Goal: Task Accomplishment & Management: Complete application form

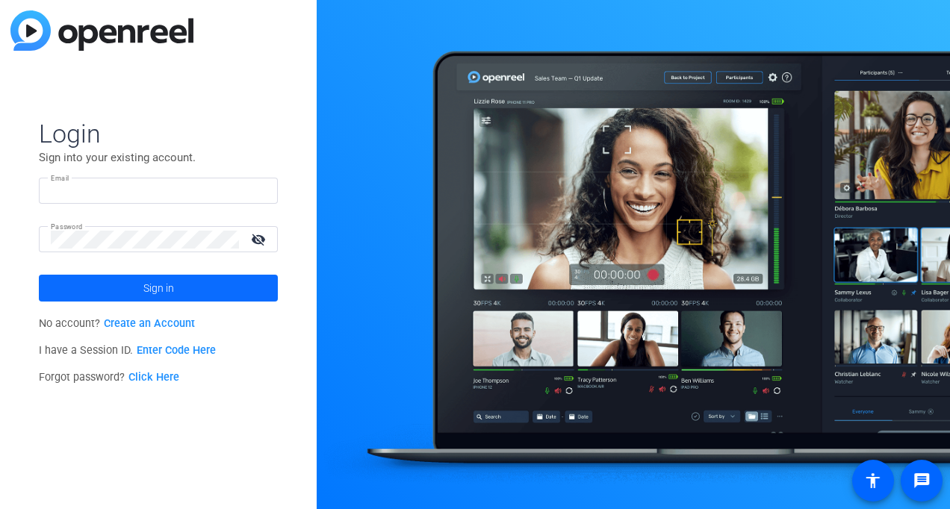
type input "cooper.matthew@dorsey.com"
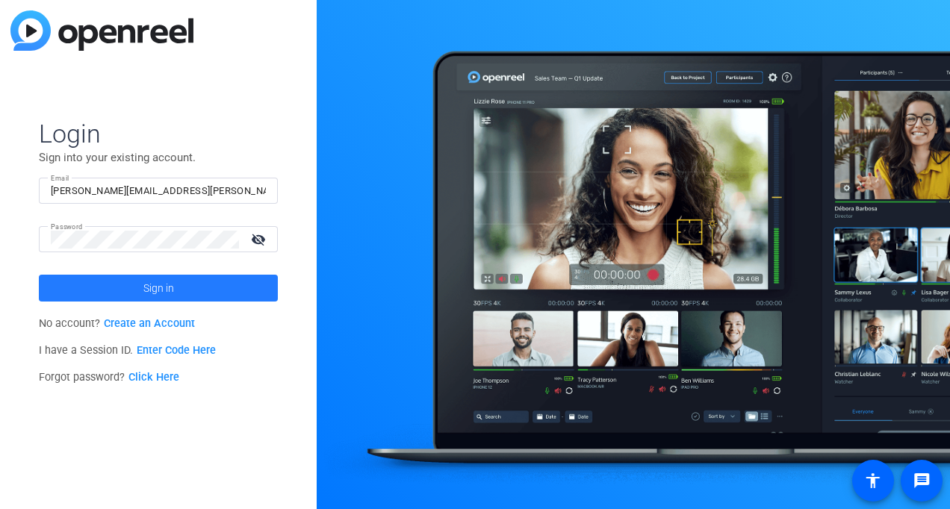
click at [142, 282] on span at bounding box center [158, 288] width 239 height 36
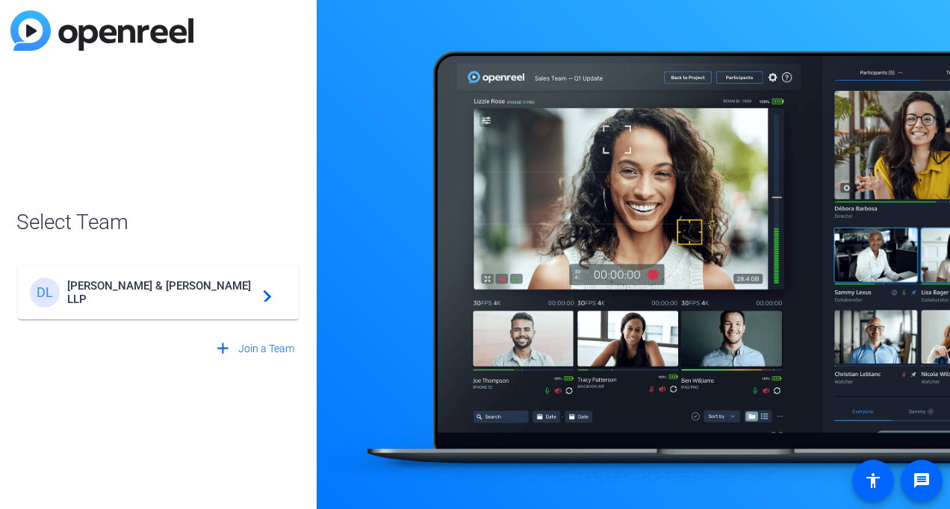
click at [142, 282] on div "DL Dorsey & Whitney LLP navigate_next" at bounding box center [158, 293] width 257 height 30
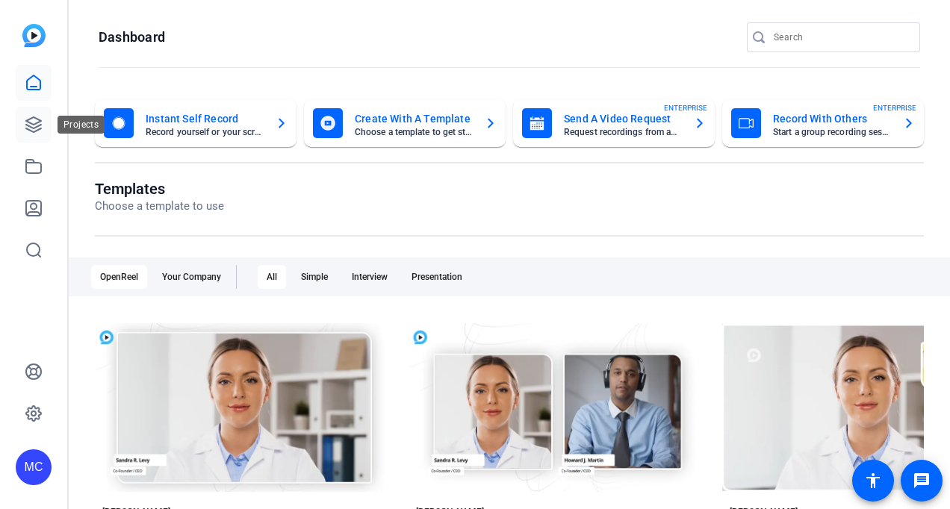
click at [40, 133] on icon at bounding box center [34, 125] width 18 height 18
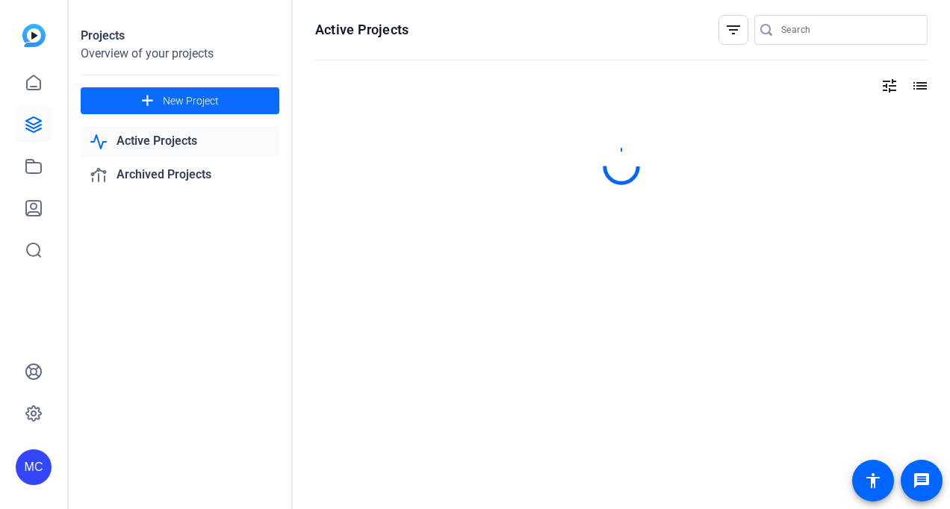
click at [164, 111] on span at bounding box center [180, 101] width 199 height 36
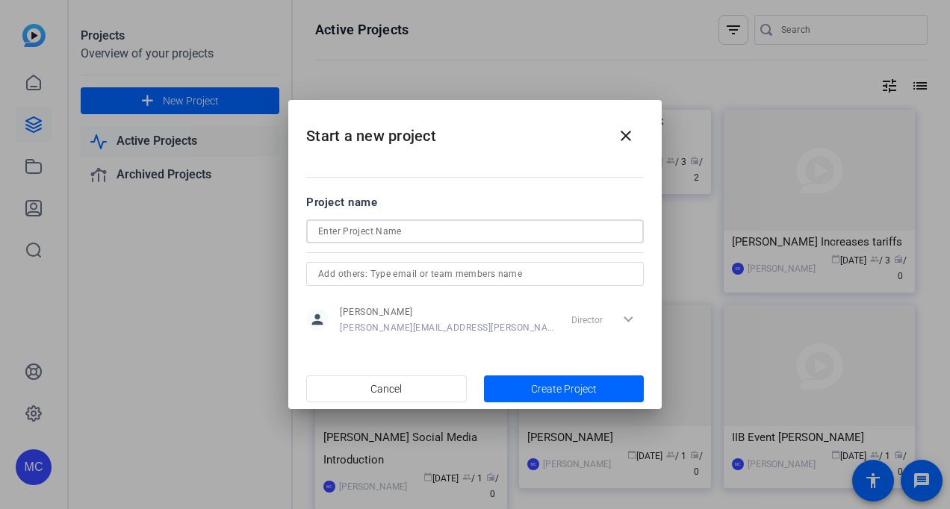
click at [423, 232] on input at bounding box center [475, 232] width 314 height 18
click at [431, 228] on input at bounding box center [475, 232] width 314 height 18
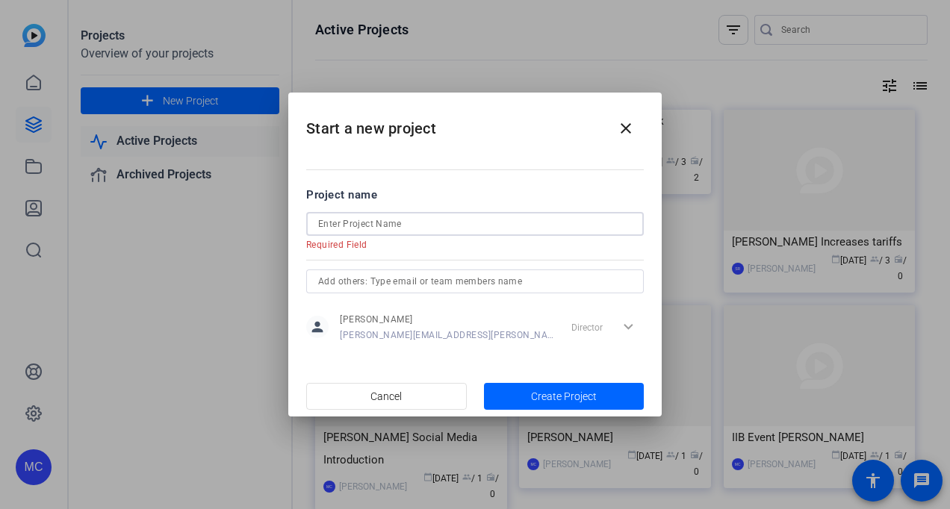
paste input "Dorsey Advisor Program - Mentoring Testimonial"
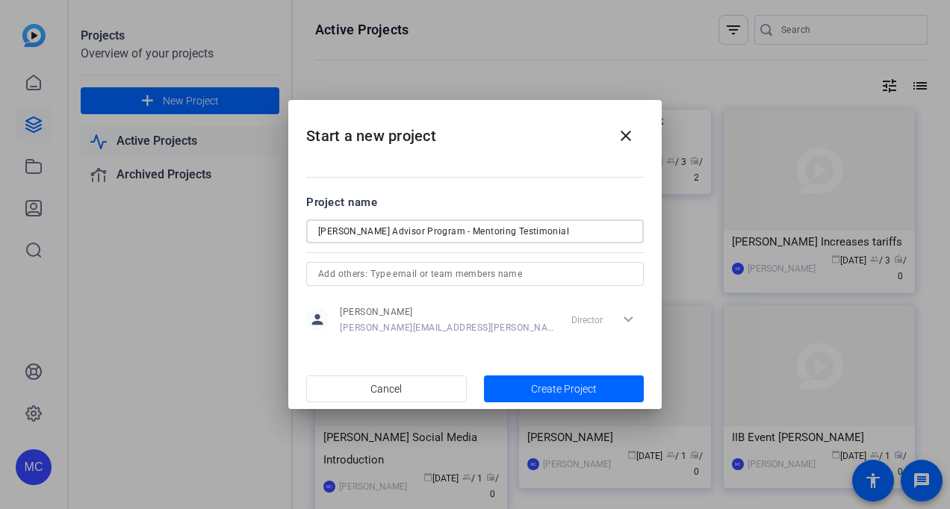
type input "Dorsey Advisor Program - Mentoring Testimonial"
click at [450, 261] on form "Project name Dorsey Advisor Program - Mentoring Testimonial person Matthew Coop…" at bounding box center [475, 266] width 338 height 144
click at [543, 382] on span "Create Project" at bounding box center [564, 390] width 66 height 16
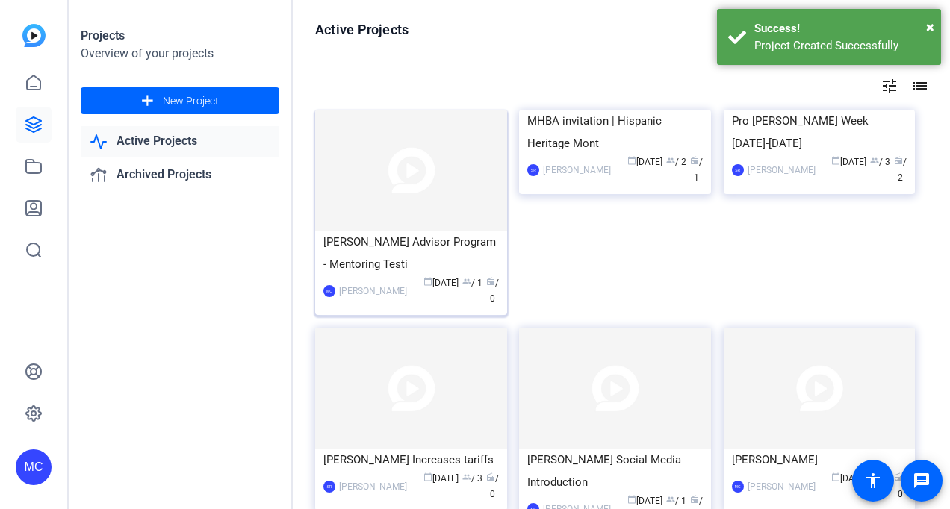
click at [430, 248] on div "Dorsey Advisor Program - Mentoring Testi" at bounding box center [411, 253] width 176 height 45
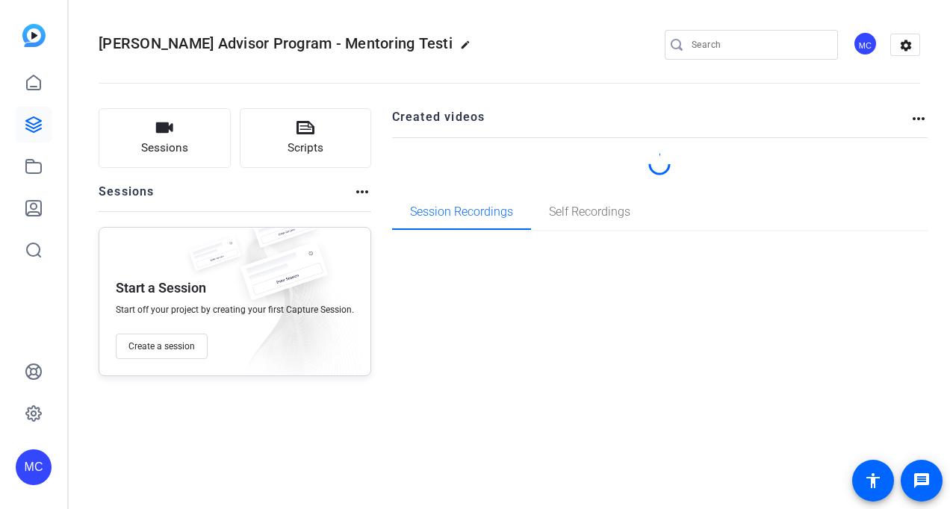
click at [430, 248] on div "Created videos more_horiz Session Recordings Self Recordings" at bounding box center [660, 242] width 536 height 268
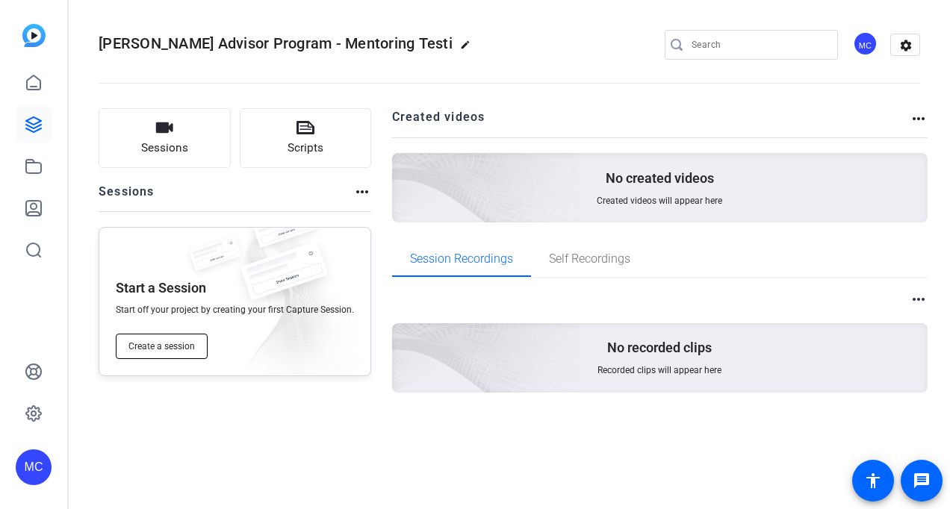
click at [162, 350] on span "Create a session" at bounding box center [161, 347] width 66 height 12
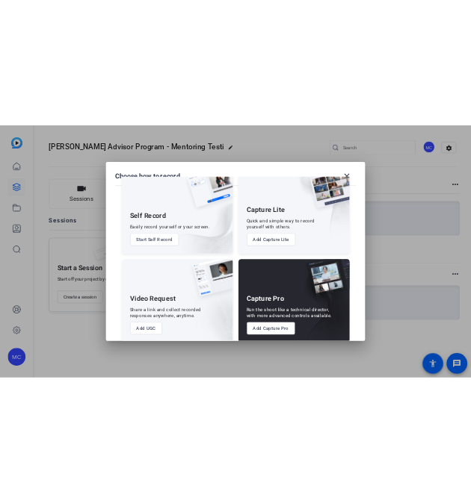
scroll to position [60, 0]
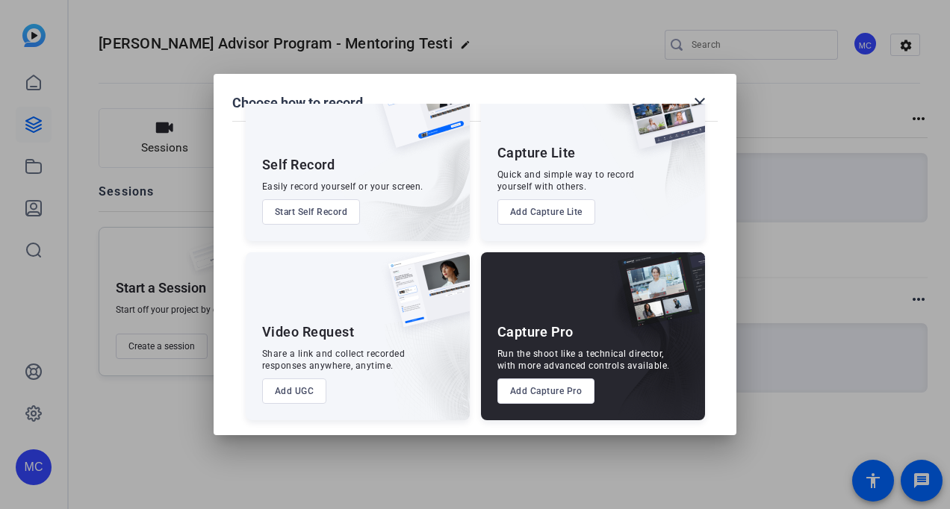
click at [273, 404] on div "Video Request Share a link and collect recorded responses anywhere, anytime. Ad…" at bounding box center [358, 336] width 224 height 168
click at [276, 394] on button "Add UGC" at bounding box center [294, 391] width 65 height 25
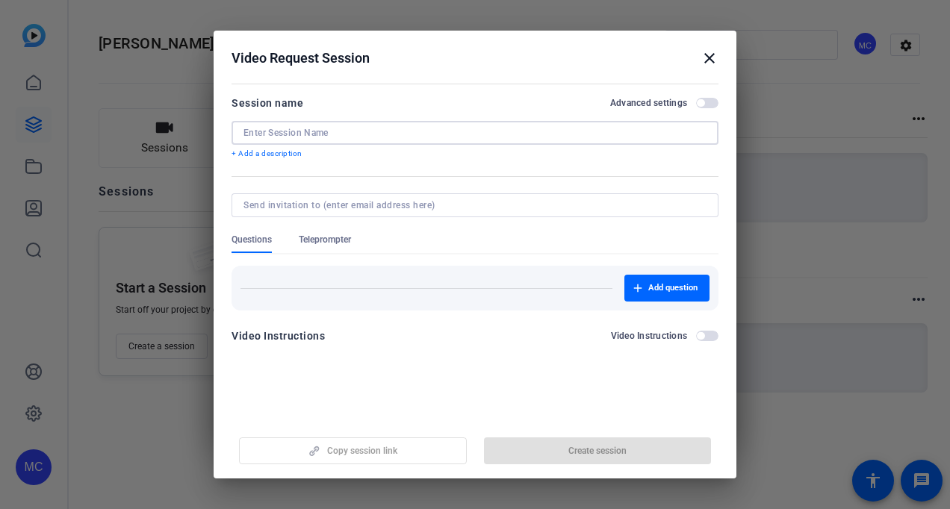
click at [345, 131] on input at bounding box center [474, 133] width 463 height 12
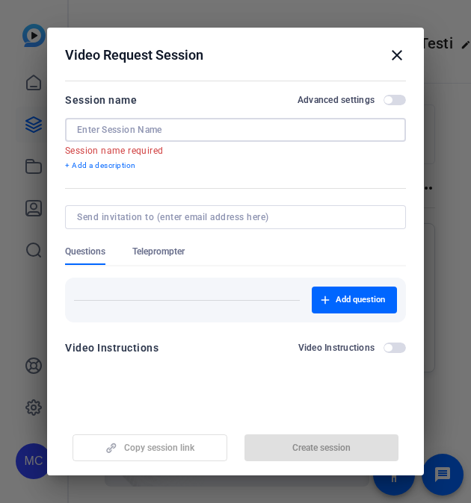
click at [128, 130] on input at bounding box center [235, 130] width 317 height 12
paste input "• Jay Lindgren"
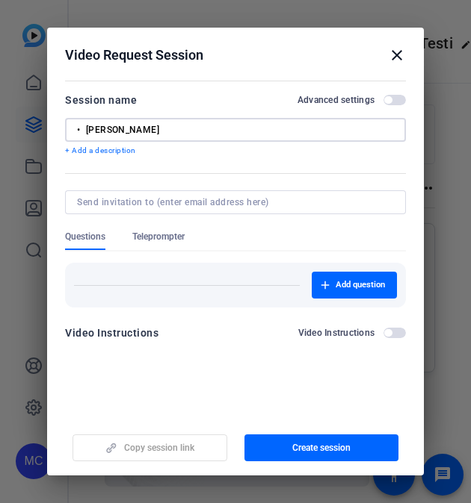
click at [92, 131] on input "• Jay Lindgren" at bounding box center [235, 130] width 317 height 12
click at [152, 196] on input at bounding box center [232, 202] width 311 height 12
click at [167, 132] on input "Jay Lindgren" at bounding box center [235, 130] width 317 height 12
paste input "Mentoring Testimonial"
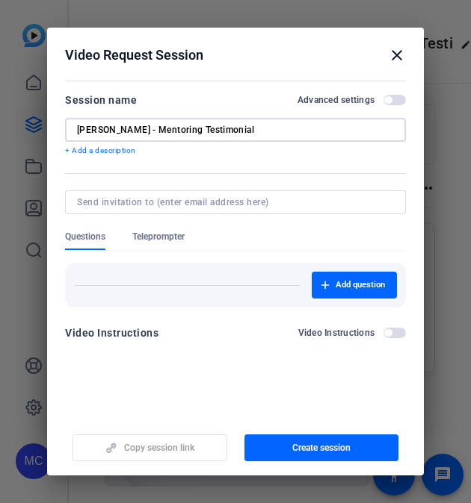
type input "Jay Lindgren - Mentoring Testimonial"
click at [260, 208] on div at bounding box center [235, 202] width 317 height 24
click at [356, 274] on span "button" at bounding box center [353, 285] width 85 height 36
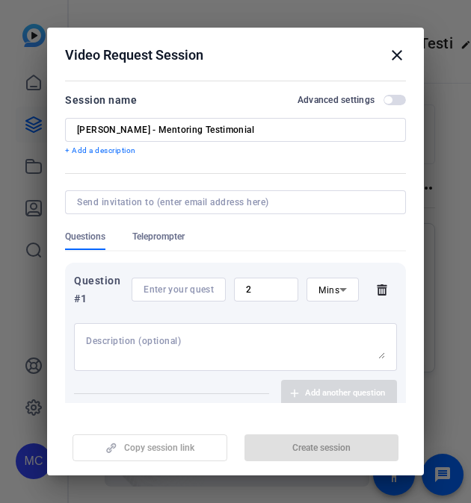
click at [255, 297] on div "2" at bounding box center [266, 290] width 40 height 24
click at [334, 288] on icon at bounding box center [343, 290] width 18 height 18
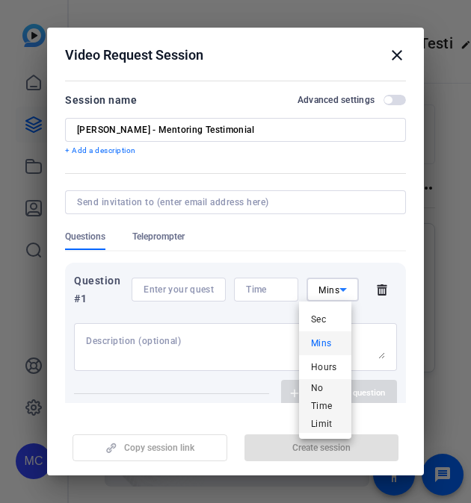
click at [317, 422] on span "No Time Limit" at bounding box center [325, 406] width 28 height 54
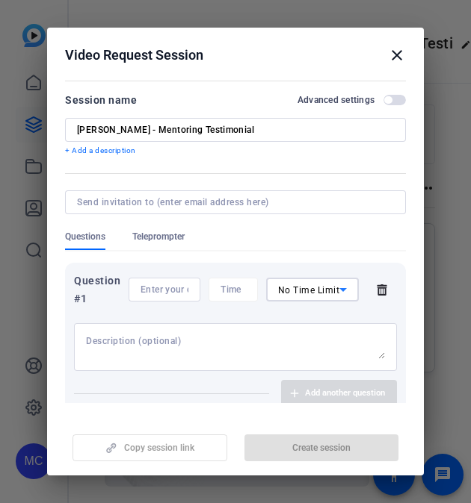
click at [169, 339] on textarea at bounding box center [235, 347] width 299 height 24
click at [161, 285] on input at bounding box center [164, 290] width 48 height 12
click at [135, 286] on div at bounding box center [164, 290] width 72 height 24
paste input "• Can you share how mentoring has impacted your own career or why you’re passio…"
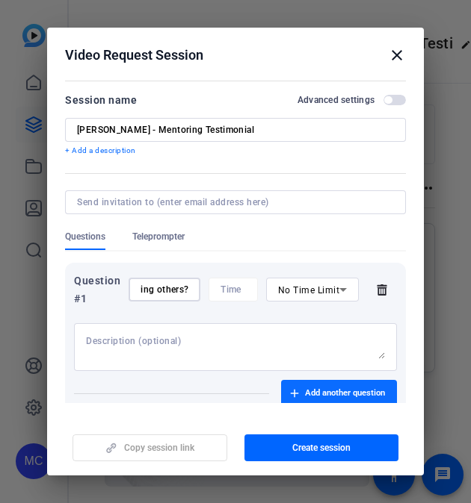
scroll to position [0, 0]
click at [337, 394] on span "Add another question" at bounding box center [345, 394] width 80 height 12
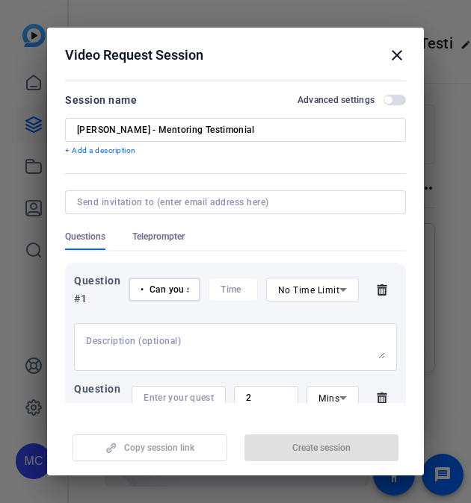
click at [149, 291] on input "• Can you share how mentoring has impacted your own career or why you’re passio…" at bounding box center [164, 290] width 48 height 12
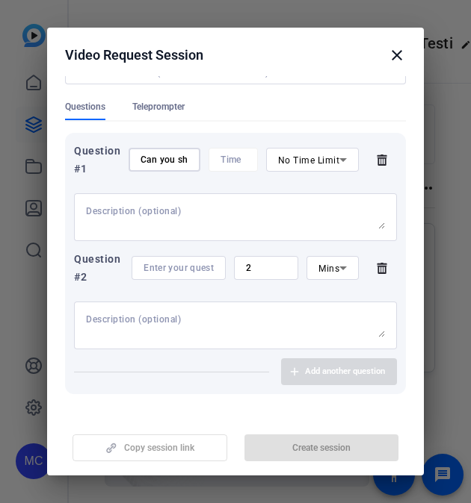
scroll to position [131, 0]
type input "Can you share how mentoring has impacted your own career or why you’re passiona…"
click at [270, 270] on input "2" at bounding box center [266, 267] width 40 height 12
click at [334, 272] on icon at bounding box center [343, 267] width 18 height 18
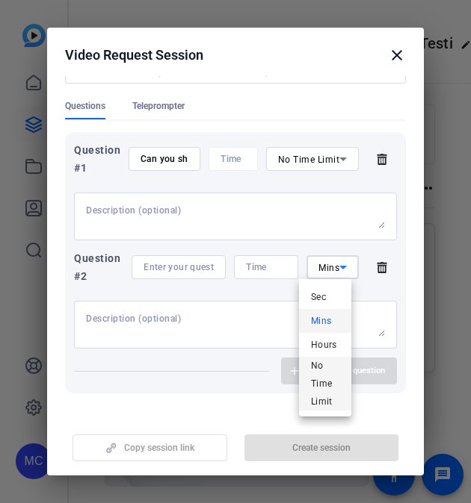
click at [327, 397] on span "No Time Limit" at bounding box center [325, 384] width 28 height 54
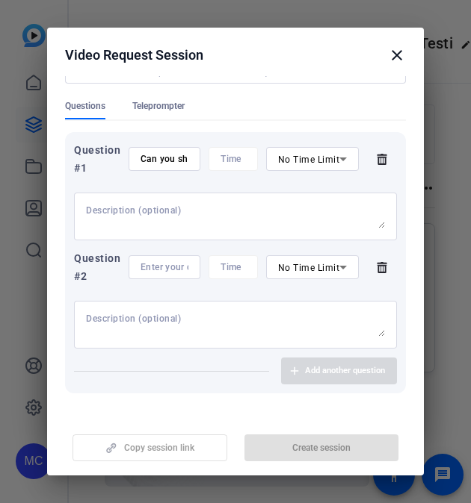
click at [137, 259] on div at bounding box center [164, 267] width 72 height 24
click at [161, 275] on div at bounding box center [164, 267] width 48 height 24
paste input "• Why do you believe mentoring is essential in developing future leaders within…"
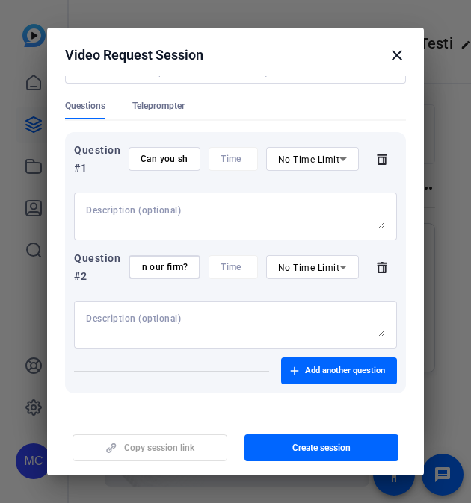
scroll to position [0, 0]
drag, startPoint x: 163, startPoint y: 268, endPoint x: -19, endPoint y: 232, distance: 185.7
click at [0, 232] on html "Accessibility Screen-Reader Guide, Feedback, and Issue Reporting | New window M…" at bounding box center [235, 251] width 471 height 503
click at [150, 266] on input "• Why do you believe mentoring is essential in developing future leaders within…" at bounding box center [164, 267] width 48 height 12
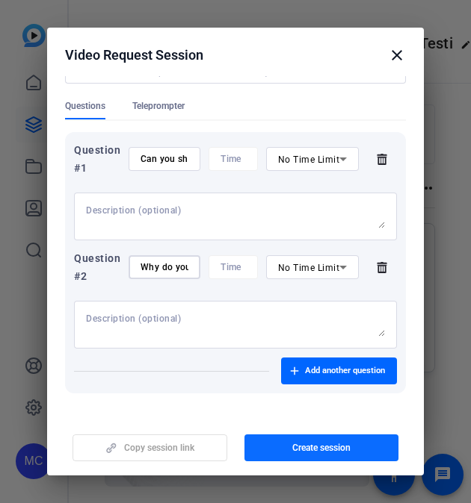
type input "Why do you believe mentoring is essential in developing future leaders within o…"
click at [286, 430] on span "button" at bounding box center [321, 448] width 155 height 36
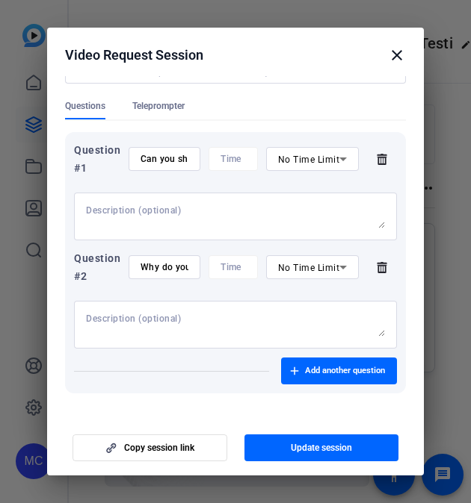
click at [401, 49] on mat-icon "close" at bounding box center [397, 55] width 18 height 18
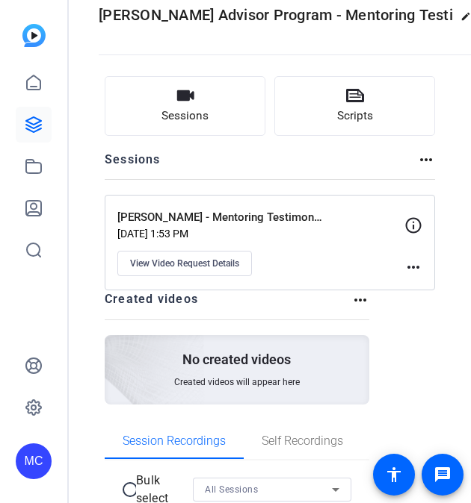
scroll to position [29, 0]
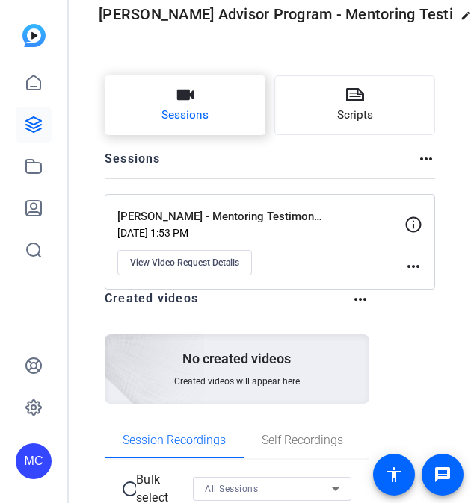
click at [187, 105] on button "Sessions" at bounding box center [185, 105] width 161 height 60
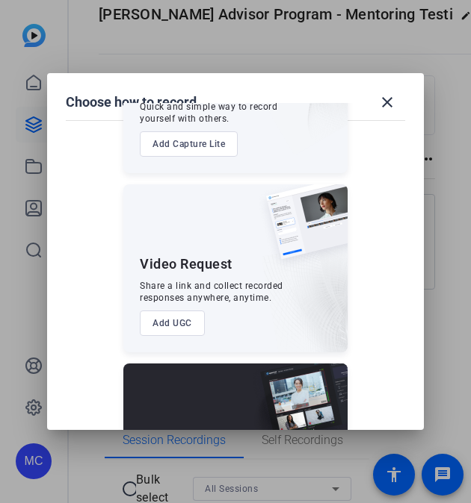
scroll to position [423, 0]
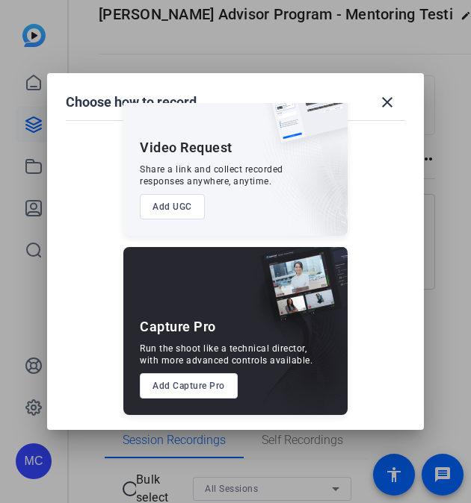
click at [161, 211] on button "Add UGC" at bounding box center [172, 206] width 65 height 25
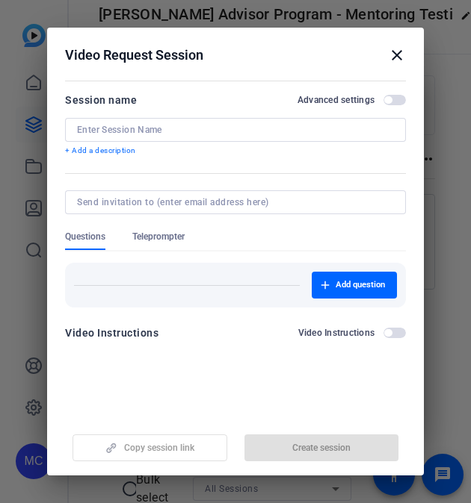
click at [153, 123] on div at bounding box center [235, 130] width 317 height 24
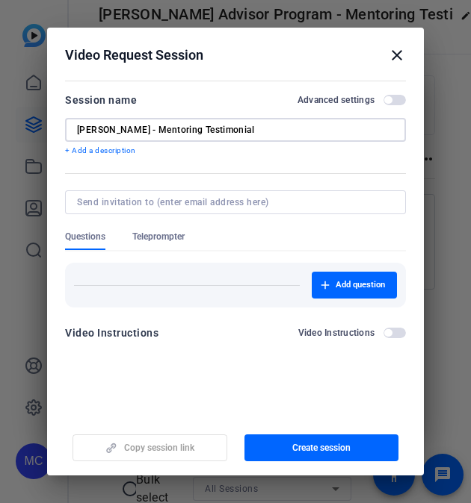
type input "Lee Osman - Mentoring Testimonial"
click at [396, 99] on span "button" at bounding box center [394, 100] width 22 height 10
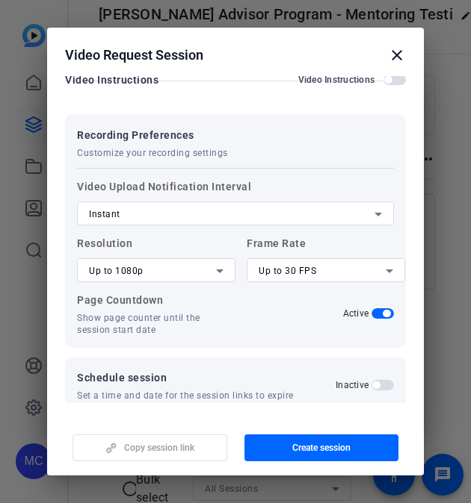
scroll to position [264, 0]
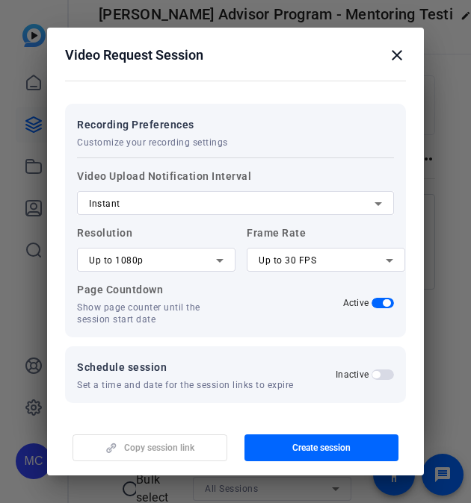
click at [396, 99] on form "Session name Advanced settings Lee Osman - Mentoring Testimonial + Add a descri…" at bounding box center [235, 115] width 341 height 576
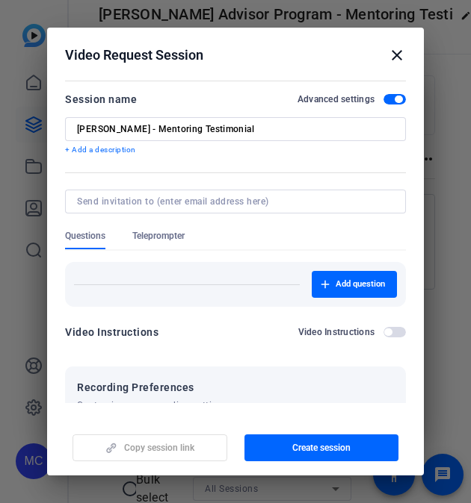
scroll to position [0, 0]
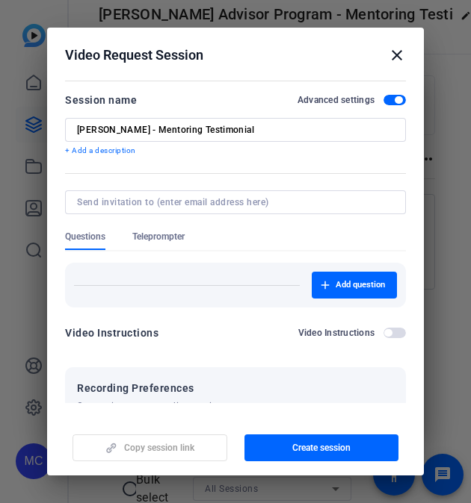
click at [394, 99] on span "button" at bounding box center [397, 99] width 7 height 7
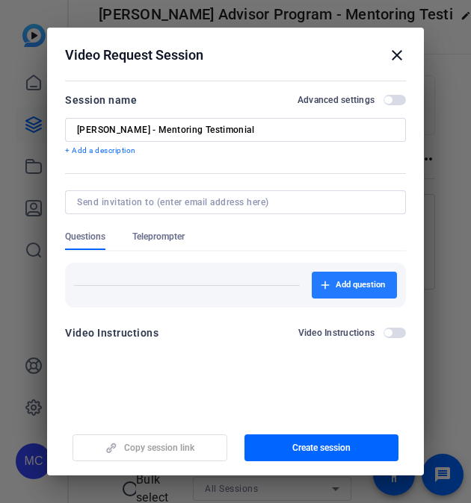
click at [340, 278] on span "button" at bounding box center [353, 285] width 85 height 36
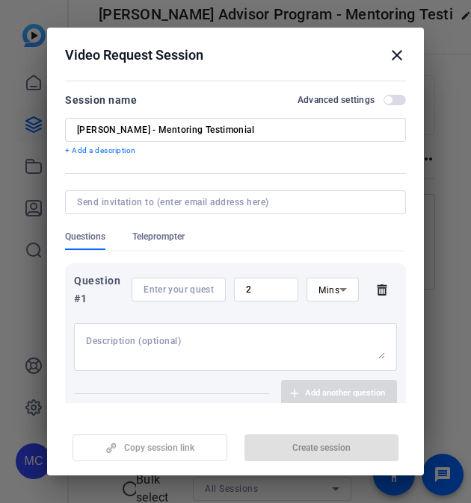
click at [271, 280] on div "2" at bounding box center [266, 290] width 40 height 24
click at [308, 284] on div "Mins" at bounding box center [332, 290] width 52 height 24
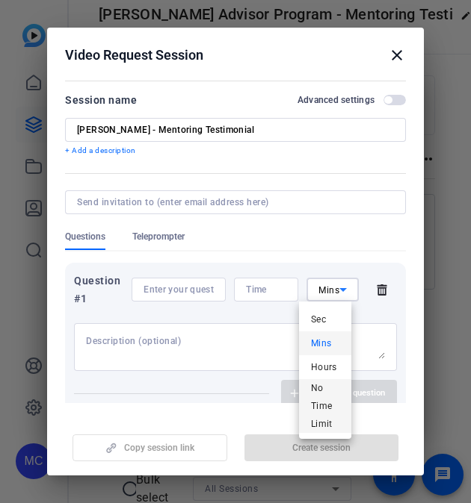
click at [342, 411] on mat-option "No Time Limit" at bounding box center [325, 406] width 52 height 54
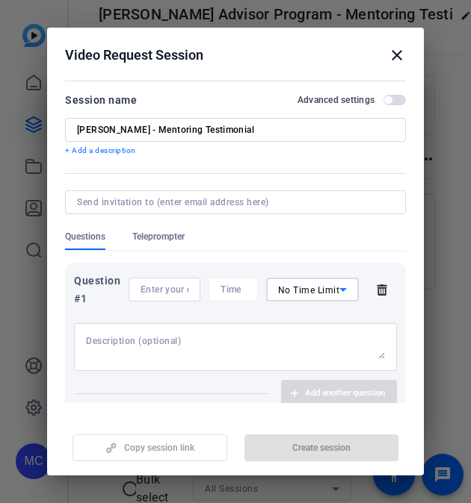
click at [166, 285] on input at bounding box center [164, 290] width 48 height 12
click at [143, 284] on input at bounding box center [164, 290] width 48 height 12
paste input "• Can you share how mentoring has impacted your own career or why you’re passio…"
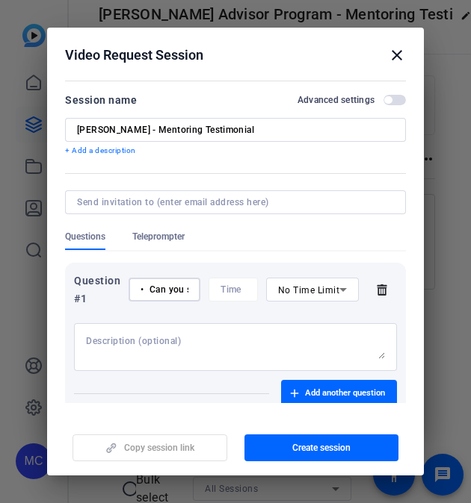
scroll to position [0, 439]
drag, startPoint x: 143, startPoint y: 288, endPoint x: -26, endPoint y: 278, distance: 169.1
click at [0, 278] on html "Accessibility Screen-Reader Guide, Feedback, and Issue Reporting | New window M…" at bounding box center [235, 251] width 471 height 503
click at [220, 355] on textarea at bounding box center [235, 347] width 299 height 24
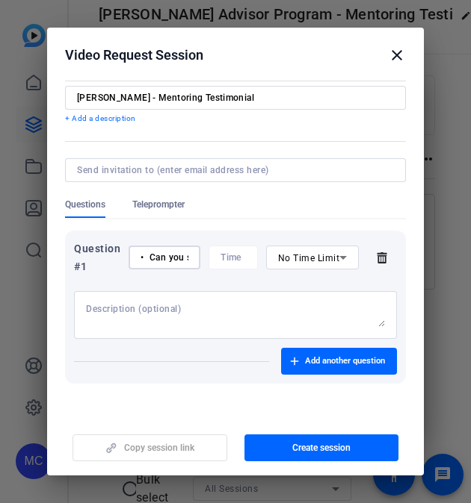
drag, startPoint x: 148, startPoint y: 255, endPoint x: 114, endPoint y: 250, distance: 34.8
click at [114, 250] on div "Question #1 • Can you share how mentoring has impacted your own career or why y…" at bounding box center [235, 258] width 323 height 36
type input "Can you share how mentoring has impacted your own career or why you’re passiona…"
click at [298, 355] on span "button" at bounding box center [339, 362] width 116 height 36
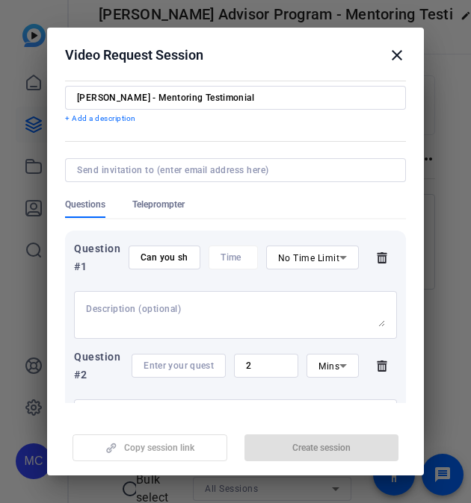
click at [175, 354] on div at bounding box center [178, 366] width 70 height 24
paste input "• Why do you believe mentoring is essential in developing future leaders within…"
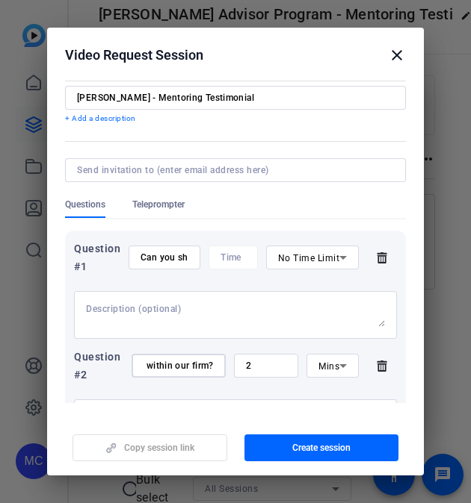
type input "• Why do you believe mentoring is essential in developing future leaders within…"
click at [246, 360] on input "2" at bounding box center [266, 366] width 40 height 12
click at [340, 370] on icon at bounding box center [343, 366] width 18 height 18
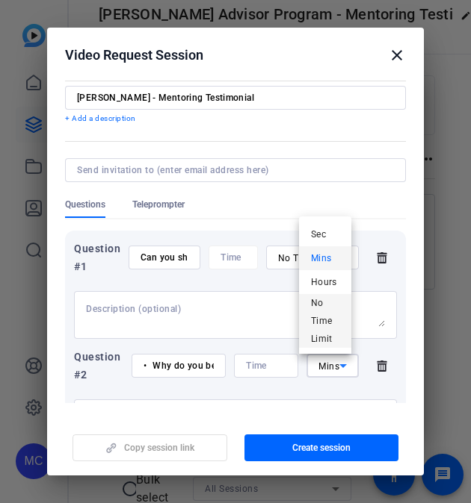
click at [323, 332] on span "No Time Limit" at bounding box center [325, 321] width 28 height 54
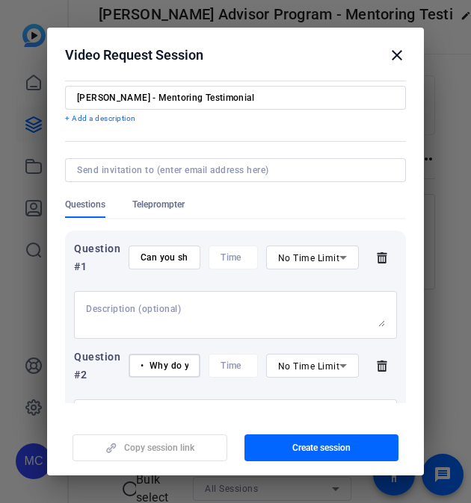
drag, startPoint x: 148, startPoint y: 361, endPoint x: 96, endPoint y: 356, distance: 51.9
click at [96, 356] on div "Question #2 • Why do you believe mentoring is essential in developing future le…" at bounding box center [235, 366] width 323 height 36
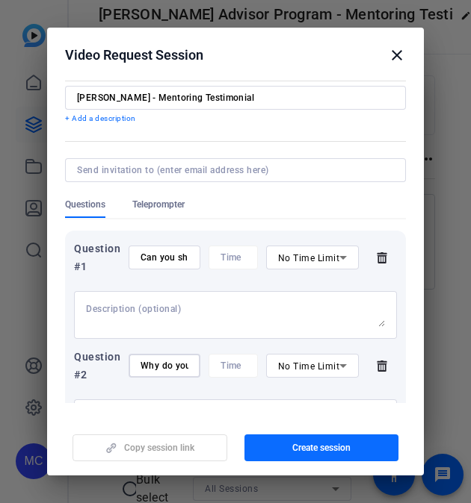
type input "Why do you believe mentoring is essential in developing future leaders within o…"
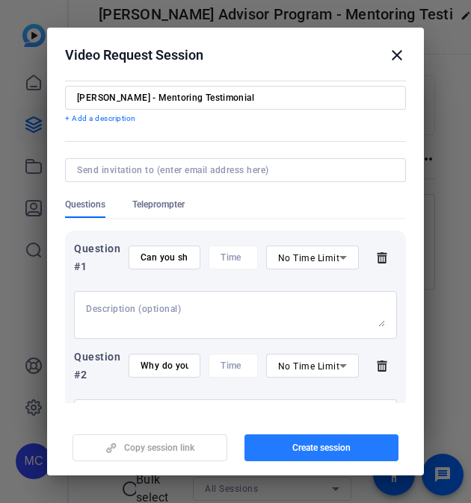
click at [308, 440] on span "button" at bounding box center [321, 448] width 155 height 36
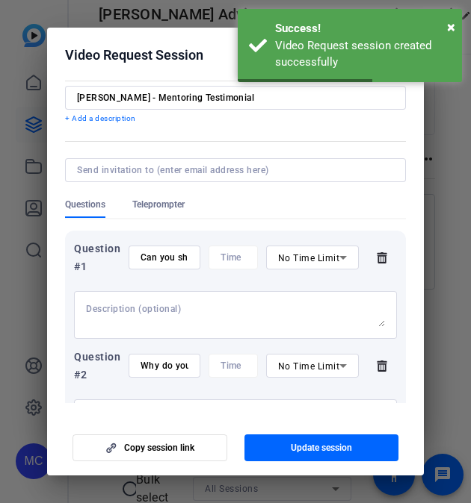
click at [445, 188] on div at bounding box center [235, 251] width 471 height 503
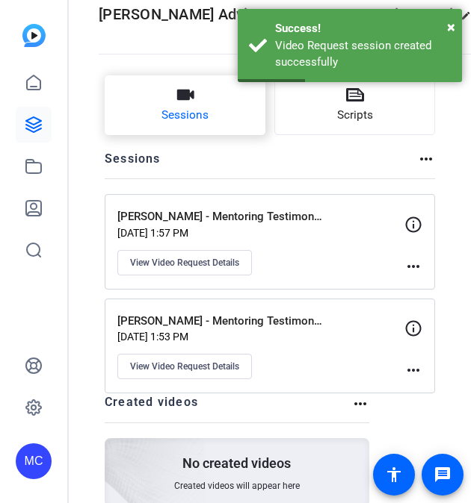
click at [217, 120] on button "Sessions" at bounding box center [185, 105] width 161 height 60
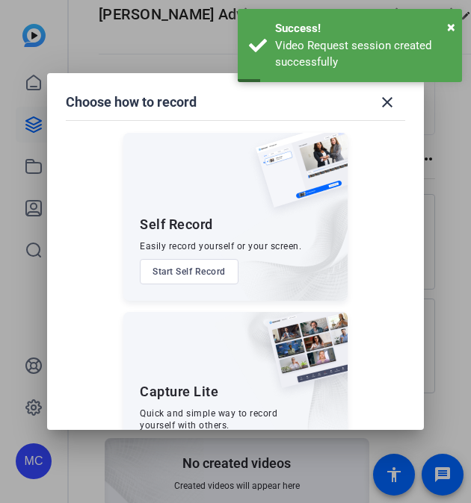
scroll to position [423, 0]
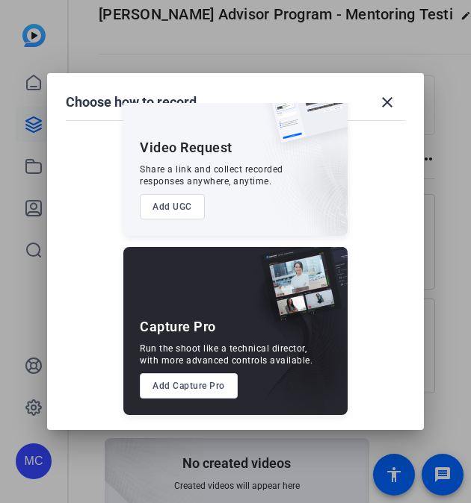
click at [179, 198] on button "Add UGC" at bounding box center [172, 206] width 65 height 25
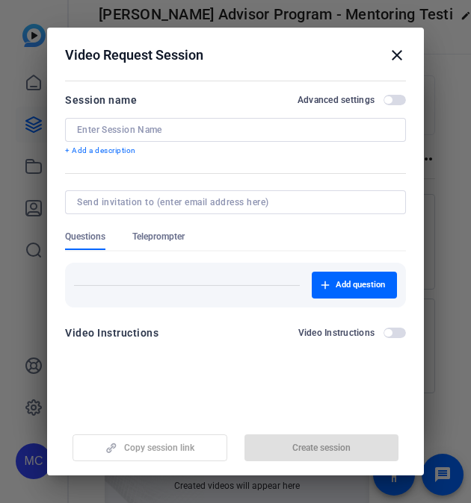
click at [193, 130] on input at bounding box center [235, 130] width 317 height 12
paste input "• Catherine Pan"
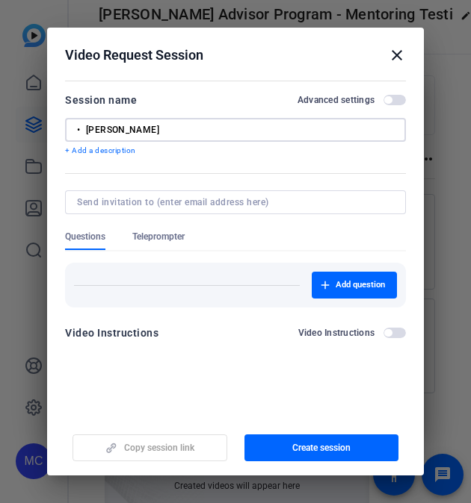
drag, startPoint x: 84, startPoint y: 129, endPoint x: 25, endPoint y: 123, distance: 59.3
click at [25, 123] on div "Choose how to record close Self Record Easily record yourself or your screen. S…" at bounding box center [235, 251] width 471 height 503
click at [161, 127] on input "Catherine Pan" at bounding box center [235, 130] width 317 height 12
type input "Catherine Pan - Mentoring Testimonial"
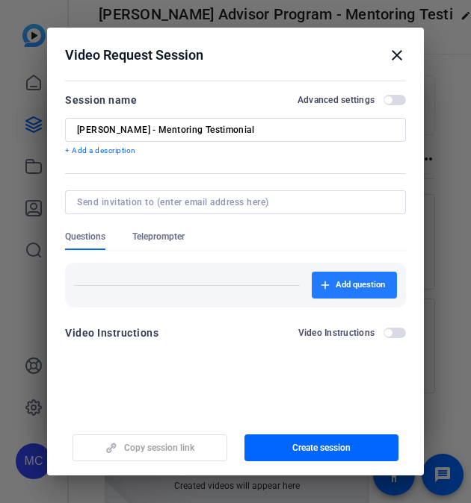
click at [323, 283] on icon "button" at bounding box center [324, 285] width 9 height 9
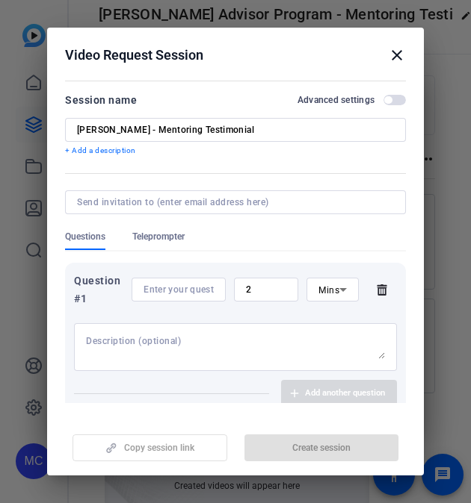
click at [282, 291] on div "2" at bounding box center [266, 290] width 64 height 24
click at [318, 289] on span "Mins" at bounding box center [328, 290] width 21 height 10
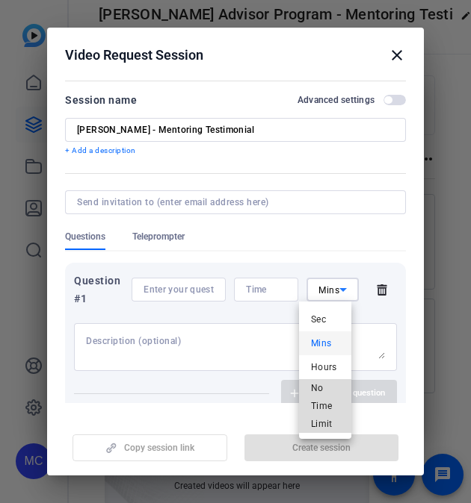
click at [317, 415] on span "No Time Limit" at bounding box center [325, 406] width 28 height 54
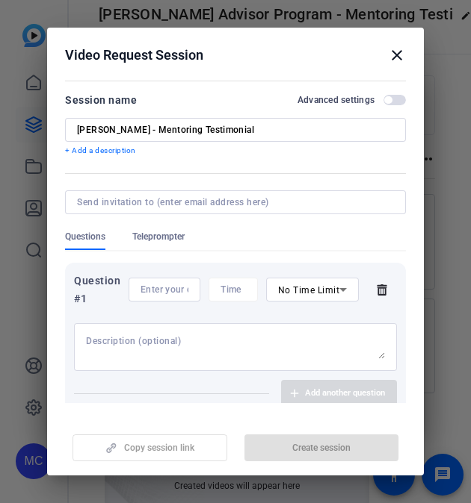
click at [161, 291] on input at bounding box center [164, 290] width 48 height 12
paste input "• Can you share how mentoring has impacted your own career or why you’re passio…"
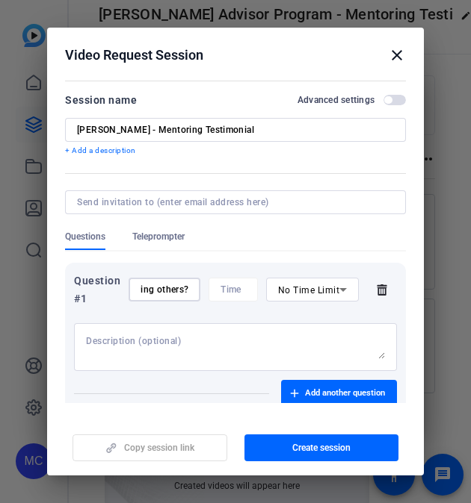
scroll to position [0, 0]
drag, startPoint x: 161, startPoint y: 291, endPoint x: -41, endPoint y: 248, distance: 206.1
click at [0, 248] on html "Accessibility Screen-Reader Guide, Feedback, and Issue Reporting | New window M…" at bounding box center [235, 251] width 471 height 503
drag, startPoint x: 113, startPoint y: 282, endPoint x: -26, endPoint y: 260, distance: 140.6
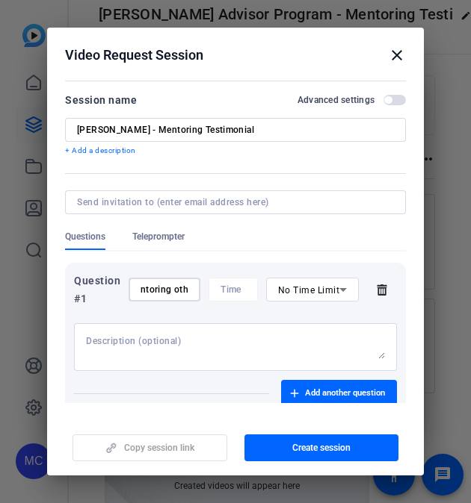
click at [0, 260] on html "Accessibility Screen-Reader Guide, Feedback, and Issue Reporting | New window M…" at bounding box center [235, 251] width 471 height 503
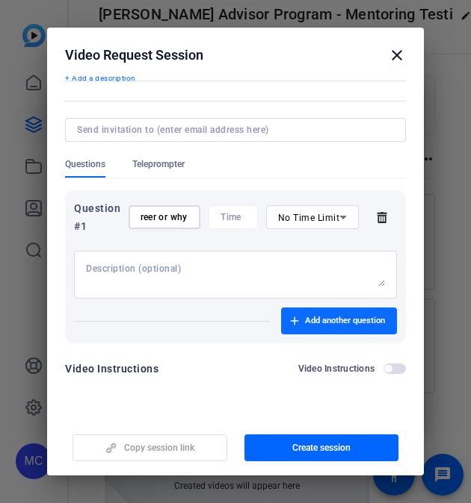
click at [313, 318] on span "Add another question" at bounding box center [345, 321] width 80 height 12
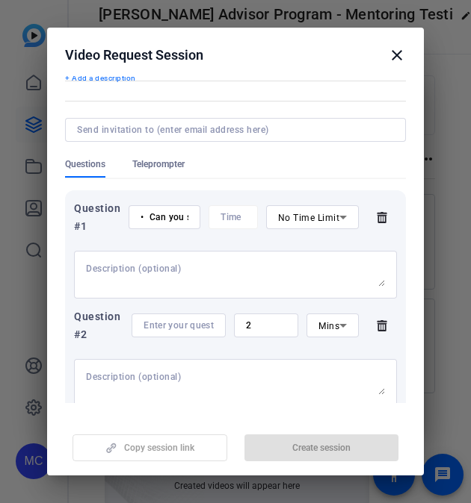
click at [151, 209] on div "• Can you share how mentoring has impacted your own career or why you’re passio…" at bounding box center [164, 217] width 48 height 24
drag, startPoint x: 21, startPoint y: 208, endPoint x: -167, endPoint y: 189, distance: 189.1
click at [0, 189] on html "Accessibility Screen-Reader Guide, Feedback, and Issue Reporting | New window M…" at bounding box center [235, 251] width 471 height 503
click at [149, 217] on input "• Can you share how mentoring has impacted your own career or why you’re passio…" at bounding box center [164, 217] width 48 height 12
type input "Can you share how mentoring has impacted your own career or why you’re passiona…"
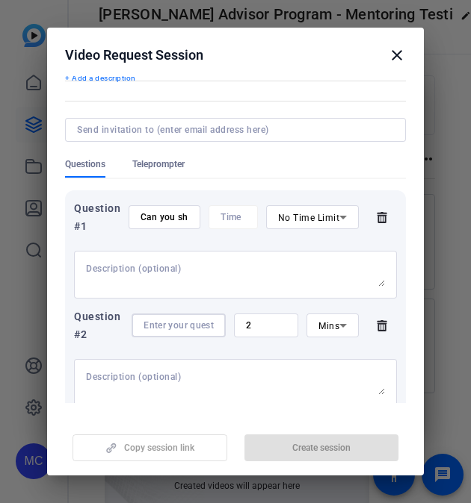
click at [193, 326] on input at bounding box center [178, 326] width 70 height 12
paste input "• Why do you believe mentoring is essential in developing future leaders within…"
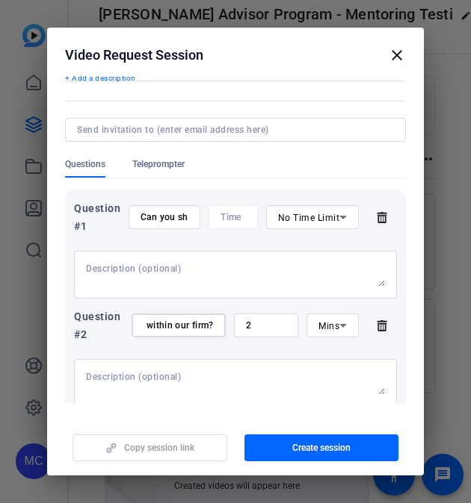
type input "• Why do you believe mentoring is essential in developing future leaders within…"
click at [273, 317] on div "2" at bounding box center [266, 326] width 40 height 24
click at [322, 328] on span "Mins" at bounding box center [328, 326] width 21 height 10
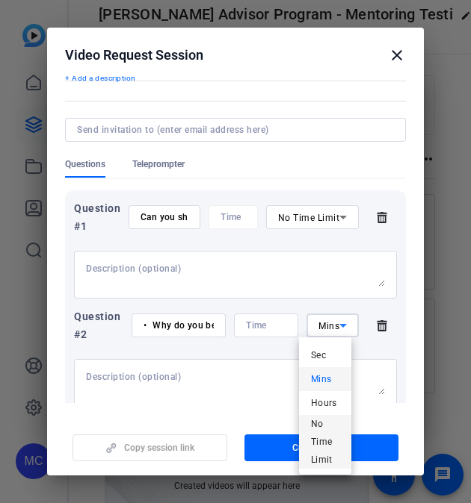
click at [317, 430] on span "No Time Limit" at bounding box center [325, 442] width 28 height 54
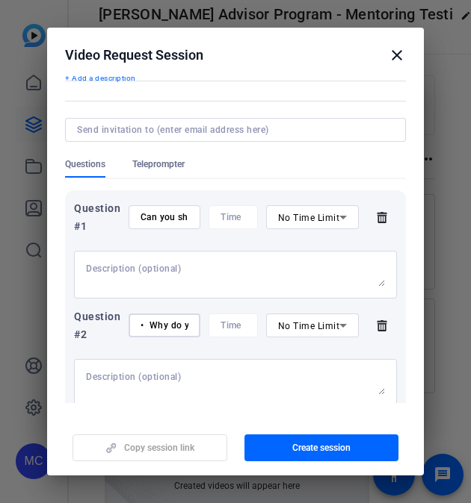
click at [153, 327] on input "• Why do you believe mentoring is essential in developing future leaders within…" at bounding box center [164, 326] width 48 height 12
drag, startPoint x: 149, startPoint y: 327, endPoint x: 129, endPoint y: 326, distance: 20.2
click at [129, 326] on div "• Why do you believe mentoring is essential in developing future leaders within…" at bounding box center [164, 326] width 72 height 24
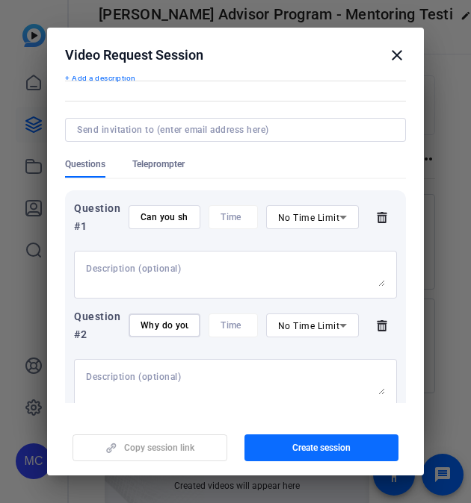
type input "Why do you believe mentoring is essential in developing future leaders within o…"
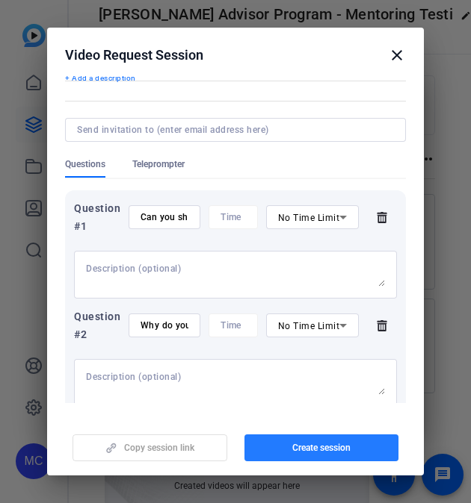
click at [285, 441] on span "button" at bounding box center [321, 448] width 155 height 36
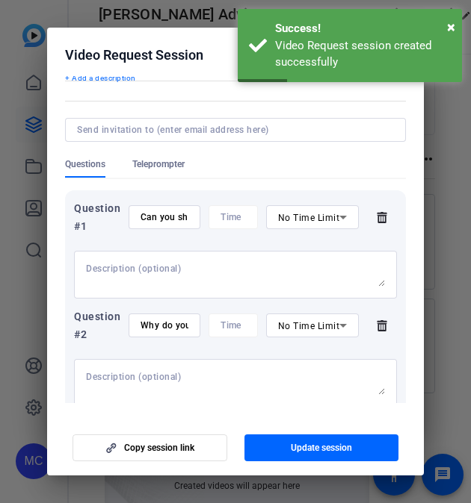
click at [456, 173] on div at bounding box center [235, 251] width 471 height 503
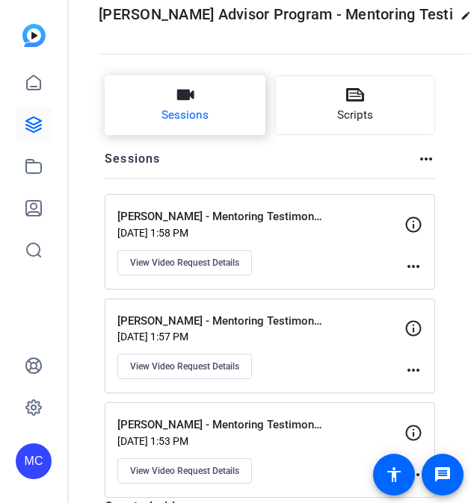
click at [222, 123] on button "Sessions" at bounding box center [185, 105] width 161 height 60
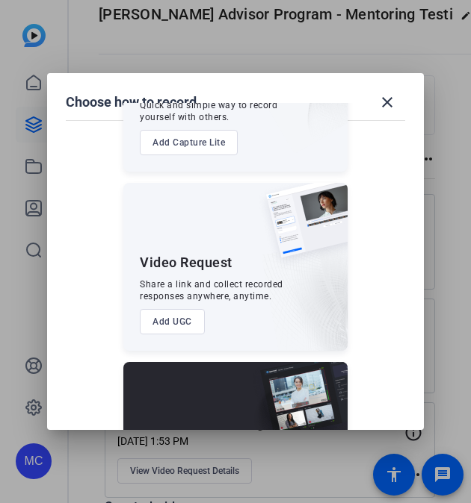
scroll to position [423, 0]
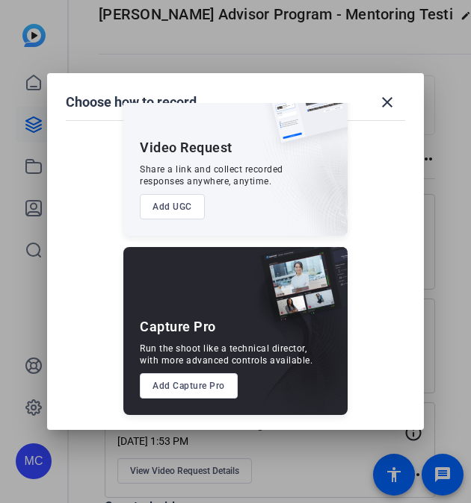
click at [164, 205] on button "Add UGC" at bounding box center [172, 206] width 65 height 25
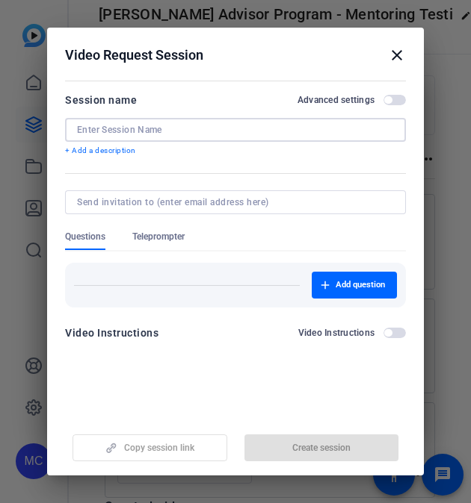
click at [150, 125] on input at bounding box center [235, 130] width 317 height 12
paste input "• Cam Hoang"
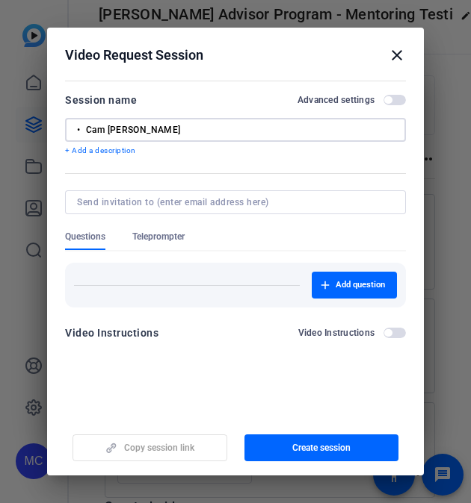
drag, startPoint x: 93, startPoint y: 131, endPoint x: 58, endPoint y: 122, distance: 35.3
click at [58, 122] on mat-dialog-content "Session name Advanced settings • Cam Hoang + Add a description Questions Telepr…" at bounding box center [235, 221] width 376 height 291
click at [134, 127] on input "Cam Hoang" at bounding box center [235, 130] width 317 height 12
type input "Cam Hoang - Mentoring Testimonial"
click at [332, 294] on span "button" at bounding box center [353, 285] width 85 height 36
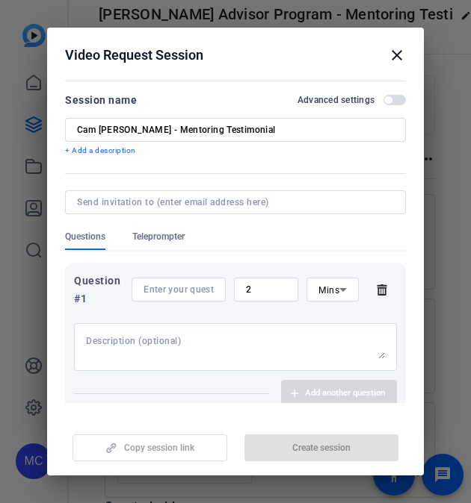
click at [264, 285] on input "2" at bounding box center [266, 290] width 40 height 12
click at [318, 287] on span "Mins" at bounding box center [328, 290] width 21 height 10
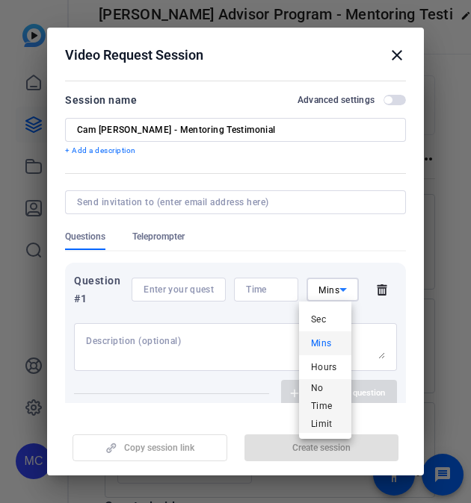
click at [335, 385] on span "No Time Limit" at bounding box center [325, 406] width 28 height 54
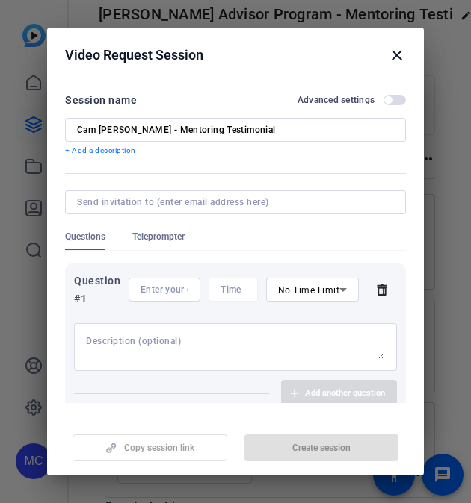
click at [103, 338] on textarea at bounding box center [235, 347] width 299 height 24
paste textarea "• Can you share how mentoring has impacted your own career or why you’re passio…"
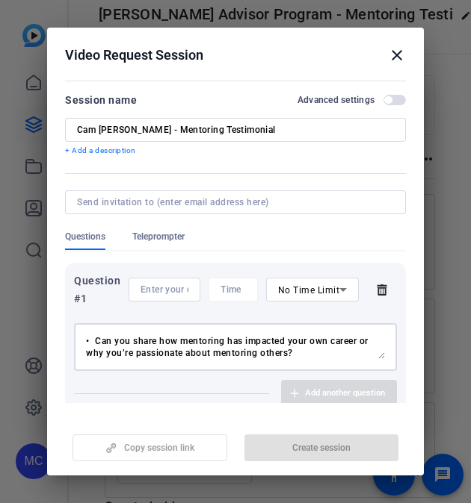
drag, startPoint x: 102, startPoint y: 341, endPoint x: 72, endPoint y: 336, distance: 30.3
click at [72, 336] on div "Question #1 No Time Limit • Can you share how mentoring has impacted your own c…" at bounding box center [235, 339] width 341 height 153
type textarea "an you share how mentoring has impacted your own career or why you’re passionat…"
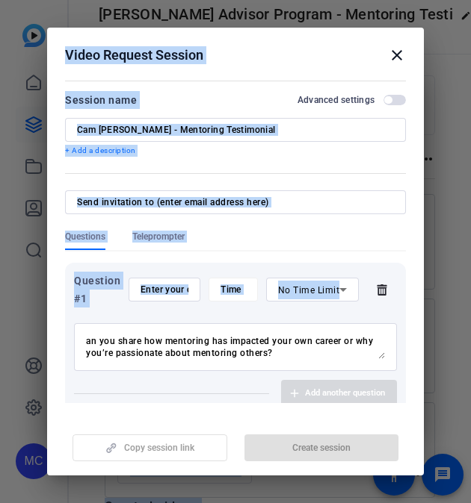
drag, startPoint x: 333, startPoint y: 361, endPoint x: -7, endPoint y: 303, distance: 345.4
click at [0, 303] on html "Accessibility Screen-Reader Guide, Feedback, and Issue Reporting | New window M…" at bounding box center [235, 251] width 471 height 503
drag, startPoint x: -7, startPoint y: 303, endPoint x: 295, endPoint y: 338, distance: 304.5
click at [295, 338] on textarea "an you share how mentoring has impacted your own career or why you’re passionat…" at bounding box center [235, 347] width 299 height 24
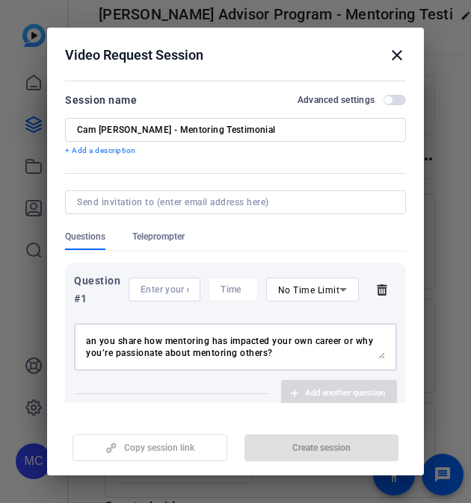
drag, startPoint x: 291, startPoint y: 350, endPoint x: -6, endPoint y: 318, distance: 299.0
click at [0, 318] on html "Accessibility Screen-Reader Guide, Feedback, and Issue Reporting | New window M…" at bounding box center [235, 251] width 471 height 503
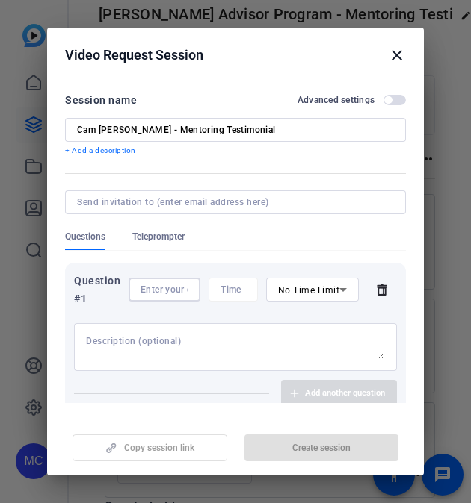
click at [162, 288] on input at bounding box center [164, 290] width 48 height 12
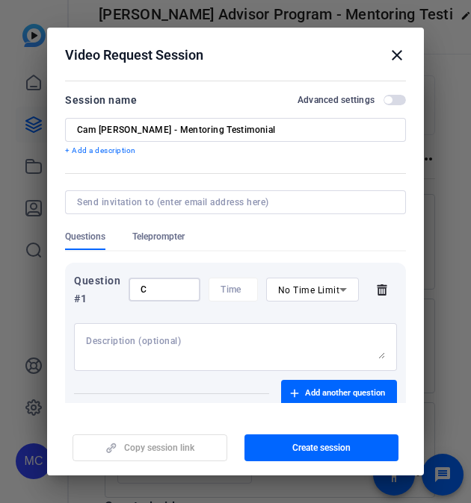
paste input "an you share how mentoring has impacted your own career or why you’re passionat…"
drag, startPoint x: 162, startPoint y: 288, endPoint x: -43, endPoint y: 270, distance: 205.4
click at [0, 270] on html "Accessibility Screen-Reader Guide, Feedback, and Issue Reporting | New window M…" at bounding box center [235, 251] width 471 height 503
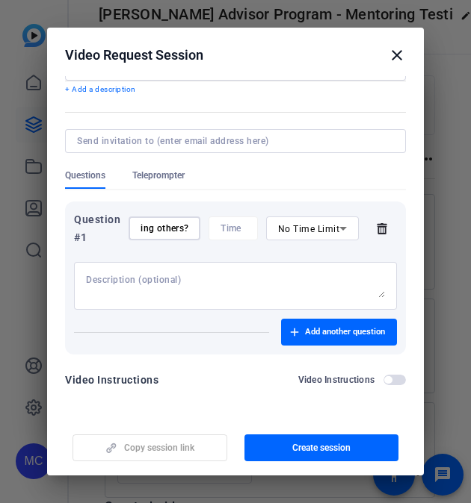
scroll to position [62, 0]
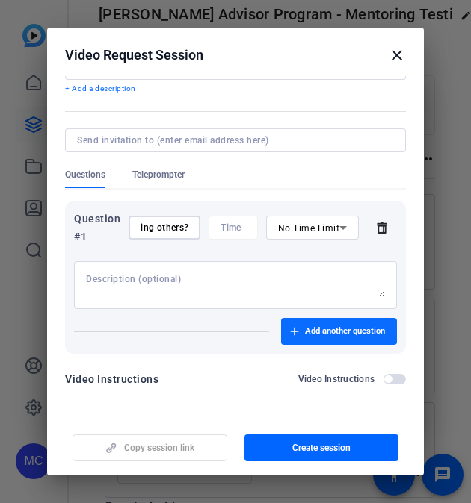
type input "Can you share how mentoring has impacted your own career or why you’re passiona…"
click at [281, 338] on span "button" at bounding box center [339, 332] width 116 height 36
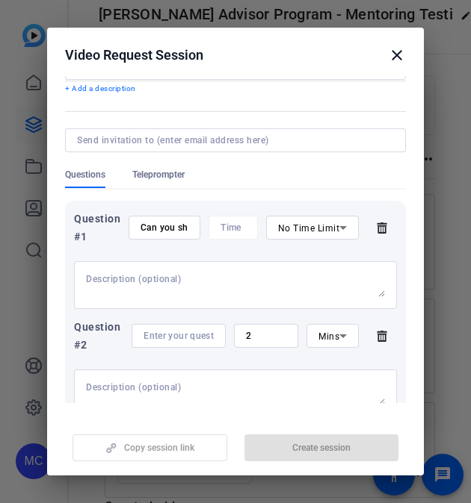
click at [247, 335] on input "2" at bounding box center [266, 336] width 40 height 12
click at [334, 334] on icon at bounding box center [343, 336] width 18 height 18
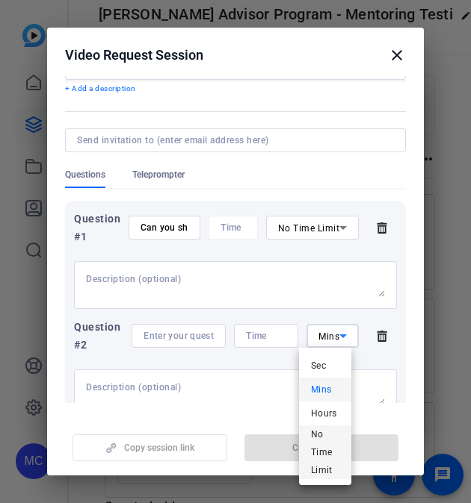
click at [312, 456] on span "No Time Limit" at bounding box center [325, 453] width 28 height 54
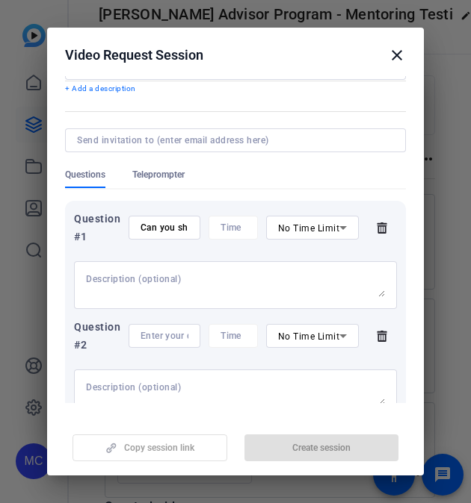
click at [160, 333] on input at bounding box center [164, 336] width 48 height 12
paste input "• Why do you believe mentoring is essential in developing future leaders within…"
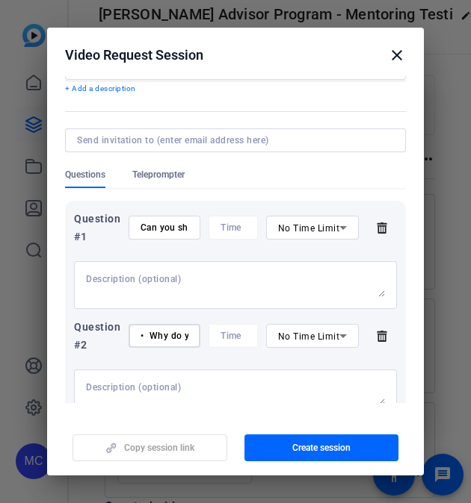
scroll to position [0, 336]
click at [279, 328] on div "No Time Limit" at bounding box center [309, 336] width 62 height 19
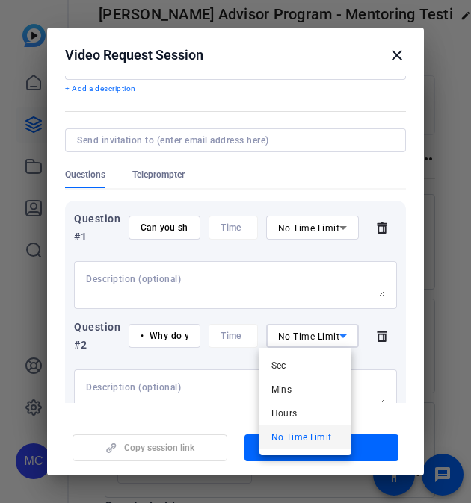
click at [176, 382] on div at bounding box center [235, 251] width 471 height 503
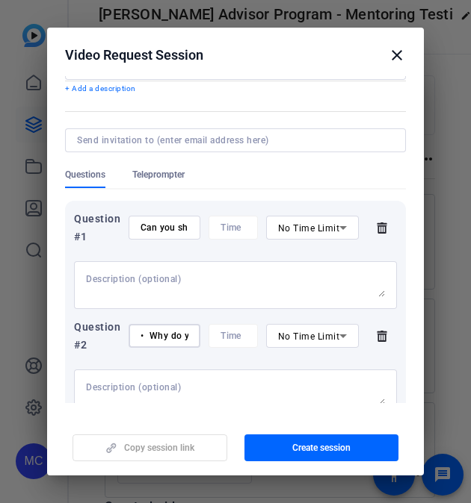
drag, startPoint x: 151, startPoint y: 333, endPoint x: 90, endPoint y: 320, distance: 62.5
click at [90, 320] on div "Question #2 • Why do you believe mentoring is essential in developing future le…" at bounding box center [235, 336] width 323 height 36
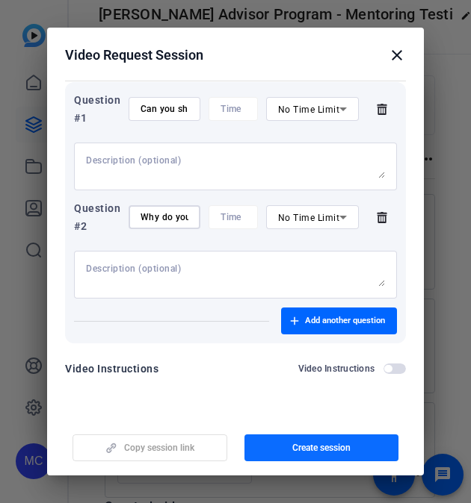
type input "Why do you believe mentoring is essential in developing future leaders within o…"
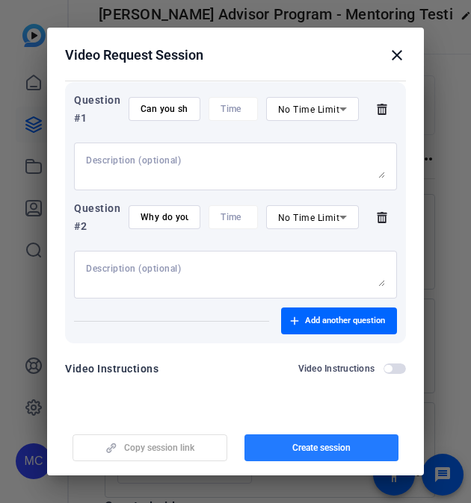
click at [302, 437] on span "button" at bounding box center [321, 448] width 155 height 36
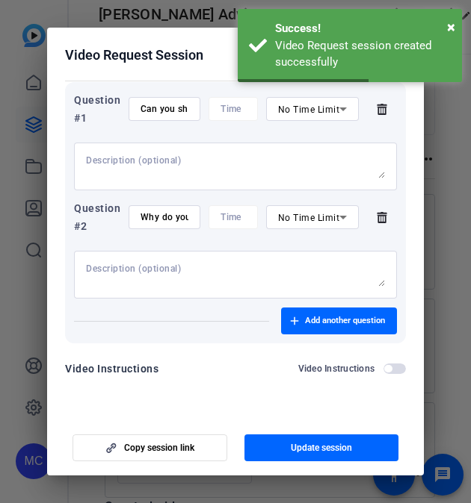
click at [449, 187] on div at bounding box center [235, 251] width 471 height 503
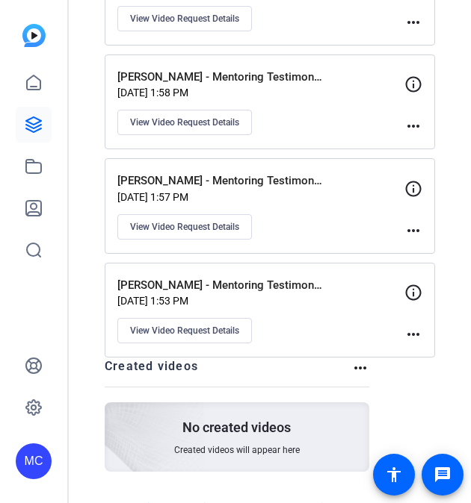
scroll to position [0, 0]
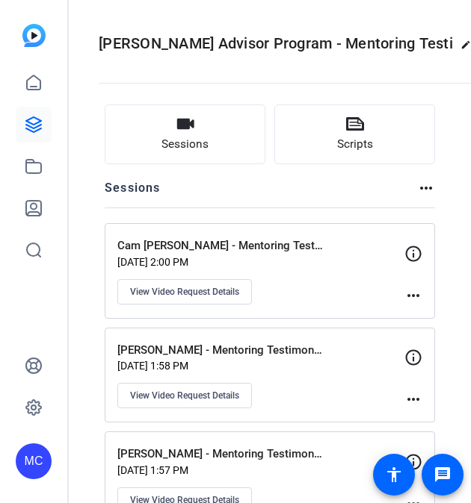
drag, startPoint x: 247, startPoint y: 158, endPoint x: 249, endPoint y: 173, distance: 15.1
click at [249, 173] on div "Sessions Scripts Sessions more_horiz Cam Hoang - Mentoring Testimonial Sep 30, …" at bounding box center [270, 368] width 330 height 527
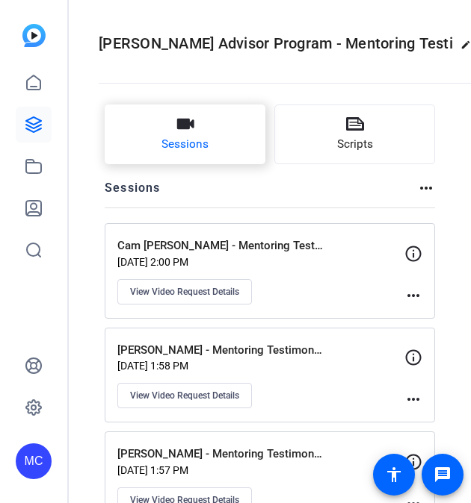
click at [213, 117] on button "Sessions" at bounding box center [185, 135] width 161 height 60
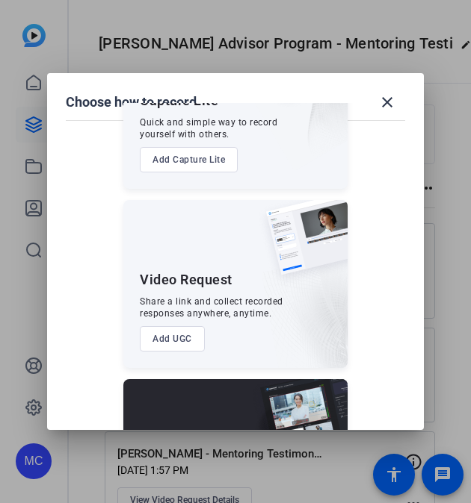
scroll to position [296, 0]
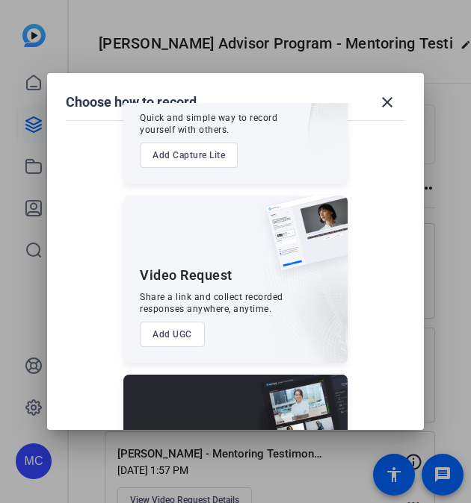
click at [167, 329] on button "Add UGC" at bounding box center [172, 334] width 65 height 25
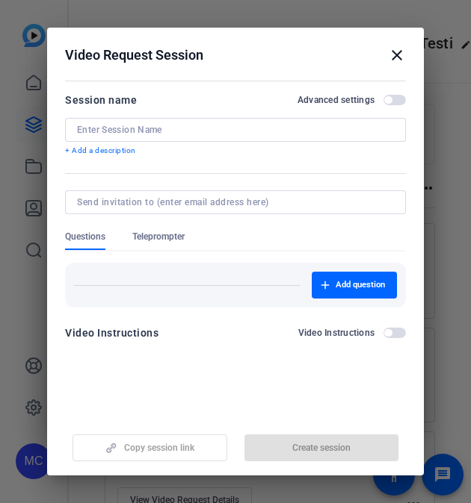
click at [108, 129] on input at bounding box center [235, 130] width 317 height 12
paste input "• Ben Kappelman"
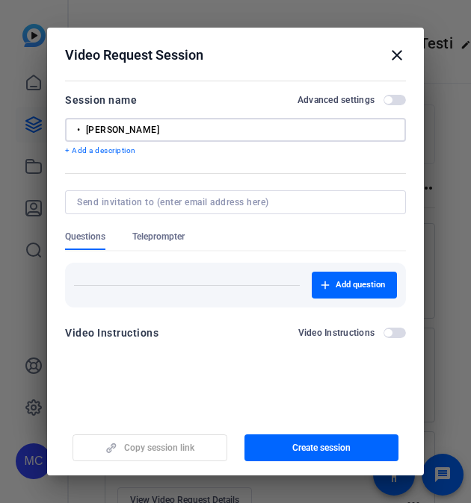
drag, startPoint x: 87, startPoint y: 127, endPoint x: -17, endPoint y: 114, distance: 105.3
click at [0, 114] on html "Accessibility Screen-Reader Guide, Feedback, and Issue Reporting | New window M…" at bounding box center [235, 251] width 471 height 503
click at [203, 131] on input "Ben Kappelman" at bounding box center [235, 130] width 317 height 12
type input "Ben Kappelman - Mentoring Testimonial"
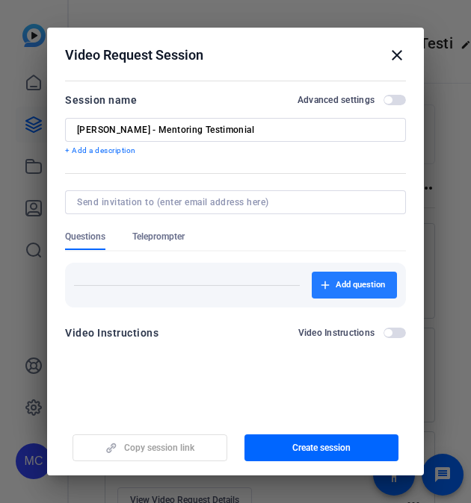
click at [312, 279] on span "button" at bounding box center [353, 285] width 85 height 36
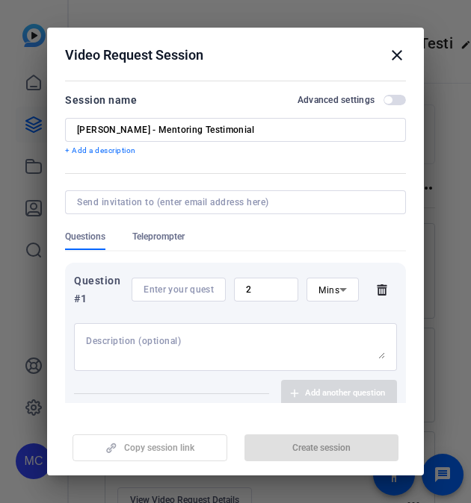
click at [187, 285] on input at bounding box center [178, 290] width 70 height 12
paste input "Can you share how mentoring has impacted your own career or why you’re passiona…"
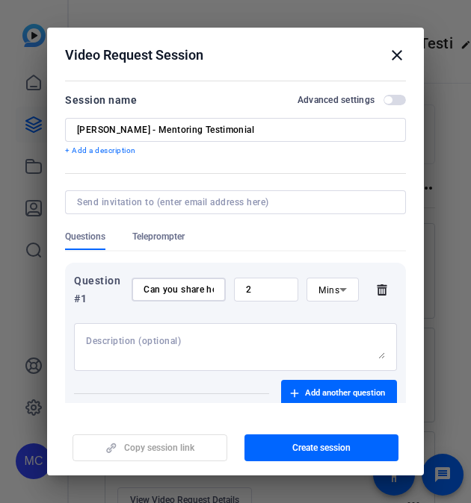
scroll to position [0, 407]
type input "Can you share how mentoring has impacted your own career or why you’re passiona…"
click at [249, 291] on input "2" at bounding box center [266, 290] width 40 height 12
click at [323, 293] on span "Mins" at bounding box center [328, 290] width 21 height 10
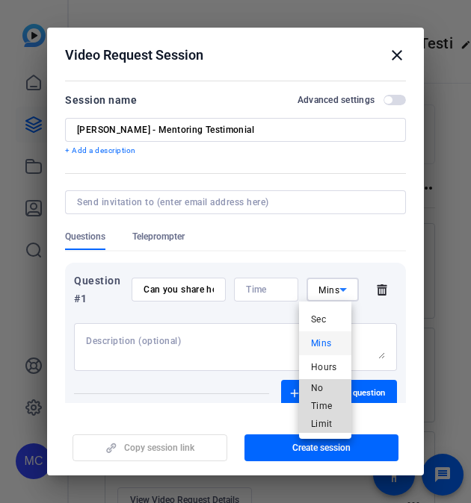
click at [321, 416] on span "No Time Limit" at bounding box center [325, 406] width 28 height 54
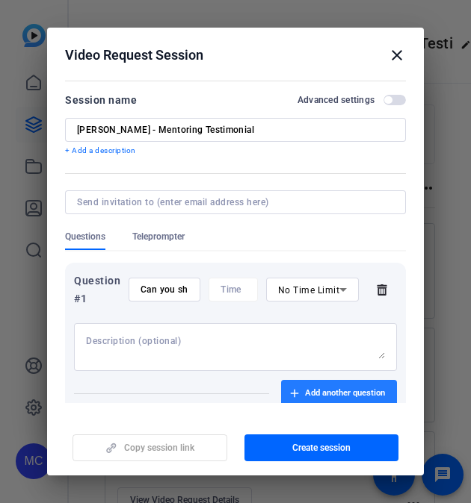
click at [329, 388] on span "Add another question" at bounding box center [345, 394] width 80 height 12
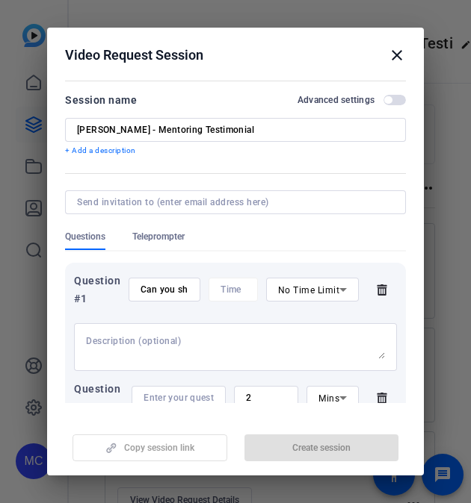
drag, startPoint x: 175, startPoint y: 393, endPoint x: 217, endPoint y: 406, distance: 44.6
click at [217, 406] on openreel-new-create-edit-ugc-session "Video Request Session close Session name Advanced settings Ben Kappelman - Ment…" at bounding box center [235, 252] width 376 height 448
click at [190, 392] on input at bounding box center [178, 398] width 70 height 12
paste input "Why do you believe mentoring is essential in developing future leaders within o…"
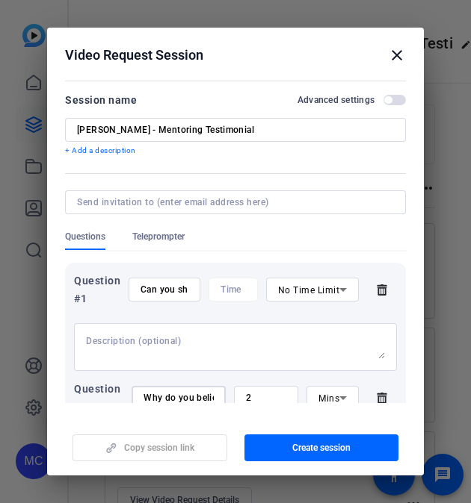
scroll to position [0, 305]
type input "Why do you believe mentoring is essential in developing future leaders within o…"
click at [252, 394] on input "2" at bounding box center [266, 398] width 40 height 12
click at [334, 395] on icon at bounding box center [343, 398] width 18 height 18
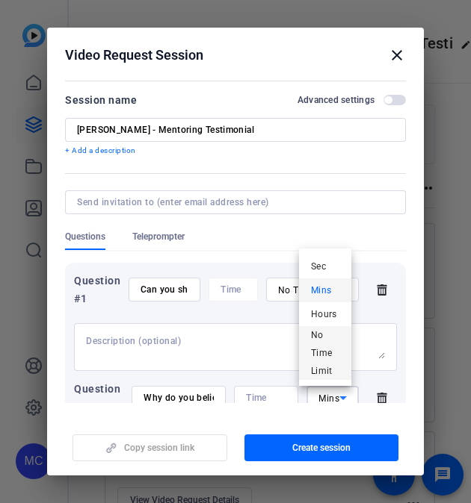
click at [323, 354] on span "No Time Limit" at bounding box center [325, 353] width 28 height 54
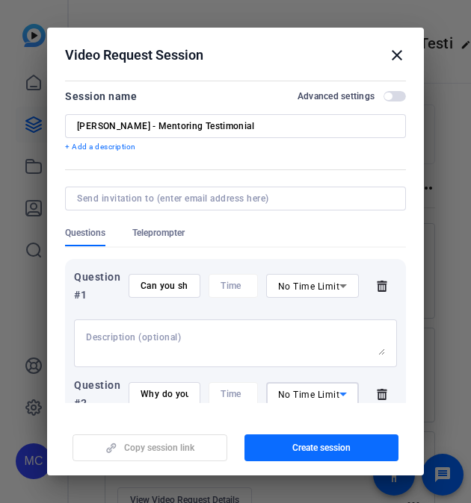
click at [313, 446] on span "Create session" at bounding box center [321, 448] width 58 height 12
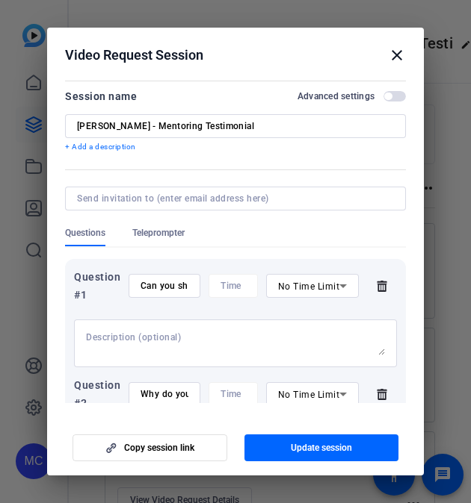
click at [441, 351] on div at bounding box center [235, 251] width 471 height 503
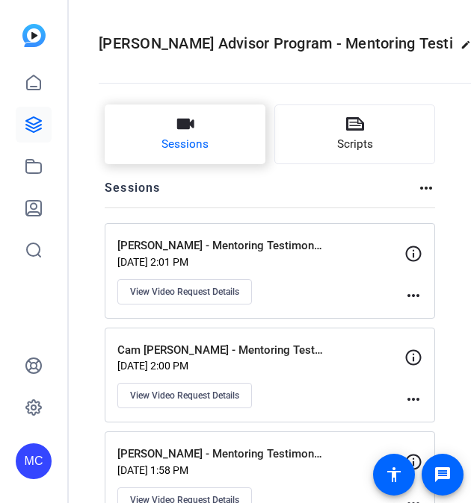
click at [202, 152] on span "Sessions" at bounding box center [184, 144] width 47 height 17
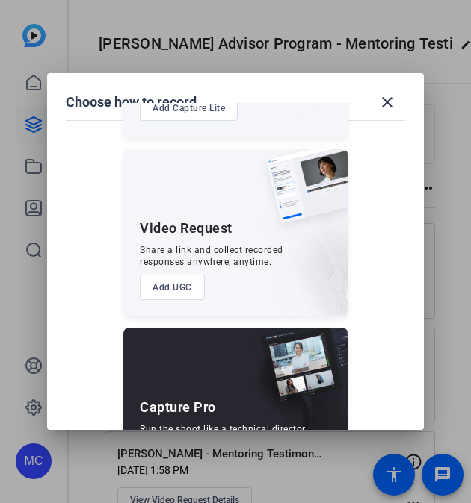
scroll to position [354, 0]
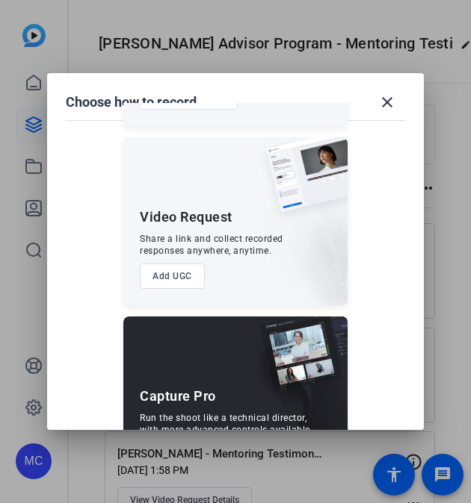
click at [178, 273] on button "Add UGC" at bounding box center [172, 276] width 65 height 25
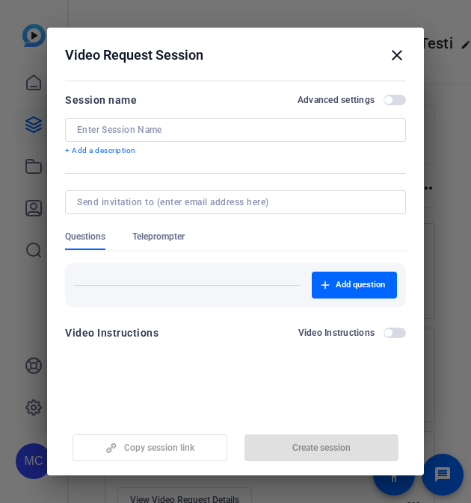
click at [184, 131] on input at bounding box center [235, 130] width 317 height 12
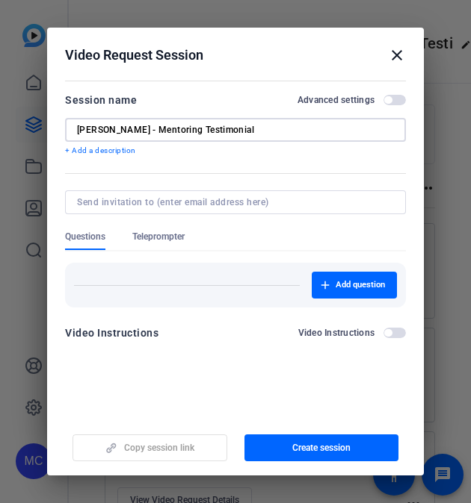
type input "Brian Bell - Mentoring Testimonial"
click at [307, 296] on div "Add question" at bounding box center [235, 285] width 323 height 27
click at [325, 290] on span "button" at bounding box center [353, 285] width 85 height 36
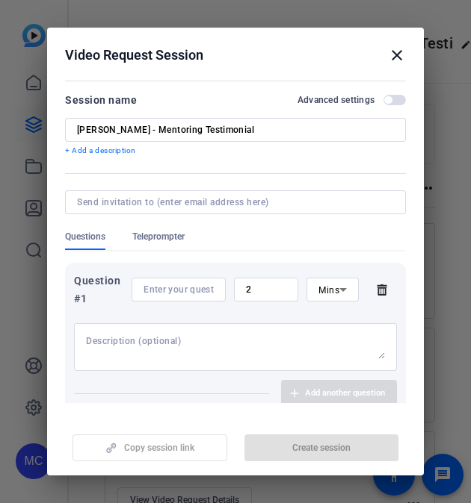
click at [194, 292] on input at bounding box center [178, 290] width 70 height 12
paste input "Brian Bell"
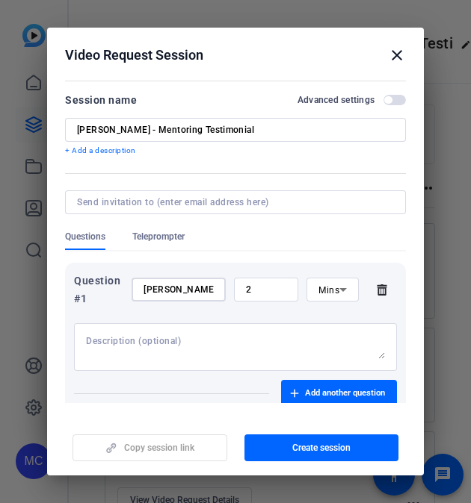
type input "Brian Bell"
click at [268, 287] on input "2" at bounding box center [266, 290] width 40 height 12
click at [318, 288] on span "Mins" at bounding box center [328, 290] width 21 height 10
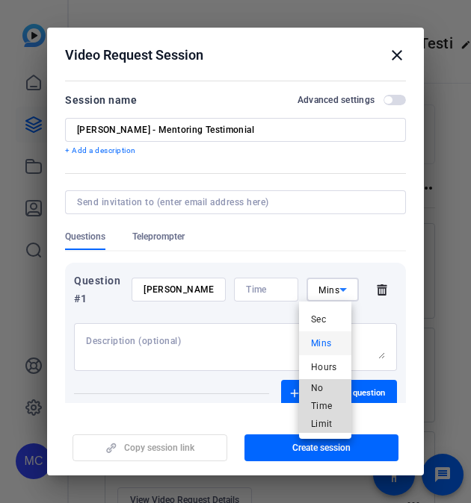
click at [342, 420] on mat-option "No Time Limit" at bounding box center [325, 406] width 52 height 54
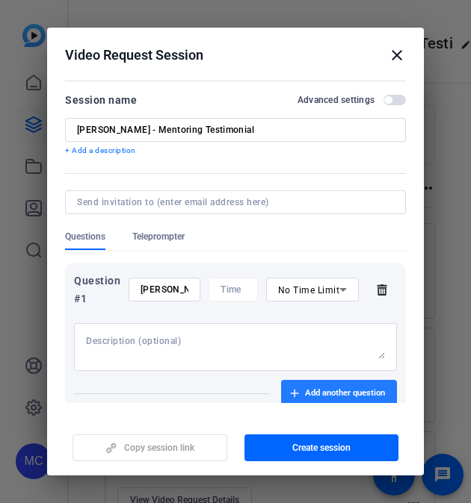
click at [341, 391] on span "Add another question" at bounding box center [345, 394] width 80 height 12
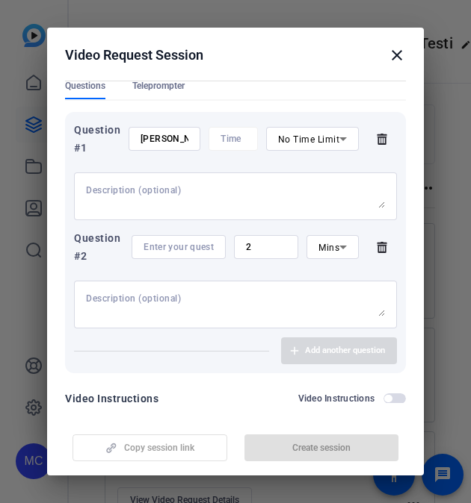
scroll to position [152, 0]
click at [179, 246] on input at bounding box center [178, 246] width 70 height 12
paste input "Why do you believe mentoring is essential in developing future leaders within o…"
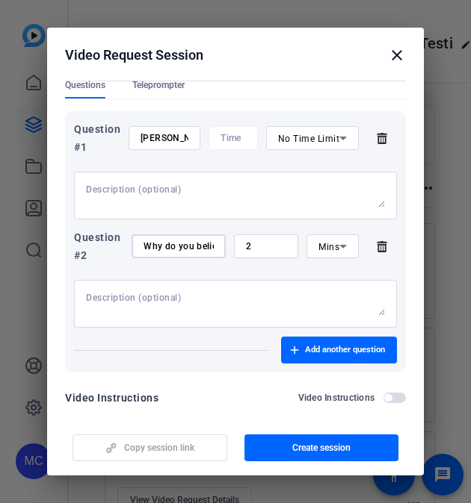
scroll to position [0, 305]
type input "Why do you believe mentoring is essential in developing future leaders within o…"
click at [182, 141] on input "Brian Bell" at bounding box center [164, 138] width 48 height 12
type input "B"
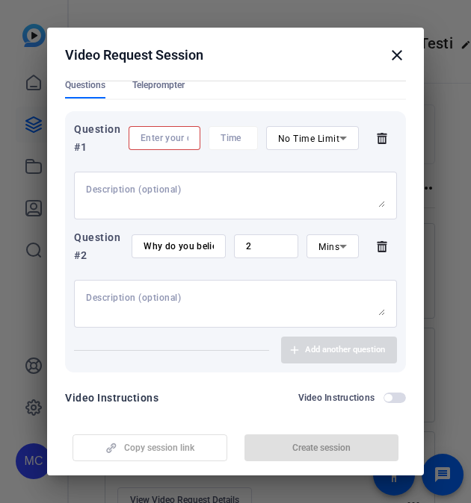
click at [161, 131] on div at bounding box center [164, 138] width 48 height 24
paste input "Can you share how mentoring has impacted your own career or why you’re passiona…"
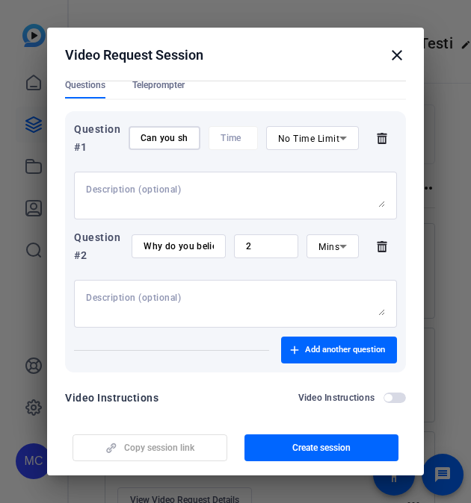
scroll to position [0, 429]
type input "Can you share how mentoring has impacted your own career or why you’re passiona…"
click at [265, 246] on input "2" at bounding box center [266, 246] width 40 height 12
click at [337, 249] on icon at bounding box center [343, 247] width 18 height 18
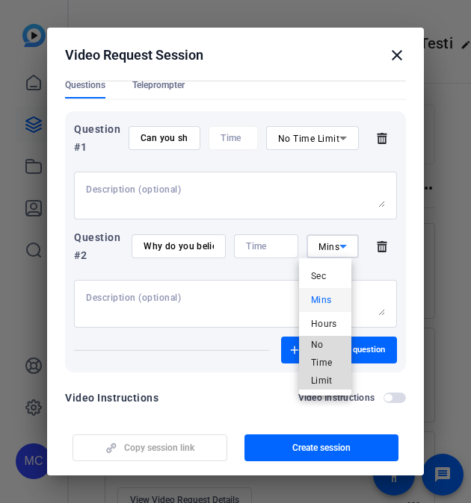
click at [306, 367] on mat-option "No Time Limit" at bounding box center [325, 363] width 52 height 54
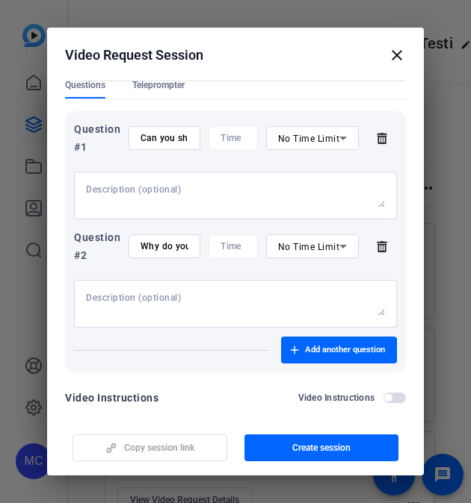
drag, startPoint x: 314, startPoint y: 454, endPoint x: 245, endPoint y: 444, distance: 70.2
click at [245, 444] on span "button" at bounding box center [321, 448] width 155 height 36
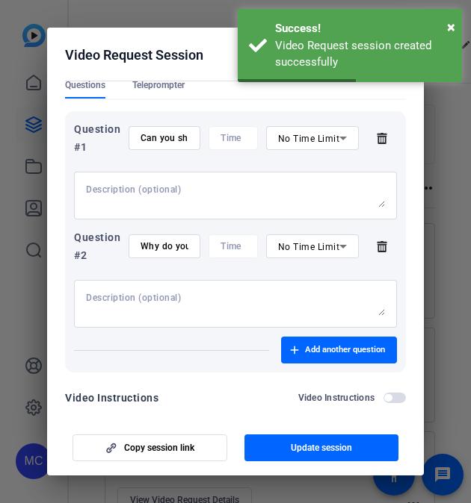
click at [432, 329] on div at bounding box center [235, 251] width 471 height 503
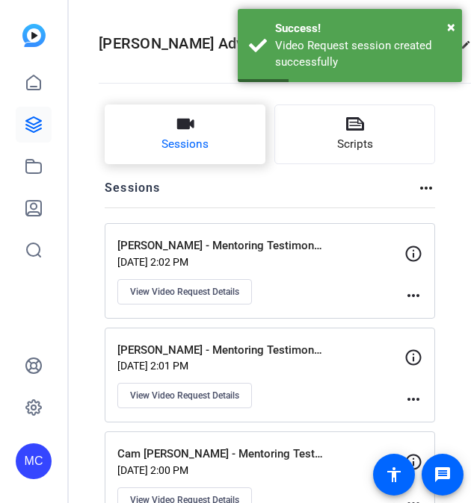
click at [155, 151] on button "Sessions" at bounding box center [185, 135] width 161 height 60
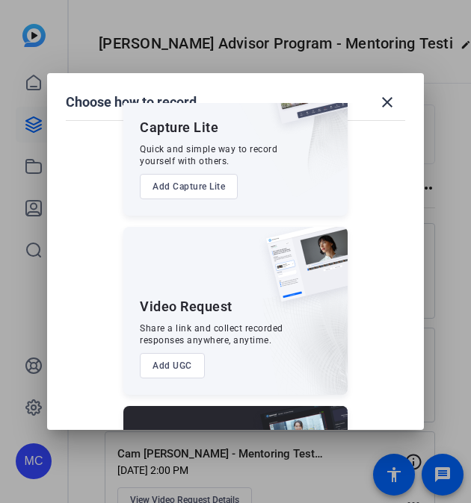
scroll to position [265, 0]
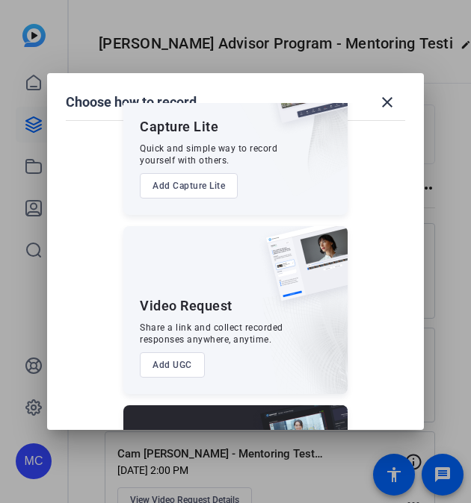
click at [168, 357] on button "Add UGC" at bounding box center [172, 365] width 65 height 25
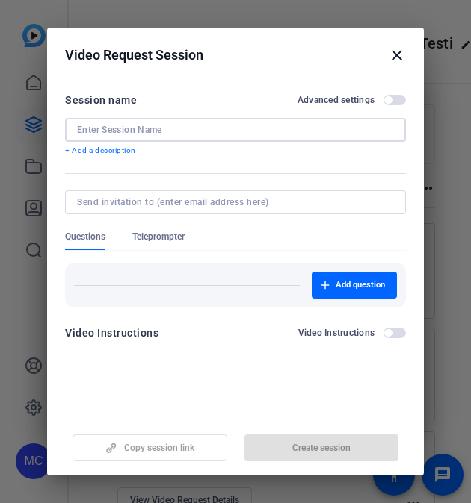
click at [181, 126] on input at bounding box center [235, 130] width 317 height 12
paste input "Anthony Epps"
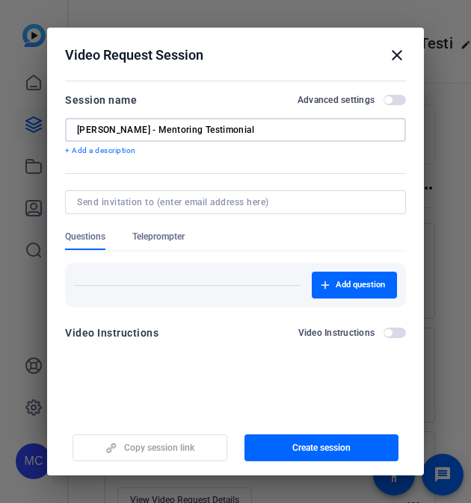
type input "Anthony Epps - Mentoring Testimonial"
click at [369, 288] on span "Add question" at bounding box center [359, 285] width 49 height 12
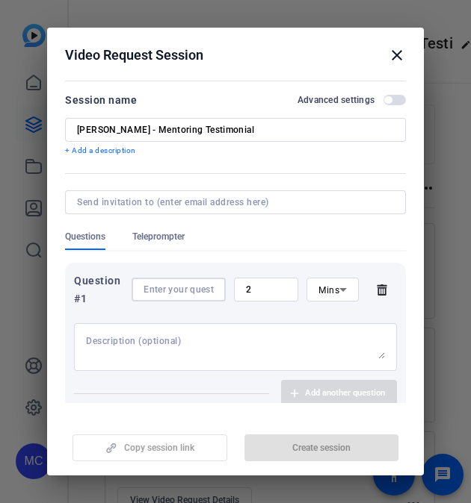
click at [192, 289] on input at bounding box center [178, 290] width 70 height 12
paste input "Can you share how mentoring has impacted your own career or why you’re passiona…"
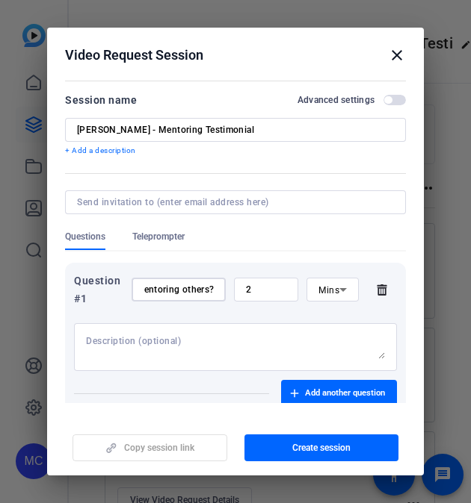
type input "Can you share how mentoring has impacted your own career or why you’re passiona…"
click at [276, 287] on input "2" at bounding box center [266, 290] width 40 height 12
click at [318, 287] on span "Mins" at bounding box center [328, 290] width 21 height 10
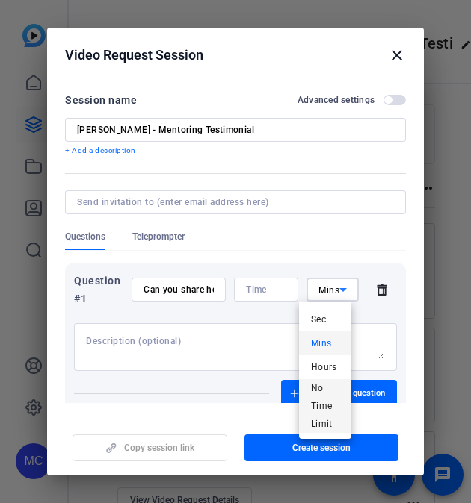
click at [318, 415] on span "No Time Limit" at bounding box center [325, 406] width 28 height 54
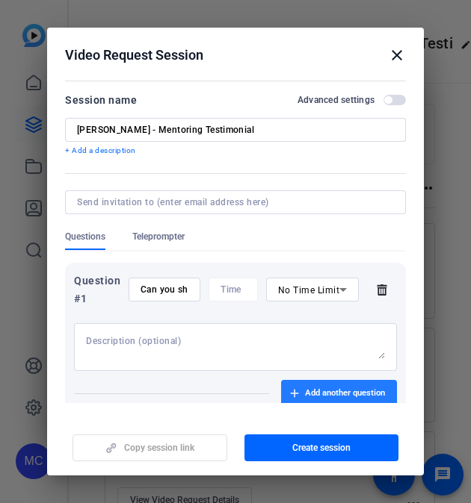
click at [327, 388] on span "Add another question" at bounding box center [345, 394] width 80 height 12
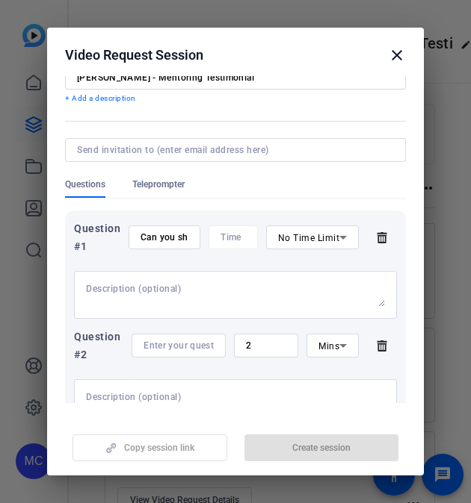
scroll to position [69, 0]
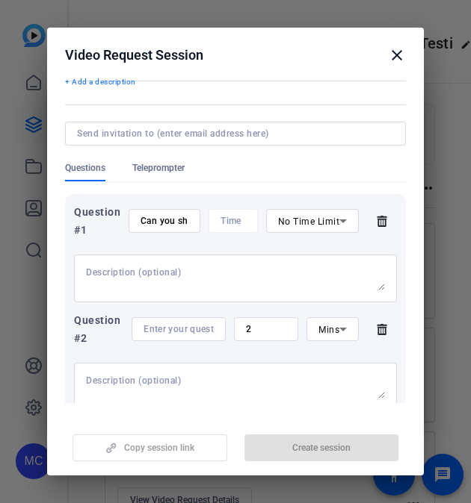
click at [170, 325] on input at bounding box center [178, 329] width 70 height 12
paste input "Why do you believe mentoring is essential in developing future leaders within o…"
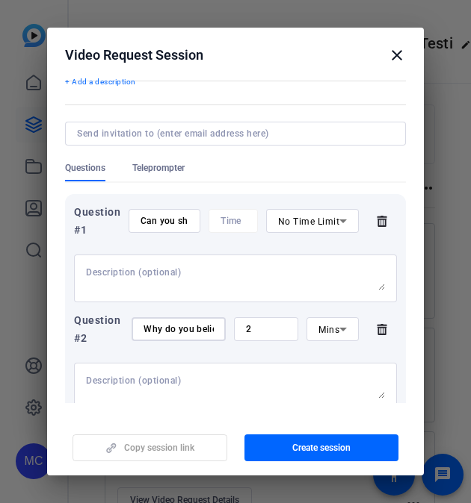
scroll to position [0, 305]
type input "Why do you believe mentoring is essential in developing future leaders within o…"
click at [267, 335] on input "2" at bounding box center [266, 329] width 40 height 12
click at [318, 327] on span "Mins" at bounding box center [328, 330] width 21 height 10
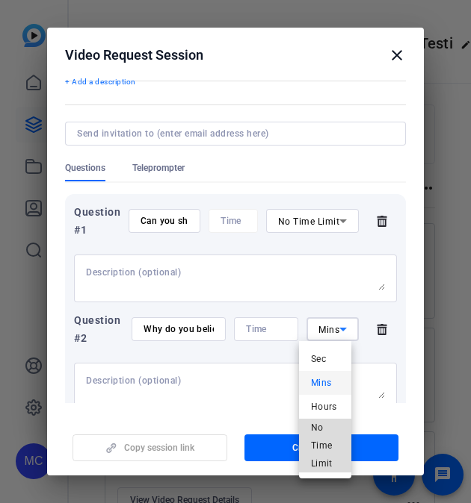
click at [325, 434] on span "No Time Limit" at bounding box center [325, 446] width 28 height 54
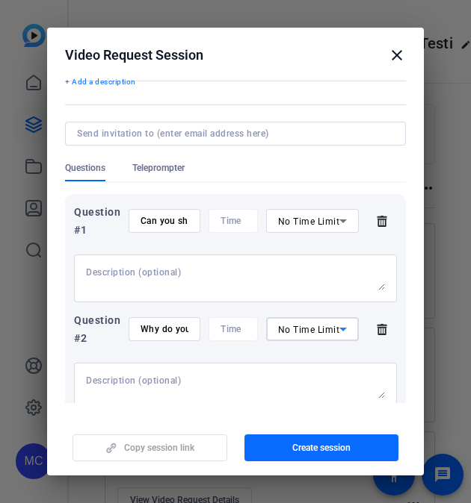
click at [329, 445] on span "Create session" at bounding box center [321, 448] width 58 height 12
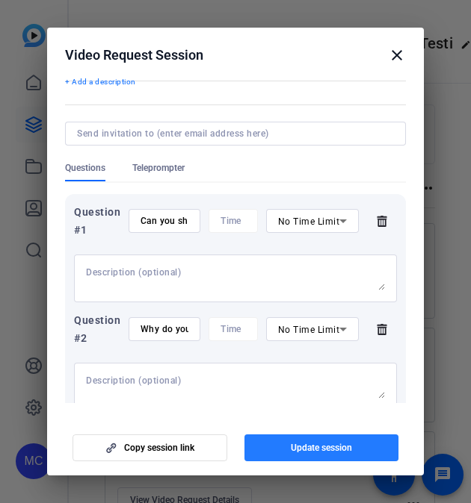
click at [329, 445] on span "Update session" at bounding box center [321, 448] width 61 height 12
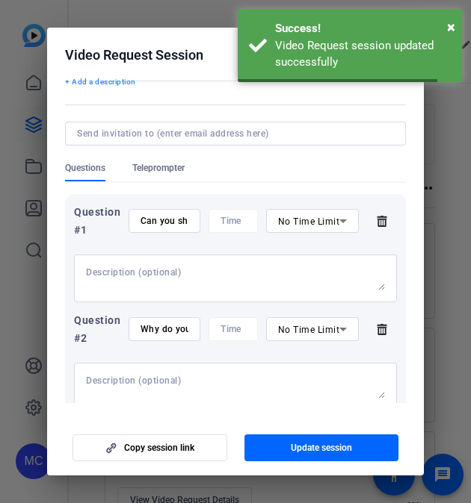
click at [443, 338] on div at bounding box center [235, 251] width 471 height 503
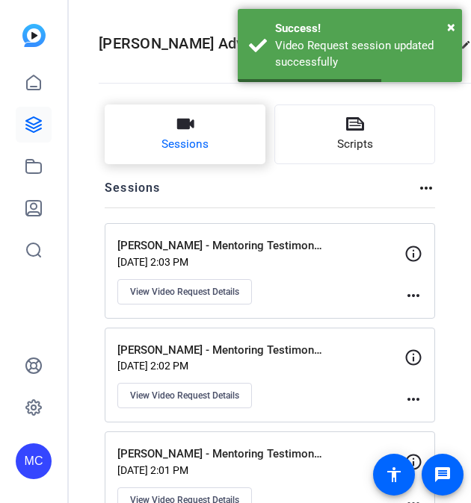
click at [190, 152] on span "Sessions" at bounding box center [184, 144] width 47 height 17
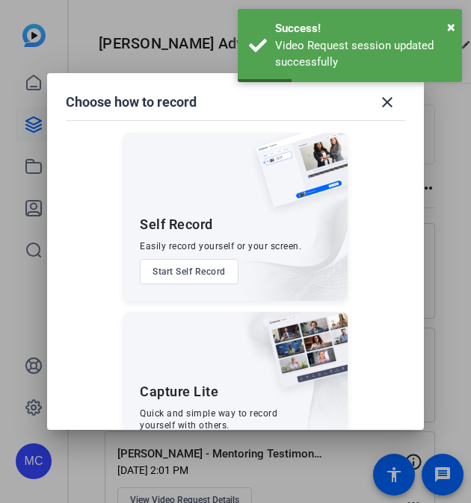
scroll to position [302, 0]
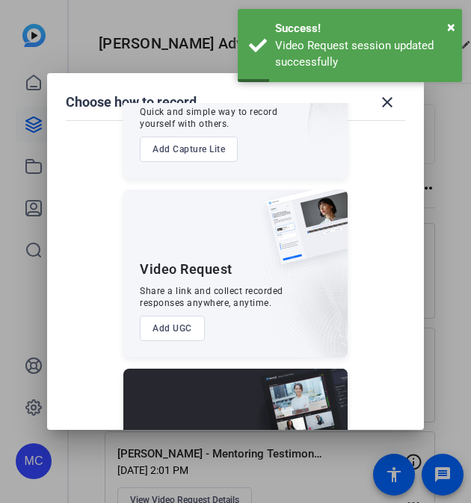
click at [173, 316] on button "Add UGC" at bounding box center [172, 328] width 65 height 25
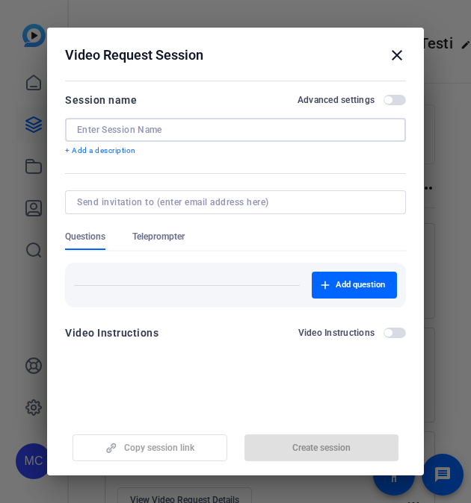
click at [189, 128] on input at bounding box center [235, 130] width 317 height 12
paste input "Fernando Avelar"
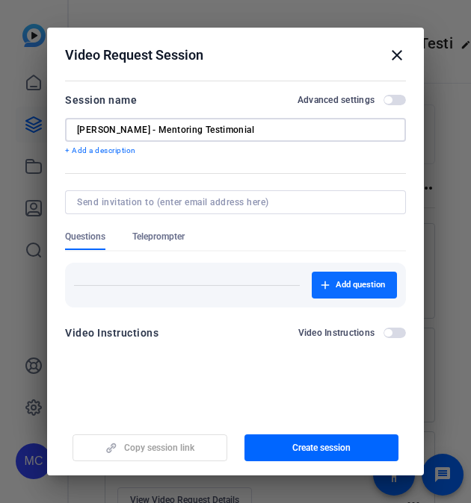
type input "Fernando Avelar - Mentoring Testimonial"
click at [339, 288] on span "Add question" at bounding box center [359, 285] width 49 height 12
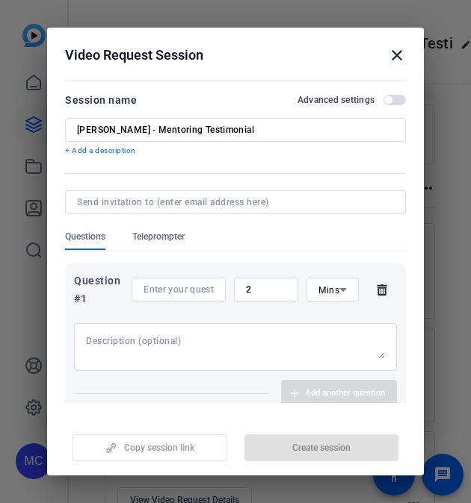
click at [247, 278] on div "2" at bounding box center [266, 290] width 40 height 24
click at [318, 282] on div "Mins" at bounding box center [328, 290] width 21 height 19
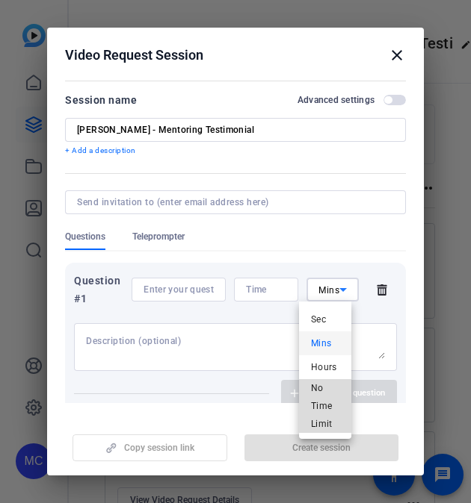
click at [317, 386] on span "No Time Limit" at bounding box center [325, 406] width 28 height 54
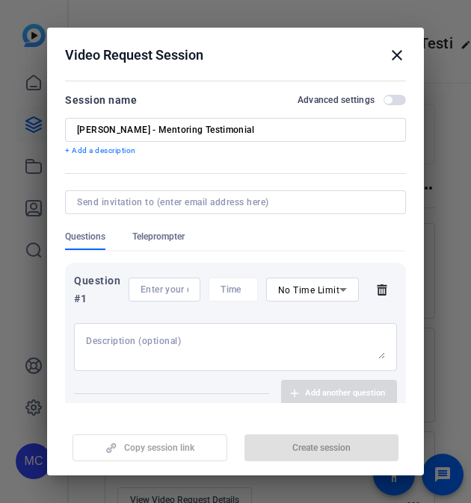
click at [124, 297] on div "Question #1 No Time Limit" at bounding box center [235, 290] width 323 height 36
click at [130, 294] on div at bounding box center [164, 290] width 72 height 24
paste input "Can you share how mentoring has impacted your own career or why you’re passiona…"
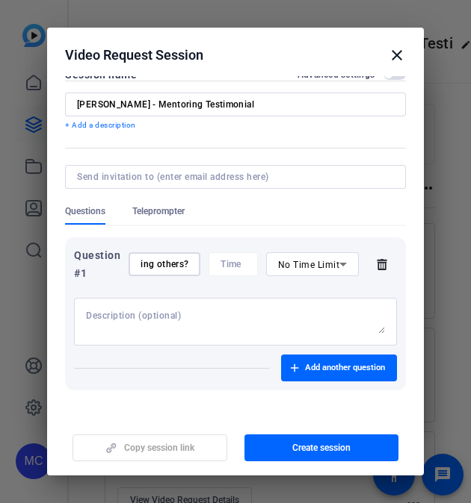
scroll to position [29, 0]
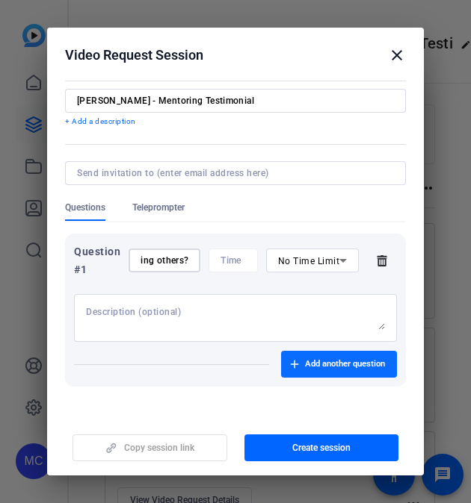
type input "Can you share how mentoring has impacted your own career or why you’re passiona…"
click at [329, 363] on span "Add another question" at bounding box center [345, 364] width 80 height 12
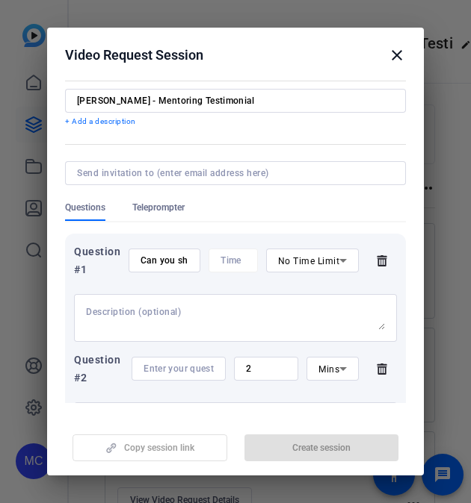
click at [153, 356] on div "Question #2 2 Mins" at bounding box center [235, 369] width 323 height 36
click at [162, 365] on input at bounding box center [178, 369] width 70 height 12
paste input "Why do you believe mentoring is essential in developing future leaders within o…"
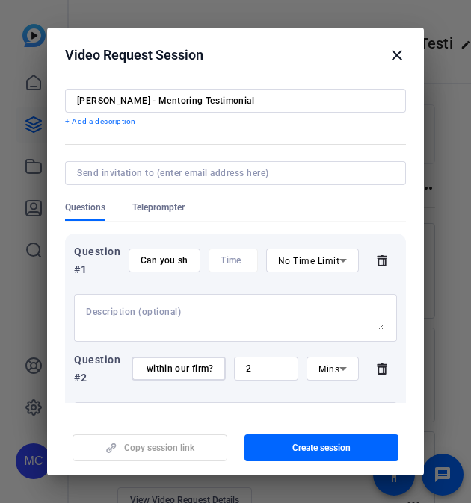
type input "Why do you believe mentoring is essential in developing future leaders within o…"
click at [246, 365] on input "2" at bounding box center [266, 369] width 40 height 12
click at [335, 367] on icon at bounding box center [343, 369] width 18 height 18
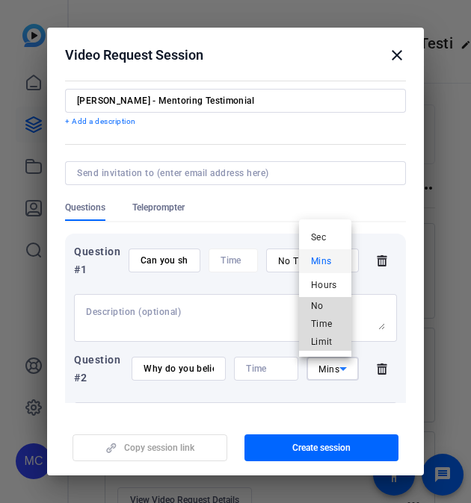
click at [323, 332] on span "No Time Limit" at bounding box center [325, 324] width 28 height 54
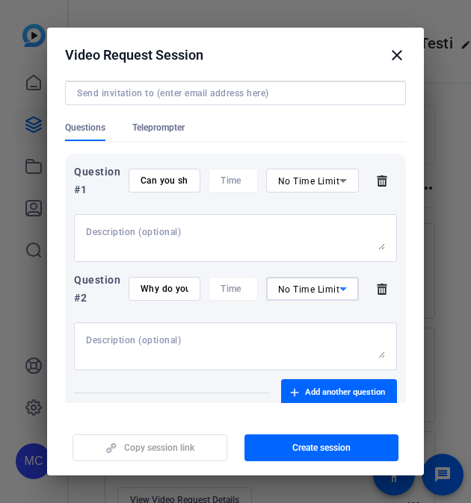
scroll to position [116, 0]
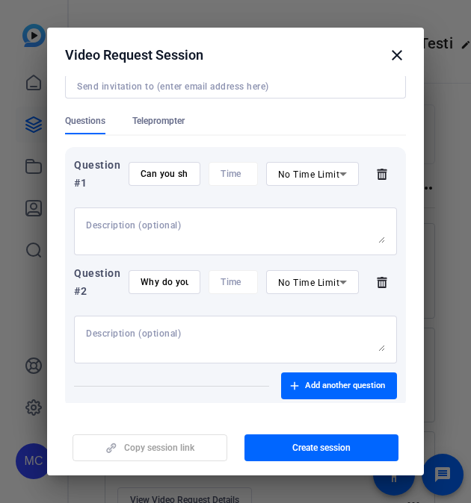
click at [312, 469] on mat-dialog-actions "Copy session link Create session" at bounding box center [235, 446] width 376 height 60
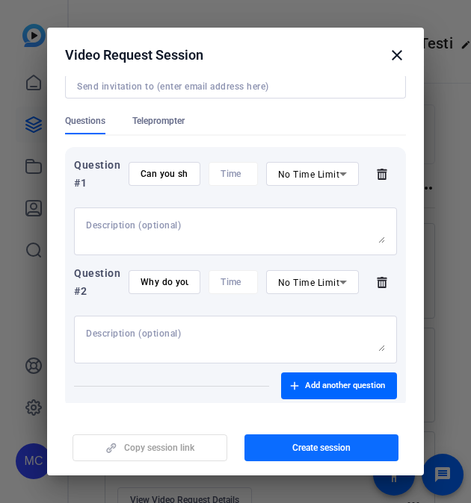
click at [318, 447] on span "Create session" at bounding box center [321, 448] width 58 height 12
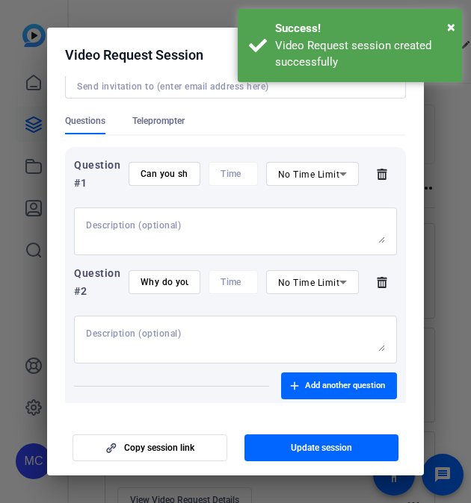
click at [438, 356] on div at bounding box center [235, 251] width 471 height 503
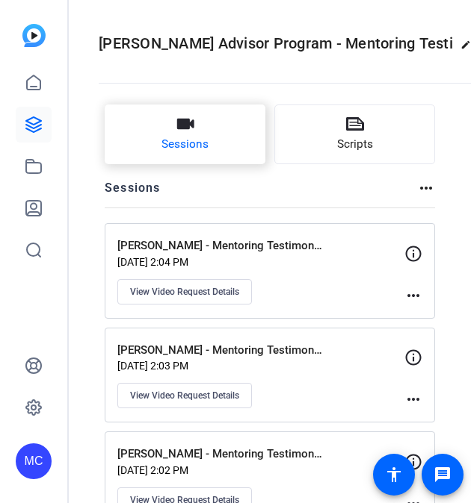
click at [225, 152] on button "Sessions" at bounding box center [185, 135] width 161 height 60
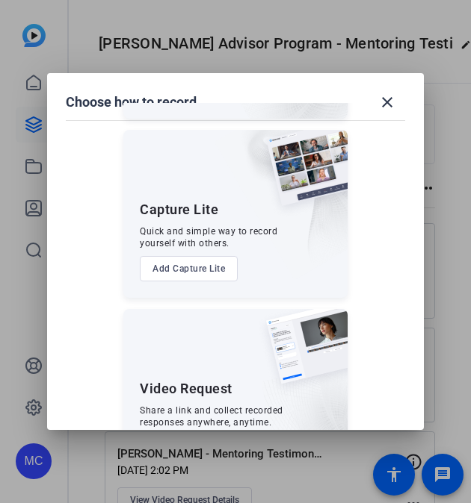
scroll to position [246, 0]
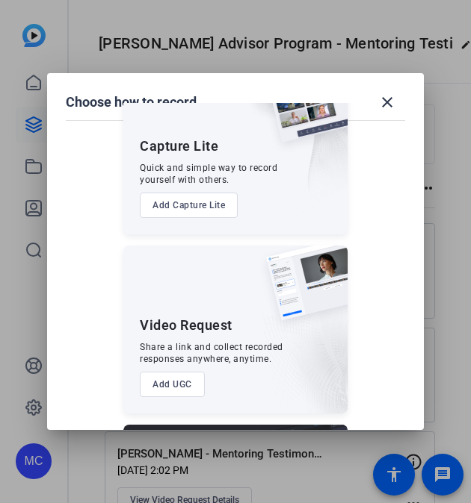
click at [172, 380] on button "Add UGC" at bounding box center [172, 384] width 65 height 25
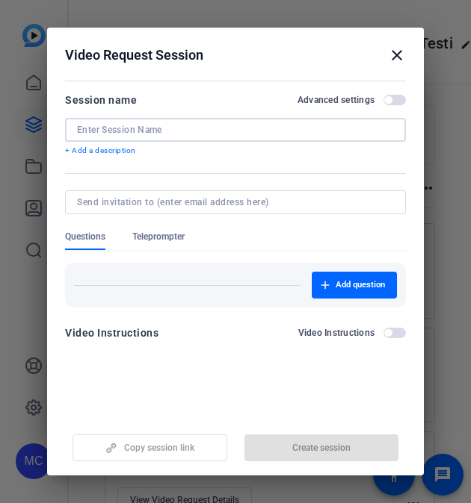
paste input "Elijah Watkins"
click at [196, 133] on input at bounding box center [235, 130] width 317 height 12
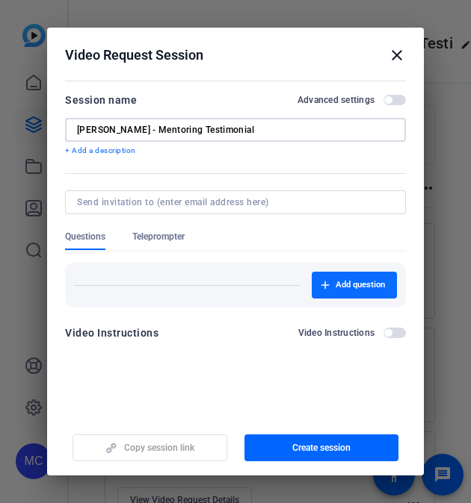
type input "Elijah Watkins - Mentoring Testimonial"
click at [356, 285] on span "Add question" at bounding box center [359, 285] width 49 height 12
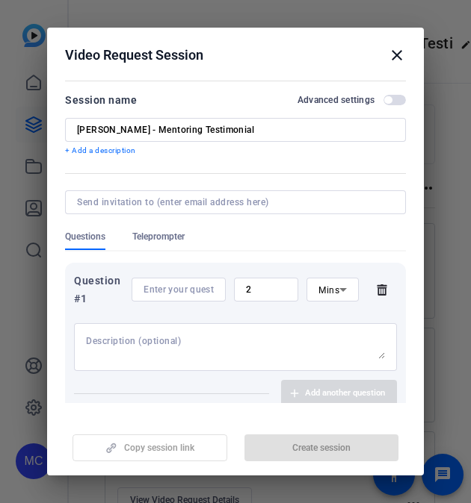
click at [176, 286] on input at bounding box center [178, 290] width 70 height 12
paste input "Can you share how mentoring has impacted your own career or why you’re passiona…"
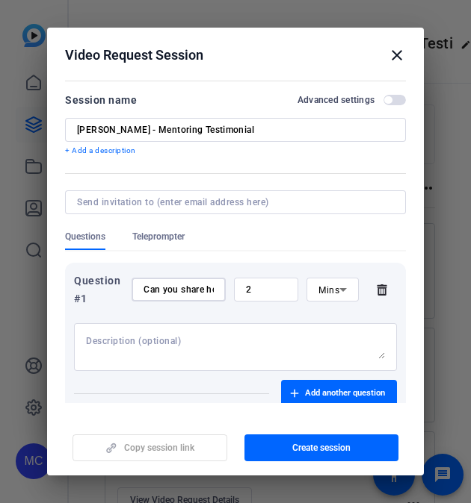
scroll to position [0, 407]
type input "Can you share how mentoring has impacted your own career or why you’re passiona…"
click at [275, 291] on input "2" at bounding box center [266, 290] width 40 height 12
click at [321, 290] on span "Mins" at bounding box center [328, 290] width 21 height 10
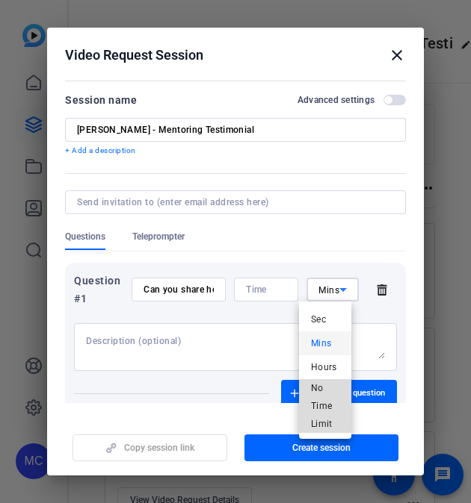
click at [319, 412] on span "No Time Limit" at bounding box center [325, 406] width 28 height 54
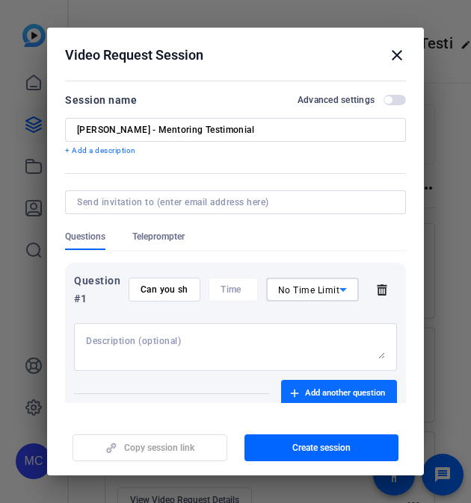
click at [321, 392] on span "Add another question" at bounding box center [345, 394] width 80 height 12
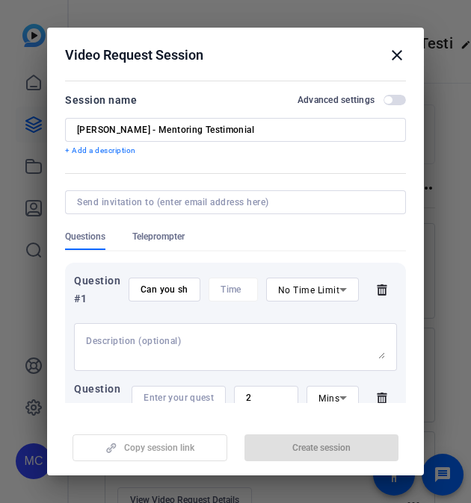
scroll to position [84, 0]
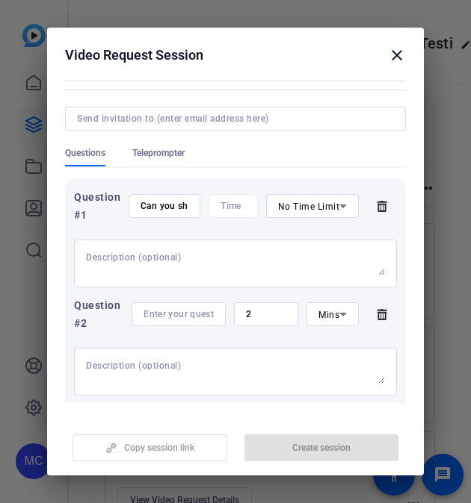
click at [176, 309] on input at bounding box center [178, 314] width 70 height 12
paste input "Why do you believe mentoring is essential in developing future leaders within o…"
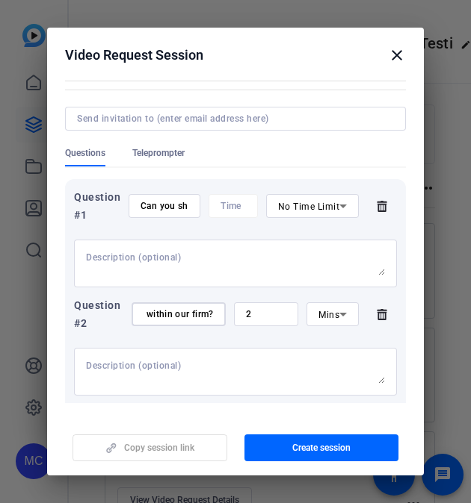
type input "Why do you believe mentoring is essential in developing future leaders within o…"
click at [247, 305] on div "2" at bounding box center [266, 314] width 40 height 24
click at [306, 318] on div "Mins" at bounding box center [332, 314] width 52 height 24
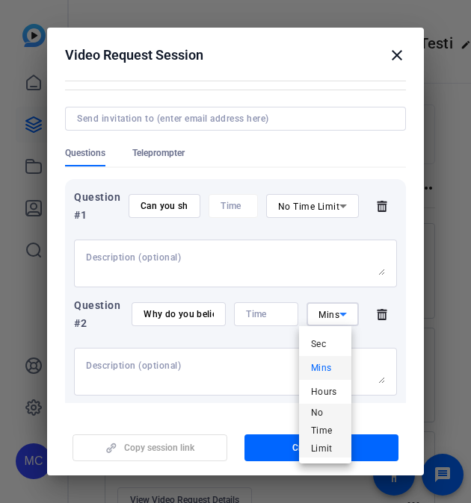
click at [318, 425] on span "No Time Limit" at bounding box center [325, 431] width 28 height 54
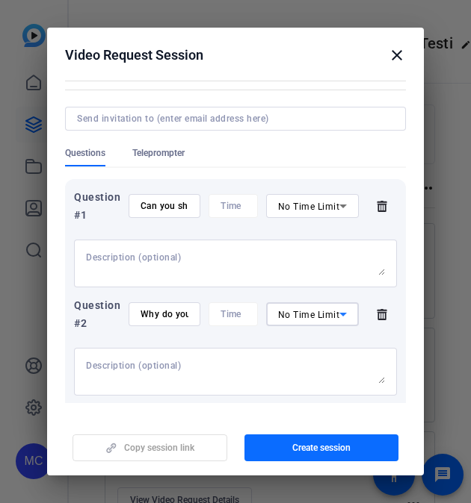
click at [318, 445] on span "Create session" at bounding box center [321, 448] width 58 height 12
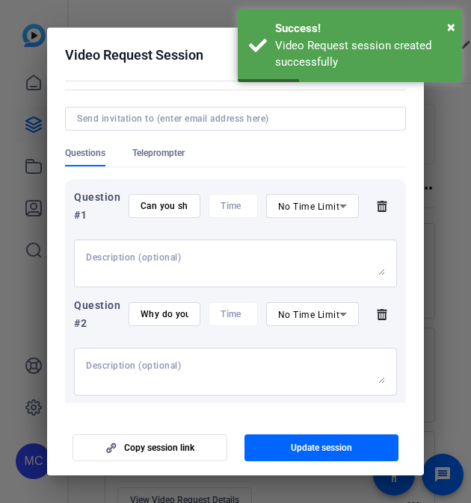
click at [429, 353] on div at bounding box center [235, 251] width 471 height 503
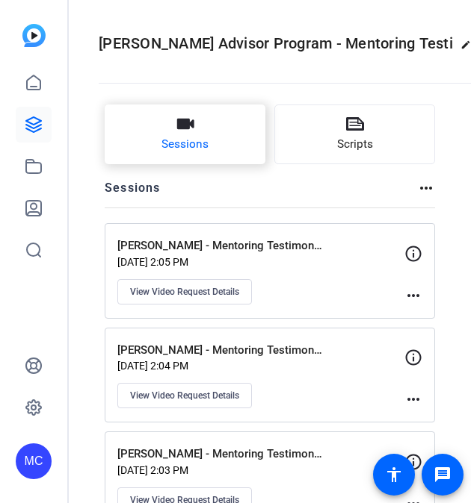
click at [218, 143] on button "Sessions" at bounding box center [185, 135] width 161 height 60
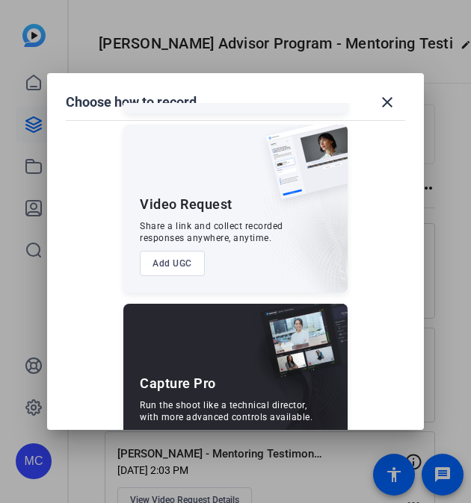
scroll to position [367, 0]
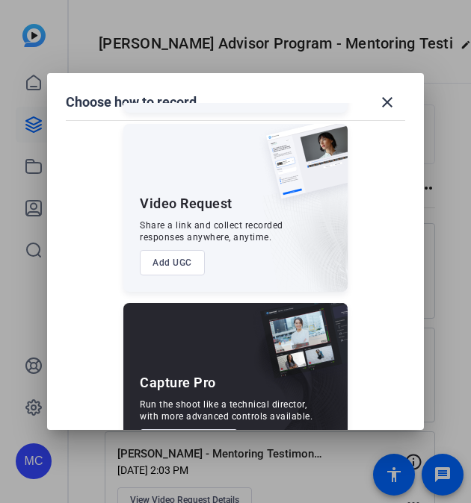
click at [184, 252] on button "Add UGC" at bounding box center [172, 262] width 65 height 25
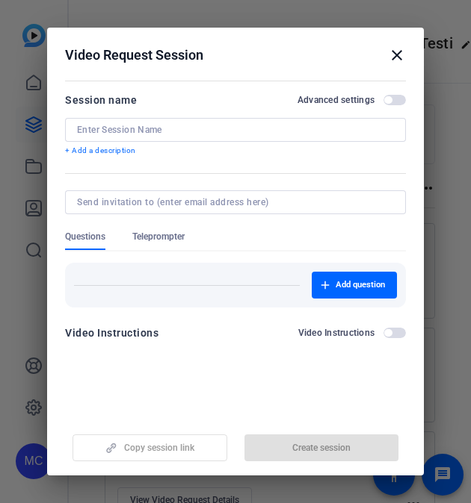
click at [161, 124] on input at bounding box center [235, 130] width 317 height 12
type input "H"
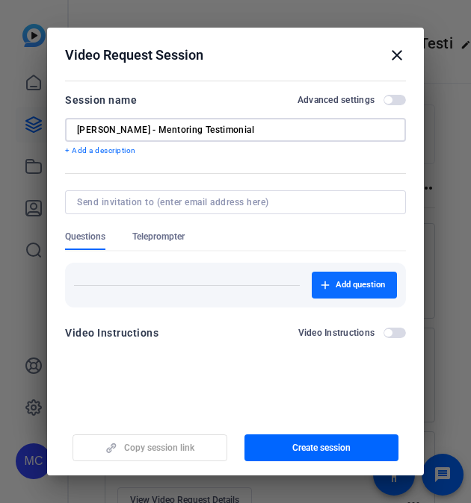
type input "Nolan Taylor - Mentoring Testimonial"
click at [313, 276] on span "button" at bounding box center [353, 285] width 85 height 36
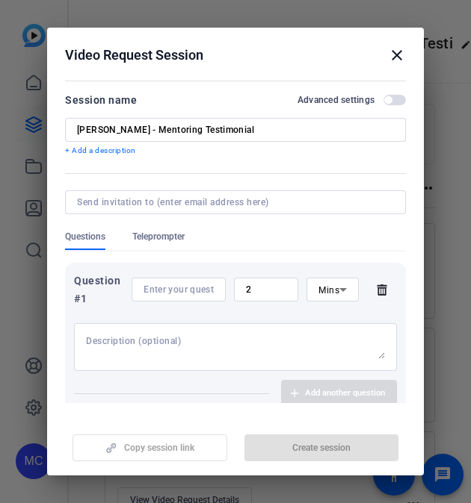
click at [190, 276] on div "Question #1 2 Mins" at bounding box center [235, 290] width 323 height 36
click at [187, 289] on input at bounding box center [178, 290] width 70 height 12
paste input "Can you share how mentoring has impacted your own career or why you’re passiona…"
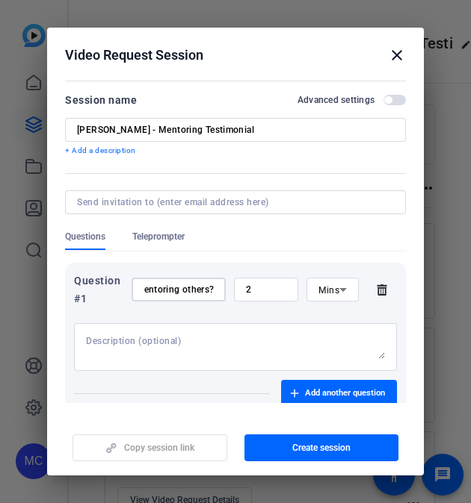
type input "Can you share how mentoring has impacted your own career or why you’re passiona…"
click at [264, 297] on div "2" at bounding box center [266, 290] width 40 height 24
click at [319, 289] on span "Mins" at bounding box center [328, 290] width 21 height 10
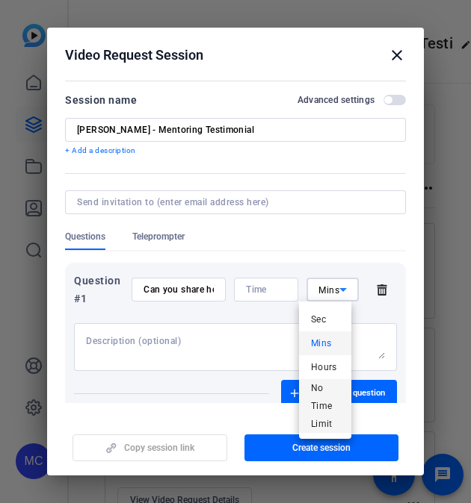
click at [323, 412] on span "No Time Limit" at bounding box center [325, 406] width 28 height 54
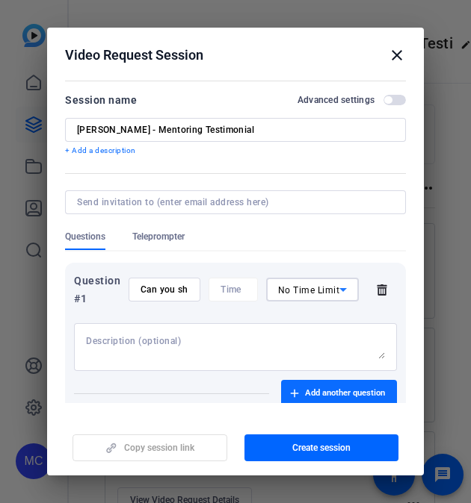
scroll to position [72, 0]
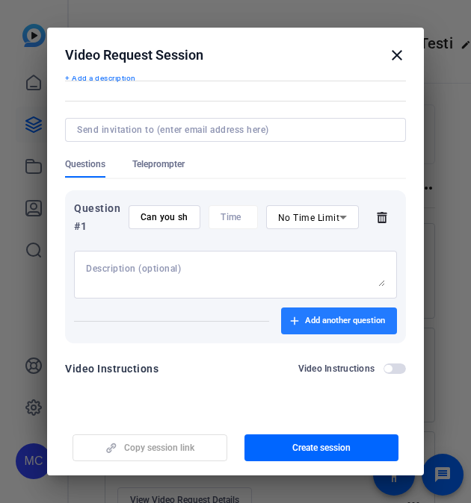
click at [350, 326] on span "Add another question" at bounding box center [345, 321] width 80 height 12
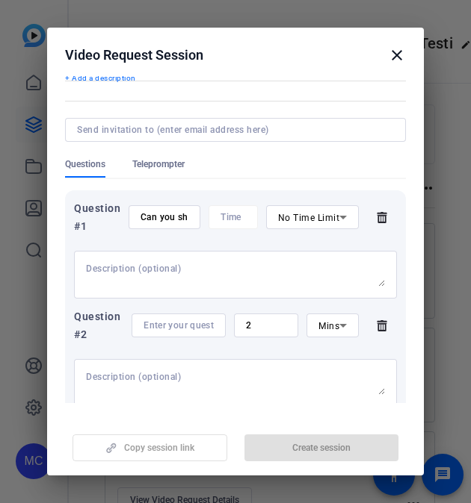
click at [175, 323] on input at bounding box center [178, 326] width 70 height 12
paste input "Why do you believe mentoring is essential in developing future leaders within o…"
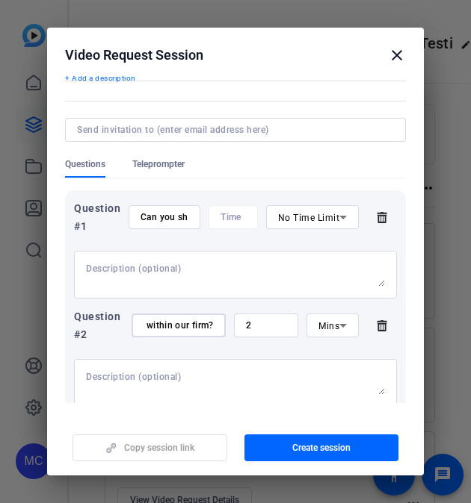
type input "Why do you believe mentoring is essential in developing future leaders within o…"
click at [258, 315] on div "2" at bounding box center [266, 326] width 40 height 24
click at [326, 331] on span "Mins" at bounding box center [328, 326] width 21 height 10
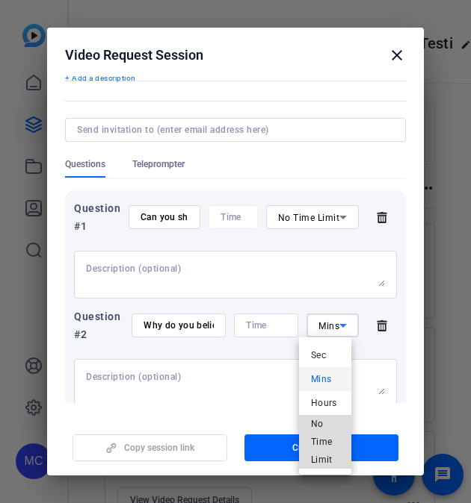
click at [308, 426] on mat-option "No Time Limit" at bounding box center [325, 442] width 52 height 54
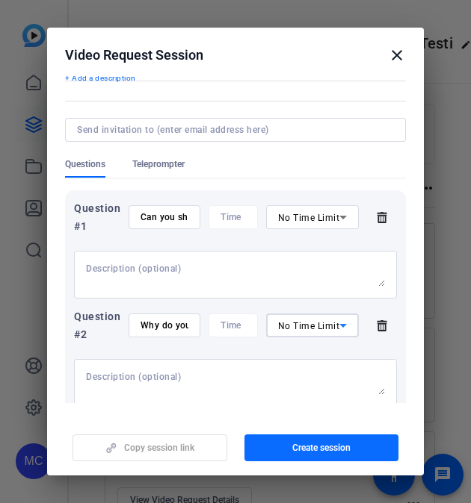
click at [305, 438] on span "button" at bounding box center [321, 448] width 155 height 36
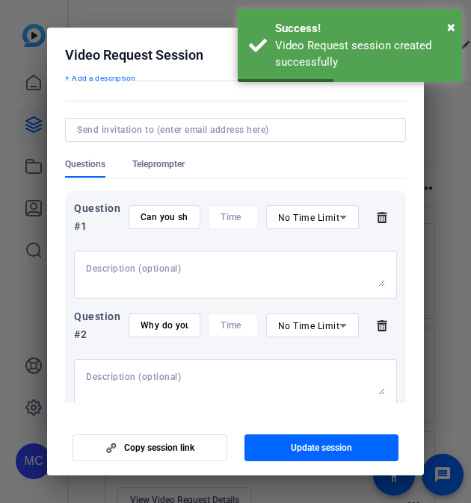
click at [442, 246] on div at bounding box center [235, 251] width 471 height 503
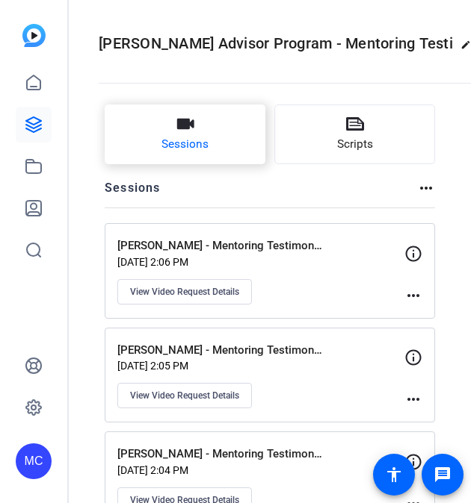
click at [253, 137] on button "Sessions" at bounding box center [185, 135] width 161 height 60
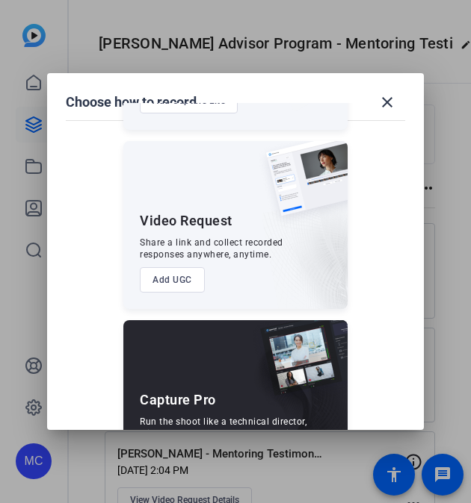
scroll to position [351, 0]
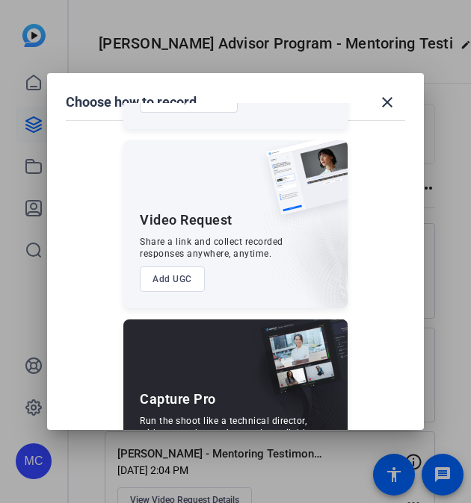
click at [181, 268] on button "Add UGC" at bounding box center [172, 279] width 65 height 25
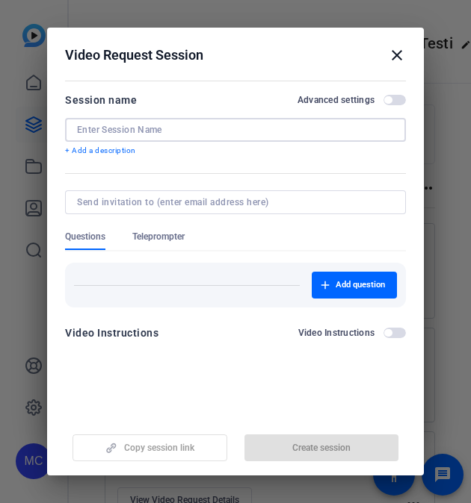
click at [173, 133] on input at bounding box center [235, 130] width 317 height 12
paste input "Melissa Raphan"
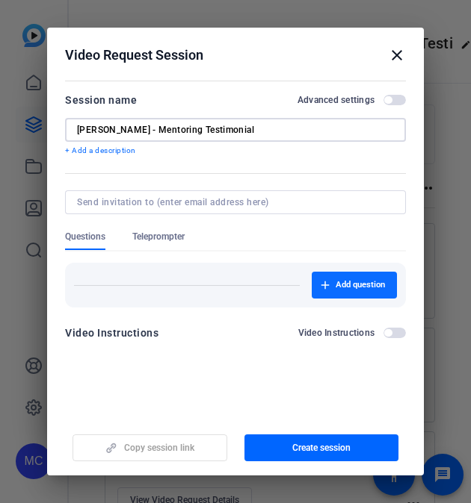
type input "[PERSON_NAME] - Mentoring Testimonial"
click at [359, 291] on span "Add question" at bounding box center [359, 285] width 49 height 12
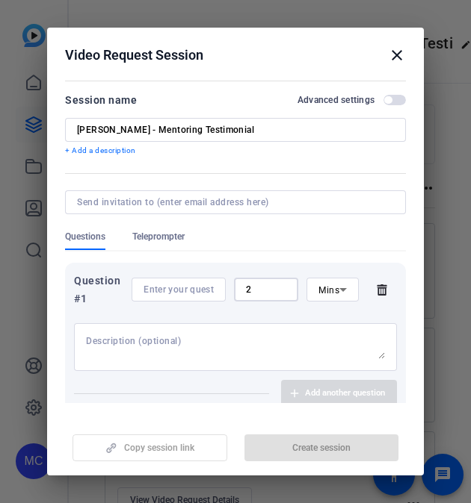
click at [263, 288] on input "2" at bounding box center [266, 290] width 40 height 12
click at [327, 301] on div "Mins" at bounding box center [332, 290] width 28 height 24
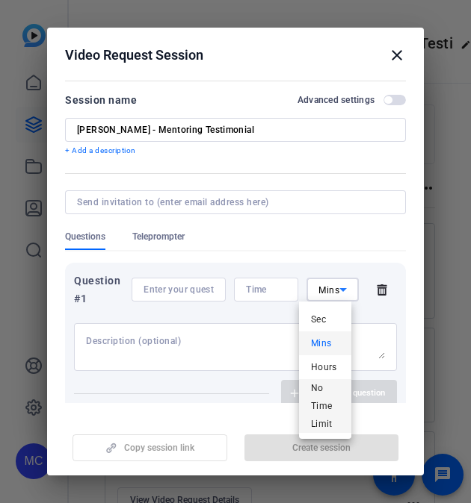
click at [333, 408] on span "No Time Limit" at bounding box center [325, 406] width 28 height 54
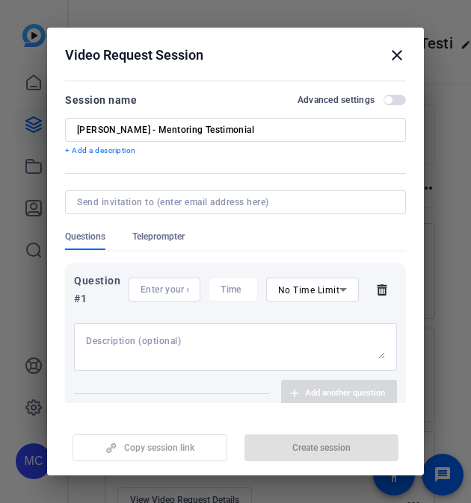
click at [181, 298] on div at bounding box center [164, 290] width 48 height 24
paste input "Can you share how mentoring has impacted your own career or why you’re passiona…"
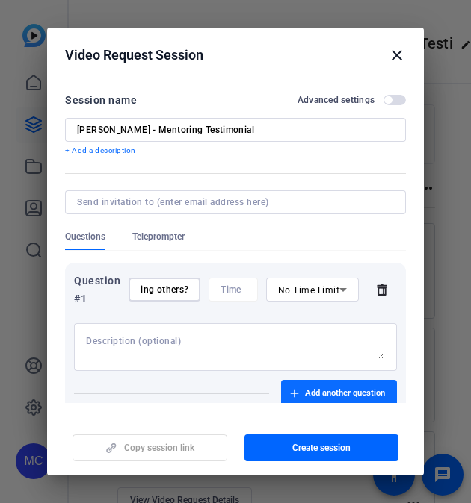
type input "Can you share how mentoring has impacted your own career or why you’re passiona…"
click at [323, 385] on span "button" at bounding box center [339, 394] width 116 height 36
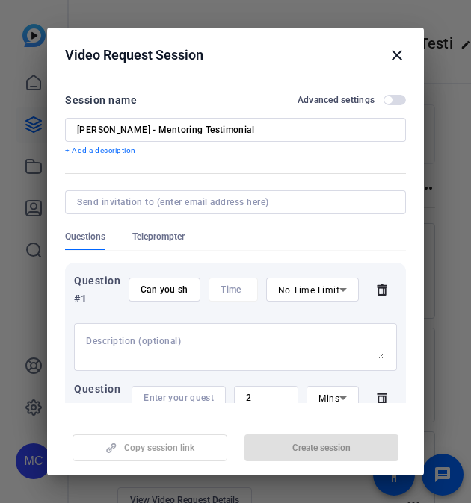
scroll to position [27, 0]
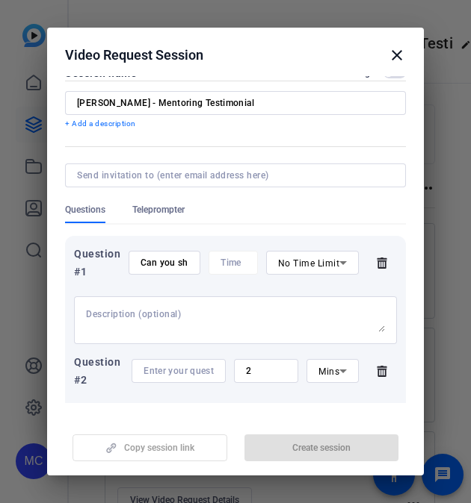
click at [180, 379] on div at bounding box center [178, 371] width 70 height 24
paste input "Why do you believe mentoring is essential in developing future leaders within o…"
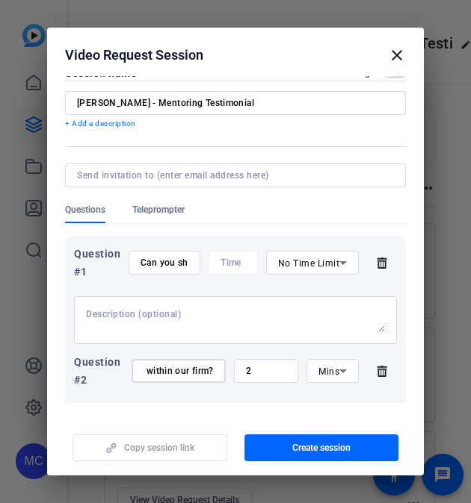
type input "Why do you believe mentoring is essential in developing future leaders within o…"
click at [267, 377] on div "2" at bounding box center [266, 371] width 40 height 24
click at [334, 374] on icon at bounding box center [343, 371] width 18 height 18
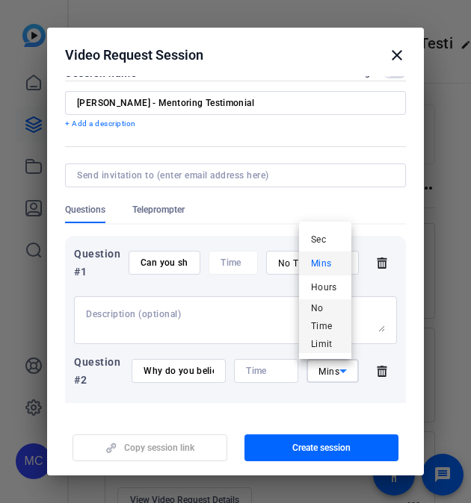
click at [324, 344] on span "No Time Limit" at bounding box center [325, 326] width 28 height 54
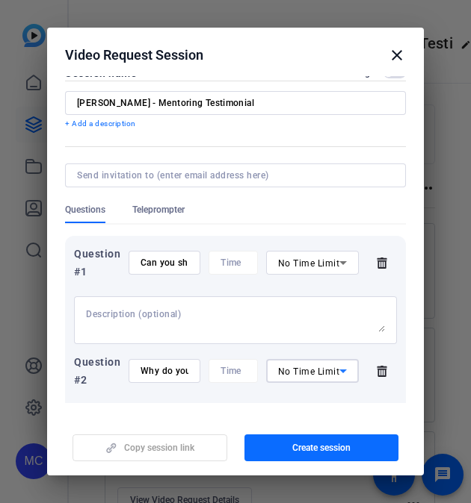
click at [297, 445] on span "Create session" at bounding box center [321, 448] width 58 height 12
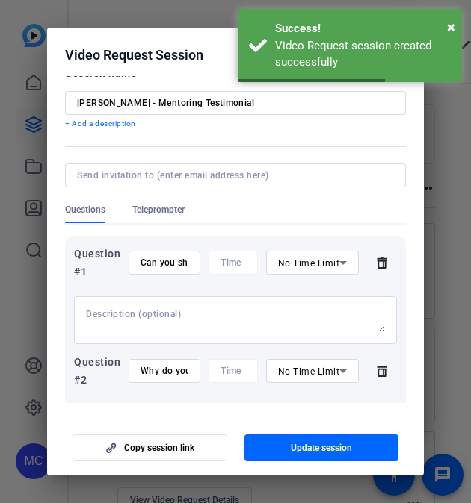
click at [433, 288] on div at bounding box center [235, 251] width 471 height 503
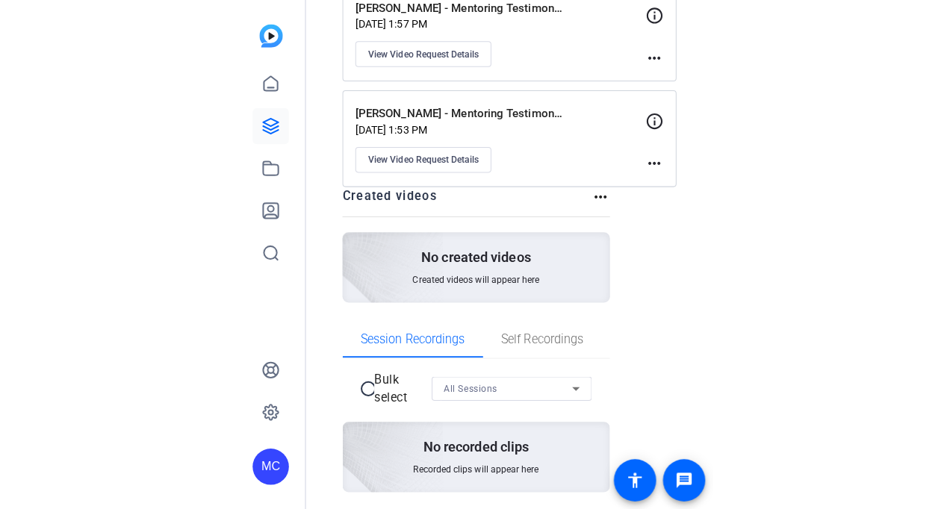
scroll to position [1130, 0]
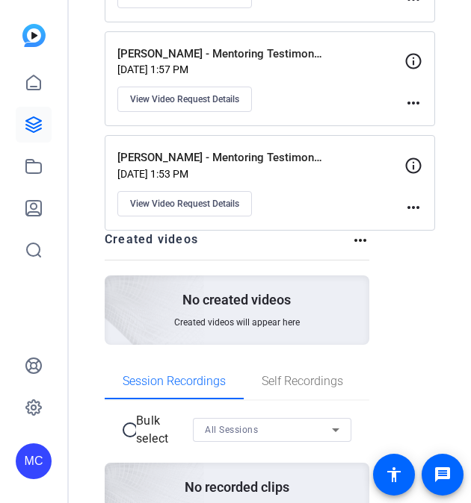
click at [404, 99] on mat-icon "more_horiz" at bounding box center [413, 103] width 18 height 18
click at [285, 97] on div at bounding box center [235, 251] width 471 height 503
click at [226, 98] on span "View Video Request Details" at bounding box center [184, 99] width 109 height 12
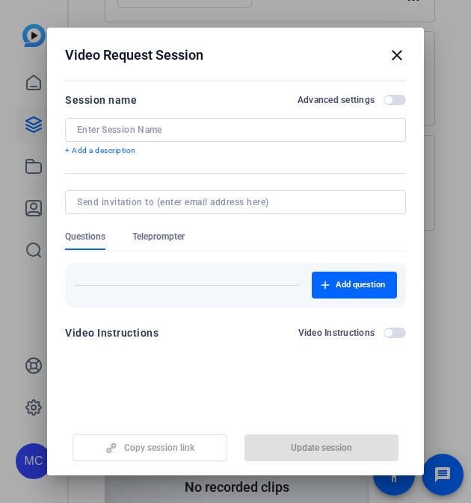
type input "Lee Osman - Mentoring Testimonial"
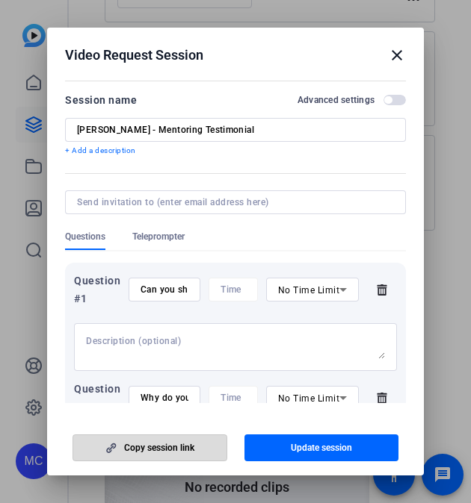
click at [201, 437] on span "button" at bounding box center [149, 448] width 153 height 36
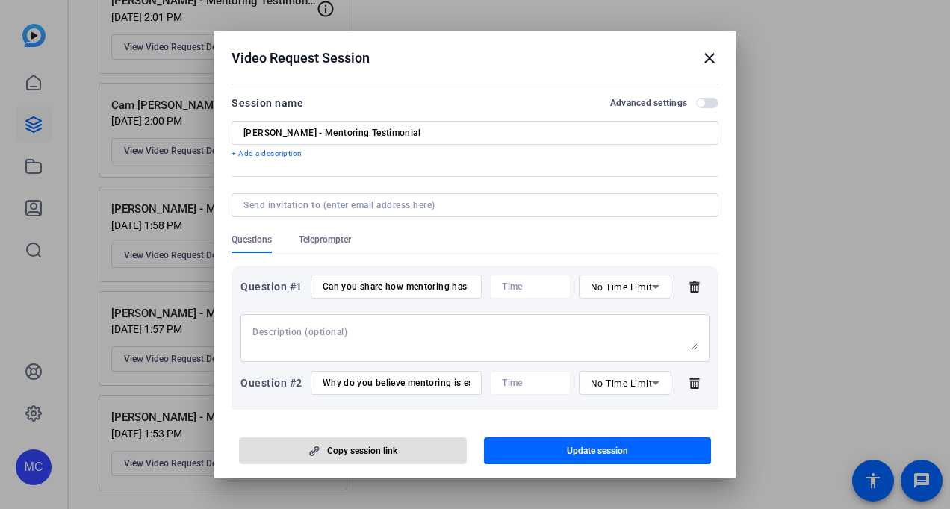
scroll to position [873, 0]
click at [844, 134] on div at bounding box center [475, 254] width 950 height 509
click at [707, 52] on mat-icon "close" at bounding box center [710, 58] width 18 height 18
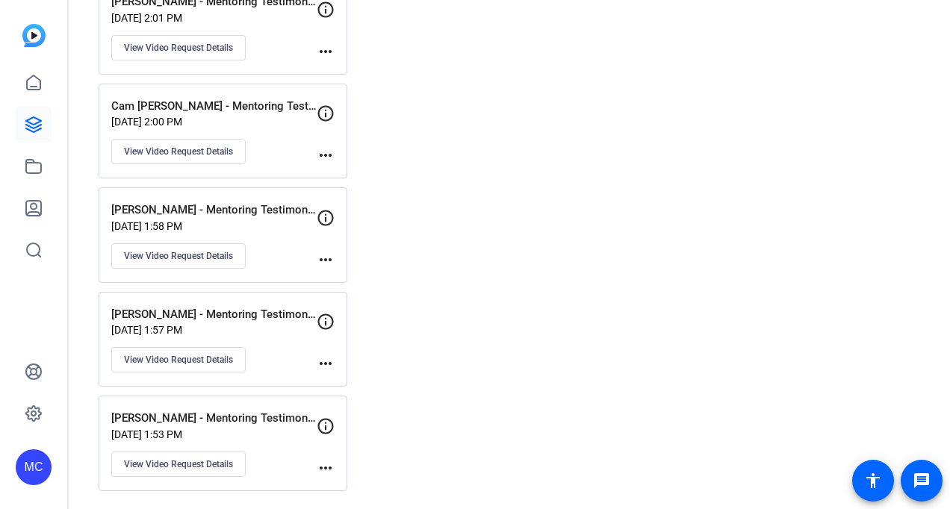
click at [326, 461] on mat-icon "more_horiz" at bounding box center [326, 468] width 18 height 18
click at [169, 456] on div at bounding box center [475, 254] width 950 height 509
click at [179, 470] on button "View Video Request Details" at bounding box center [178, 464] width 134 height 25
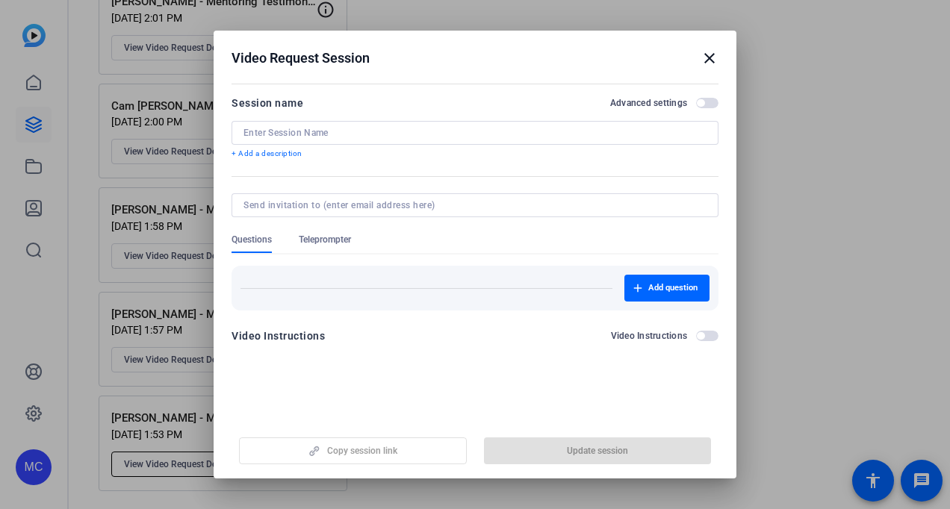
type input "Jay Lindgren - Mentoring Testimonial"
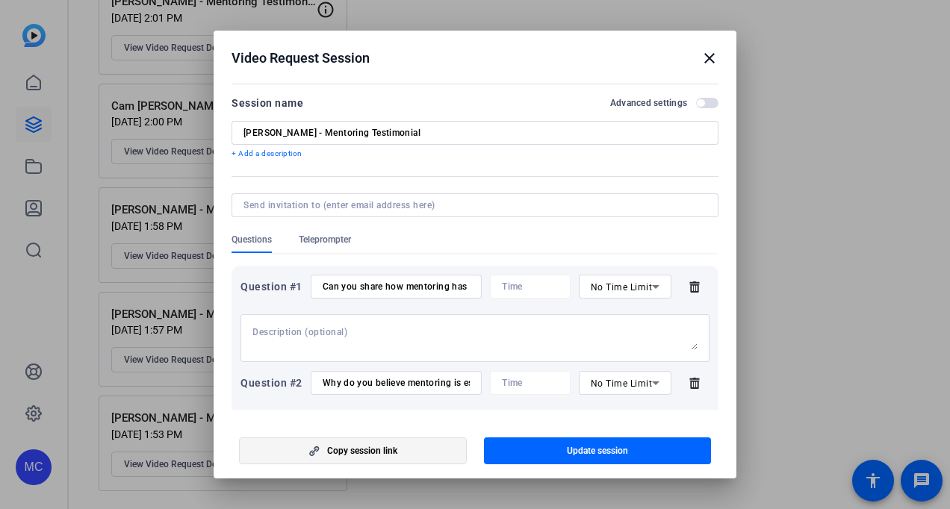
click at [397, 452] on span "button" at bounding box center [353, 451] width 226 height 36
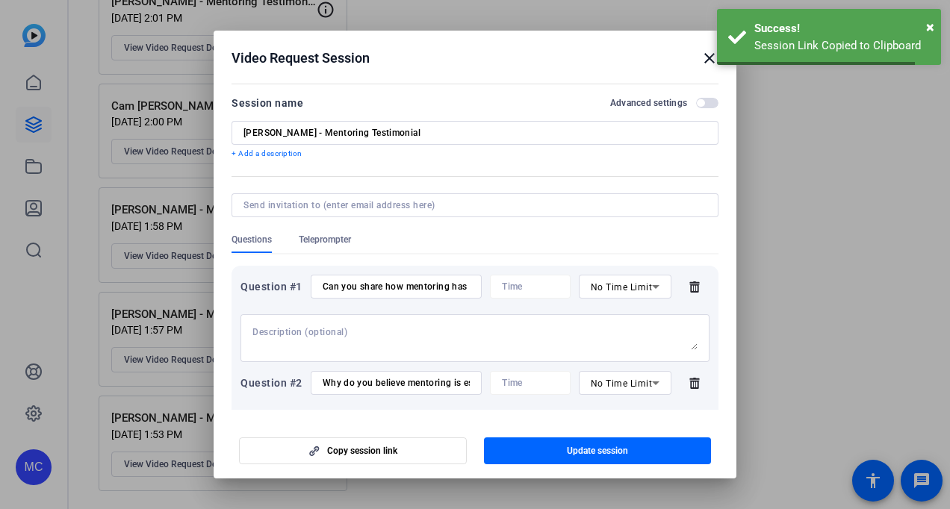
click at [778, 349] on div at bounding box center [475, 254] width 950 height 509
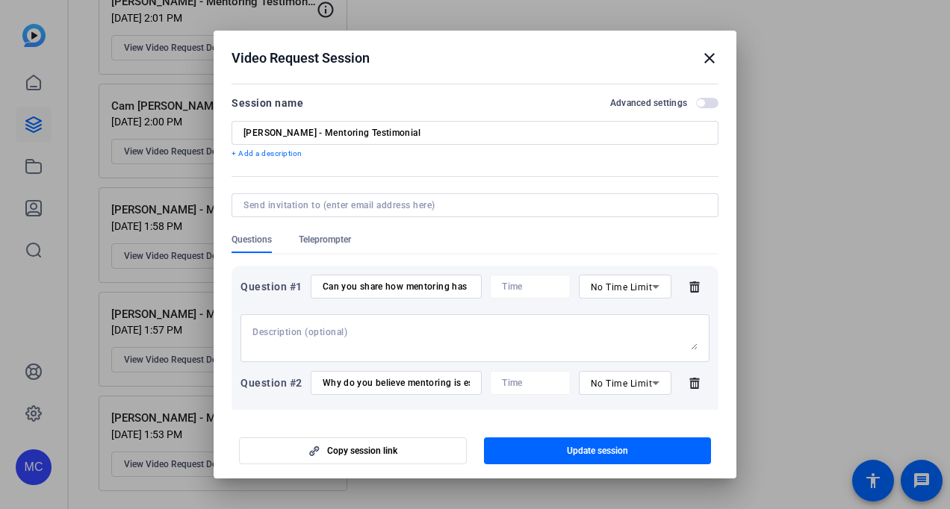
click at [898, 260] on div at bounding box center [475, 254] width 950 height 509
click at [710, 60] on mat-icon "close" at bounding box center [710, 58] width 18 height 18
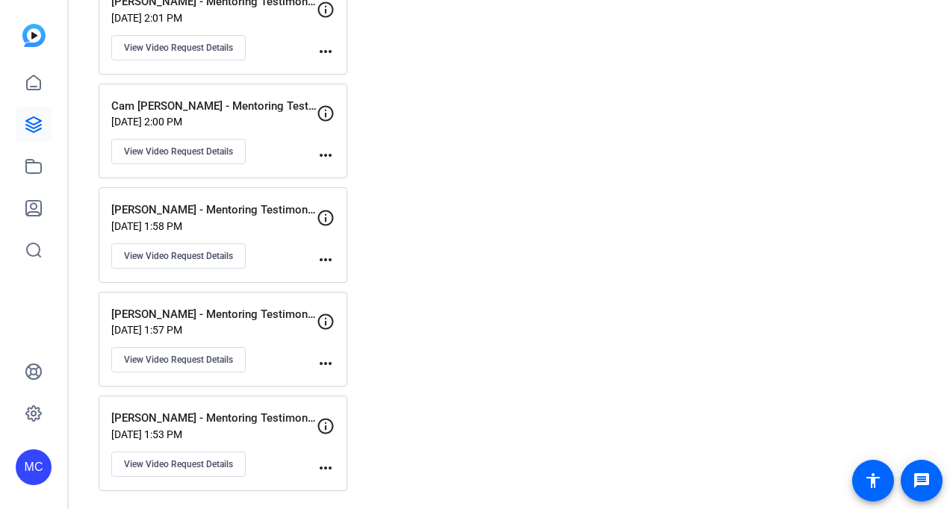
click at [304, 129] on div "Cam Hoang - Mentoring Testimonial Sep 30, 2025 @ 2:00 PM View Video Request Det…" at bounding box center [213, 131] width 205 height 67
click at [272, 101] on p "Cam Hoang - Mentoring Testimonial" at bounding box center [213, 106] width 205 height 17
click at [325, 157] on mat-icon "more_horiz" at bounding box center [326, 155] width 18 height 18
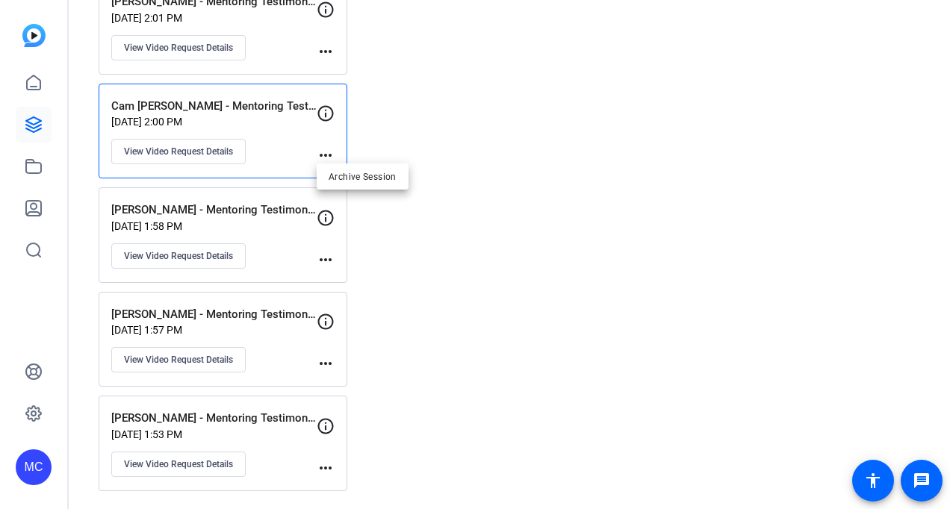
click at [218, 152] on div at bounding box center [475, 254] width 950 height 509
click at [218, 148] on span "View Video Request Details" at bounding box center [178, 152] width 109 height 12
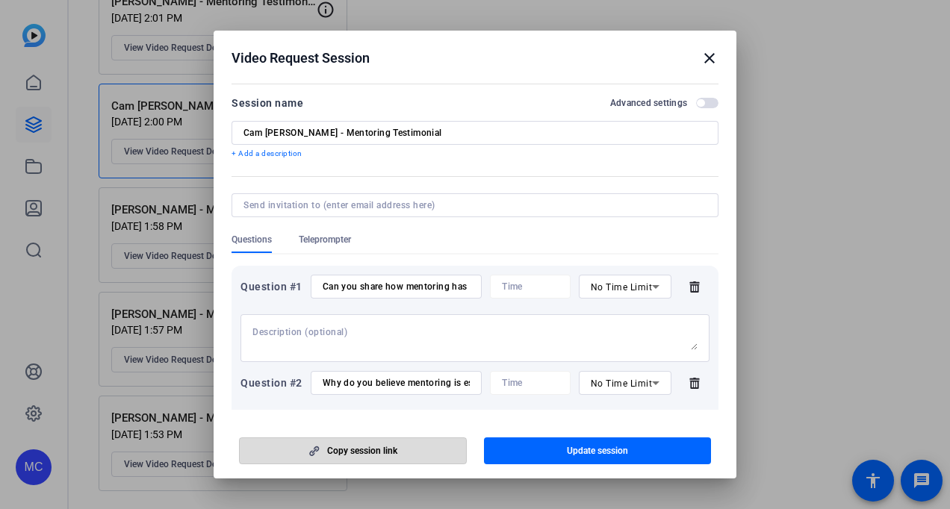
click at [353, 449] on span "Copy session link" at bounding box center [362, 451] width 70 height 12
click at [858, 208] on div at bounding box center [475, 254] width 950 height 509
click at [705, 50] on mat-icon "close" at bounding box center [710, 58] width 18 height 18
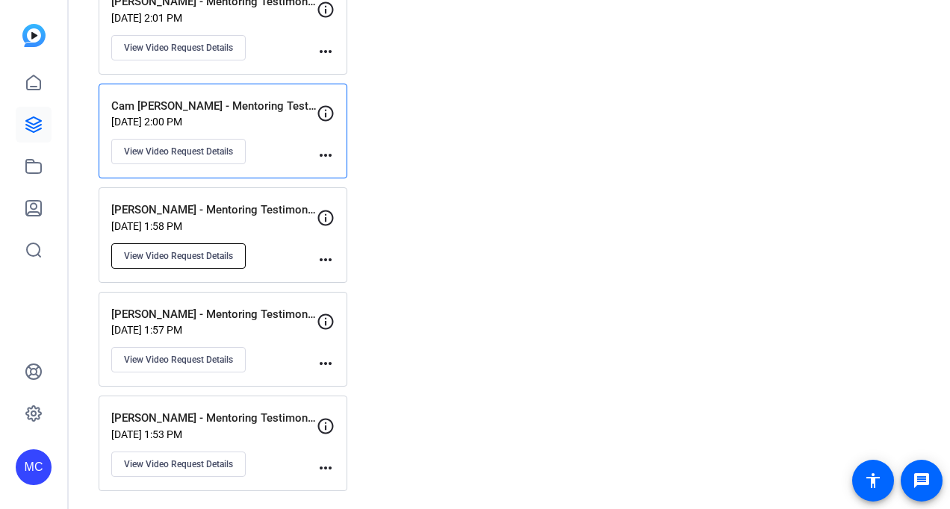
click at [209, 263] on button "View Video Request Details" at bounding box center [178, 255] width 134 height 25
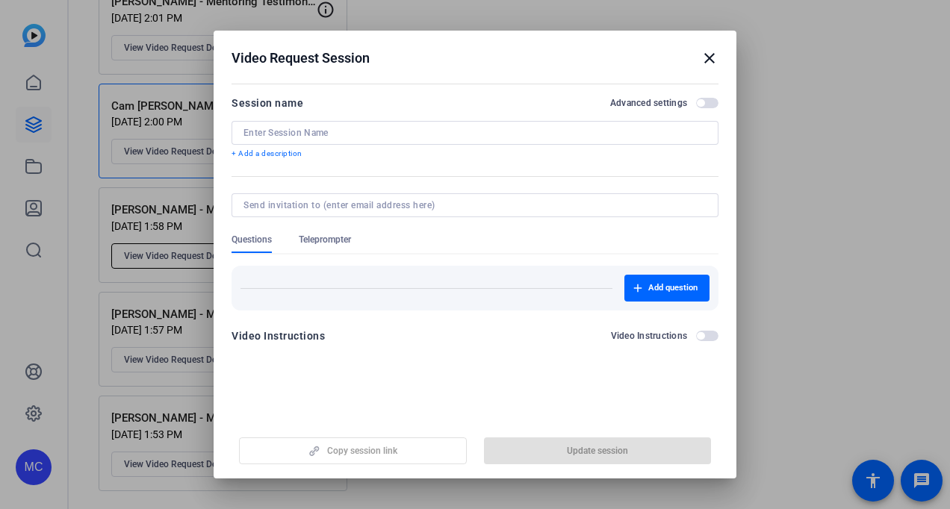
type input "Catherine Pan - Mentoring Testimonial"
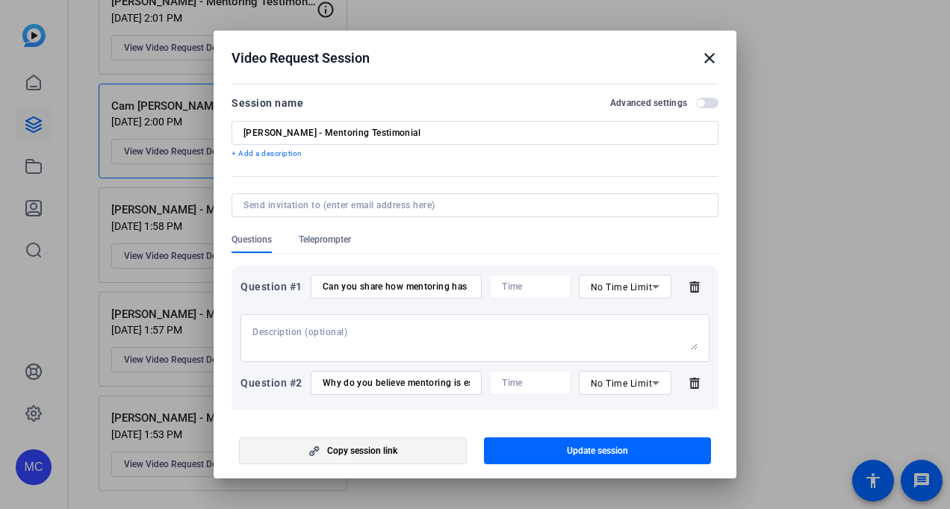
click at [318, 444] on span "button" at bounding box center [353, 451] width 226 height 36
click at [901, 202] on div at bounding box center [475, 254] width 950 height 509
click at [704, 59] on mat-icon "close" at bounding box center [710, 58] width 18 height 18
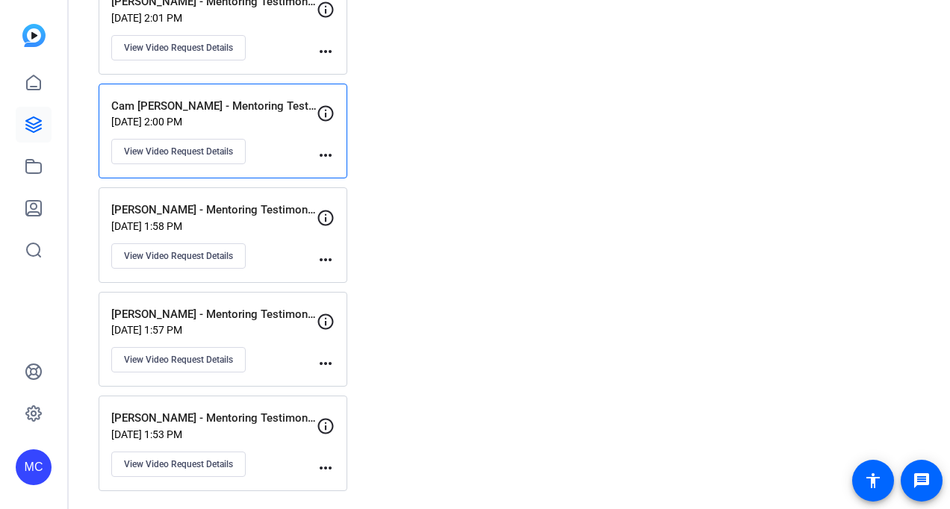
scroll to position [797, 0]
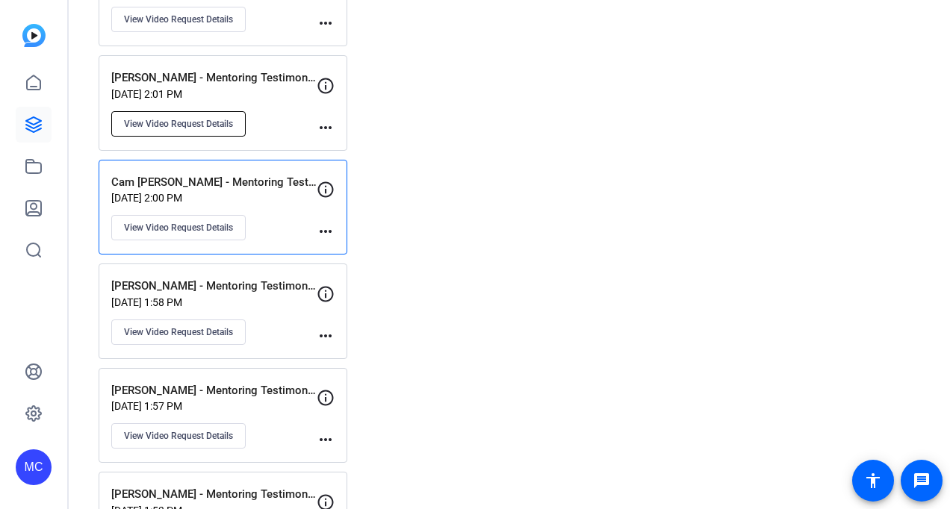
click at [225, 119] on span "View Video Request Details" at bounding box center [178, 124] width 109 height 12
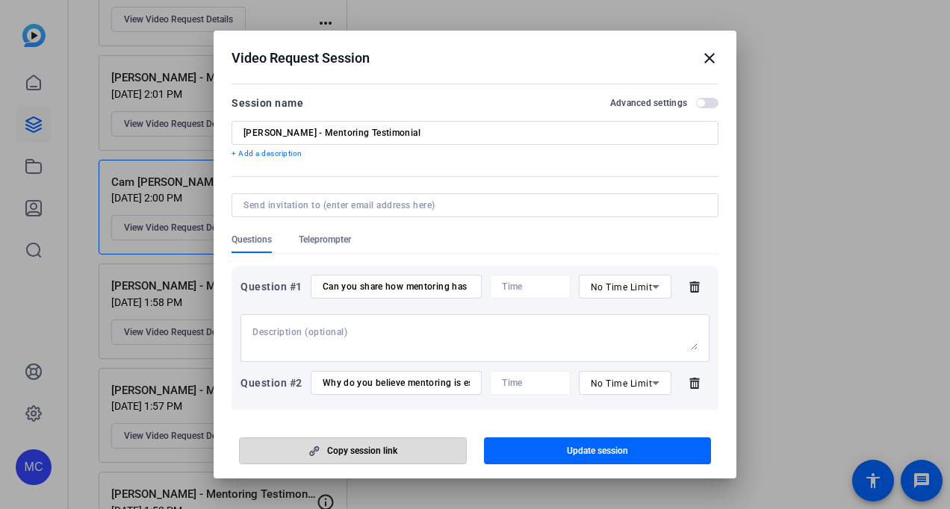
click at [293, 445] on span "button" at bounding box center [353, 451] width 226 height 36
click at [836, 175] on div at bounding box center [475, 254] width 950 height 509
click at [705, 52] on mat-icon "close" at bounding box center [710, 58] width 18 height 18
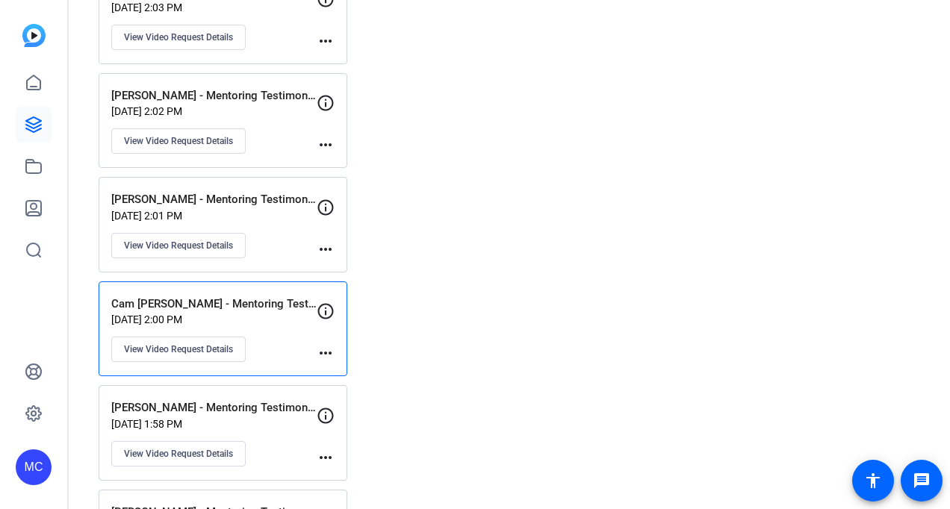
scroll to position [652, 0]
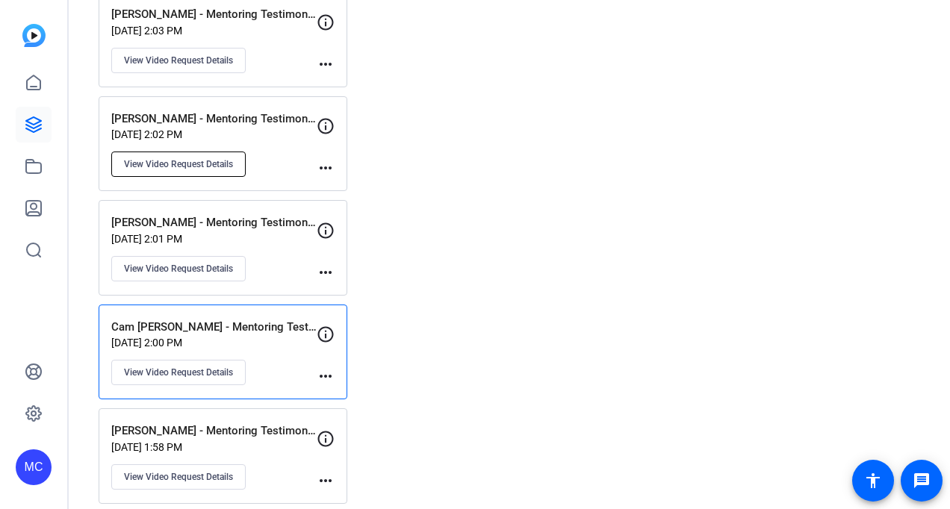
click at [195, 169] on span "View Video Request Details" at bounding box center [178, 164] width 109 height 12
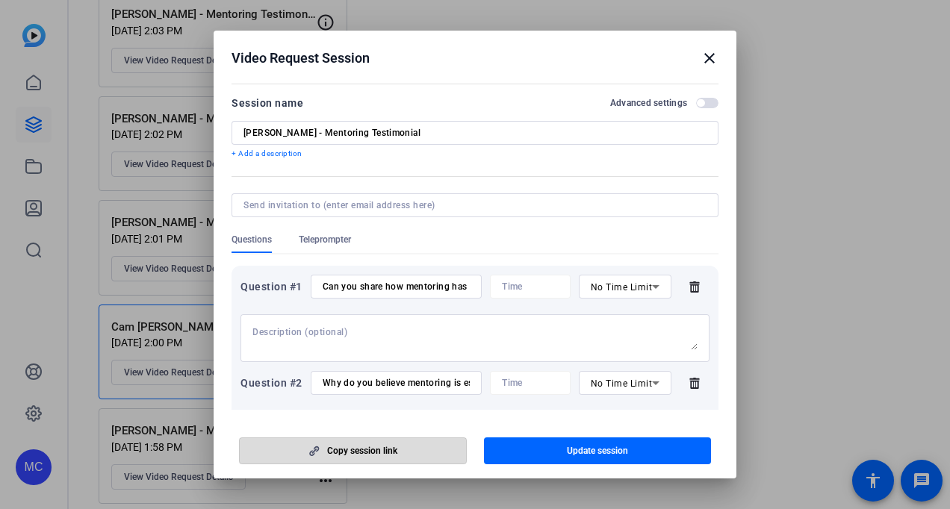
click at [405, 450] on span "button" at bounding box center [353, 451] width 226 height 36
click at [893, 126] on div at bounding box center [475, 254] width 950 height 509
click at [710, 63] on mat-icon "close" at bounding box center [710, 58] width 18 height 18
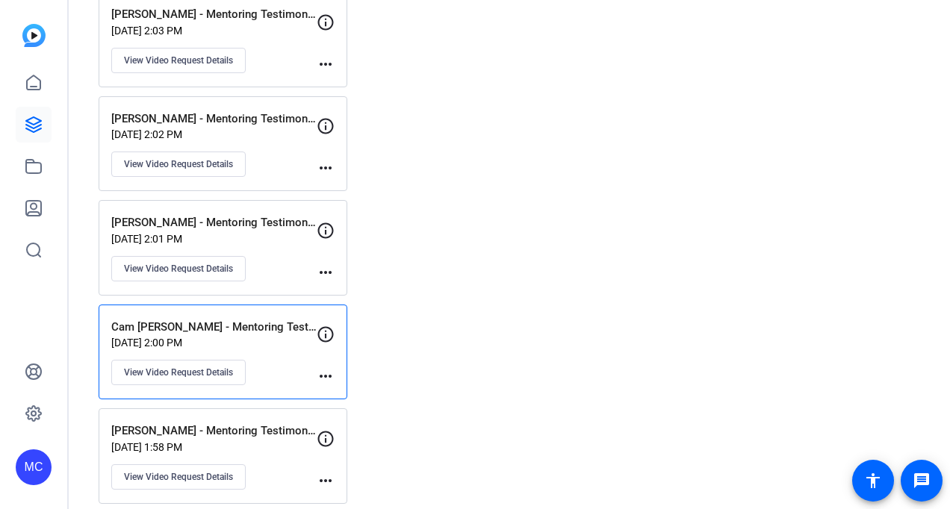
click at [318, 60] on mat-icon "more_horiz" at bounding box center [326, 64] width 18 height 18
click at [184, 54] on div at bounding box center [475, 254] width 950 height 509
click at [193, 59] on span "View Video Request Details" at bounding box center [178, 61] width 109 height 12
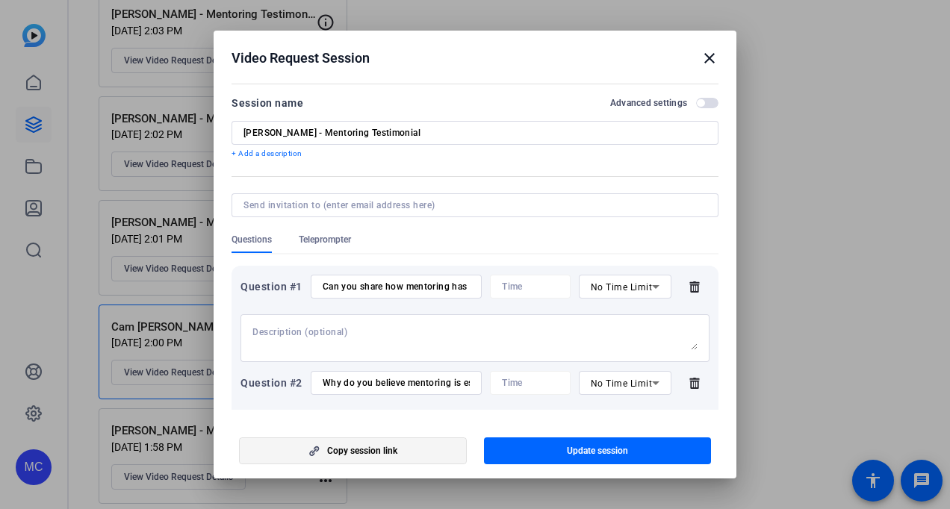
click at [331, 444] on span "button" at bounding box center [353, 451] width 226 height 36
click at [878, 184] on div at bounding box center [475, 254] width 950 height 509
click at [712, 60] on mat-icon "close" at bounding box center [710, 58] width 18 height 18
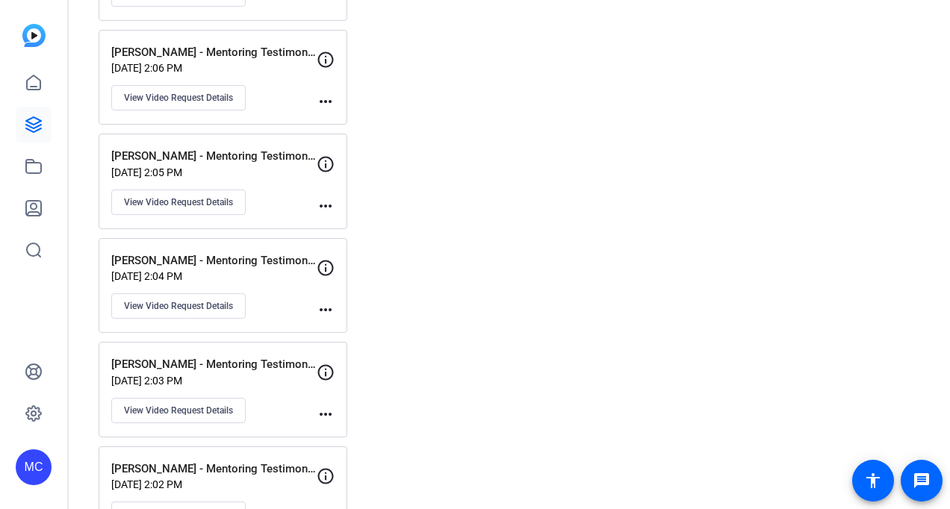
scroll to position [301, 0]
click at [226, 269] on div "Fernando Avelar - Mentoring Testimonial Sep 30, 2025 @ 2:04 PM View Video Reque…" at bounding box center [213, 286] width 205 height 67
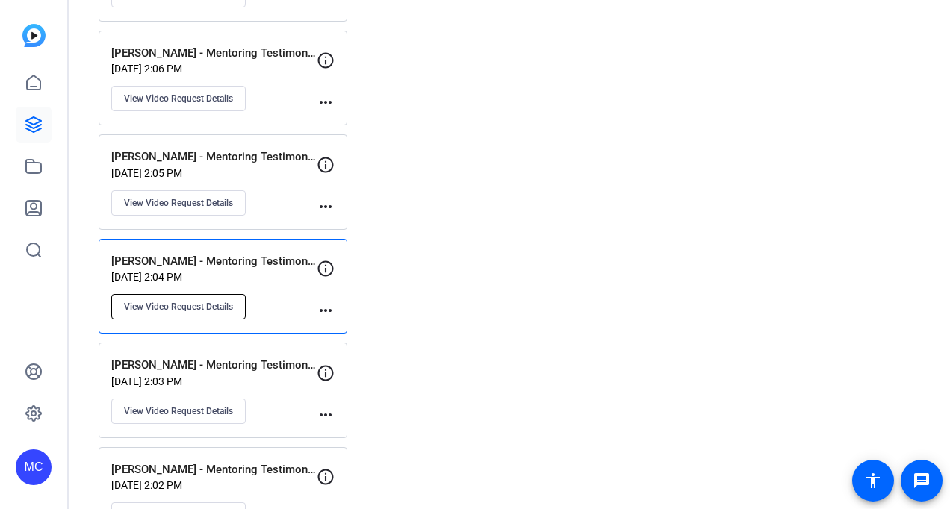
click at [220, 295] on button "View Video Request Details" at bounding box center [178, 306] width 134 height 25
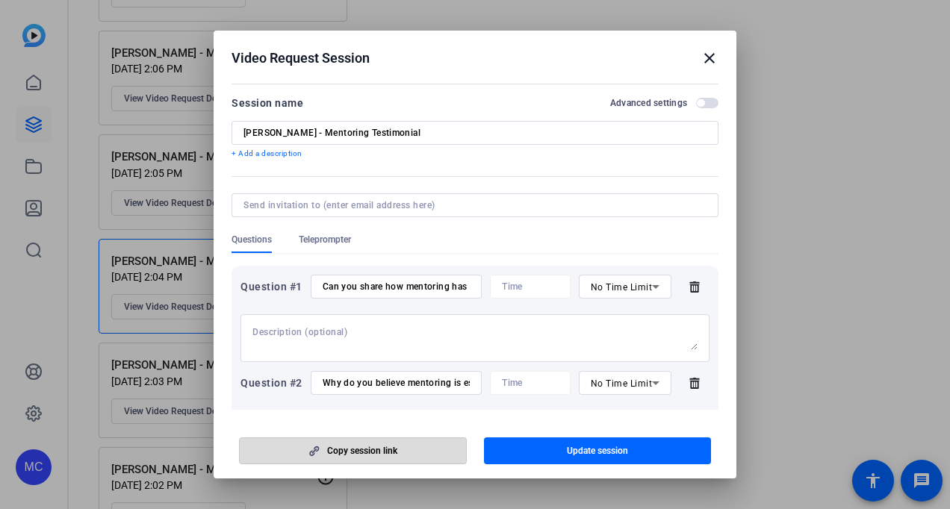
click at [353, 449] on span "Copy session link" at bounding box center [362, 451] width 70 height 12
click at [874, 102] on div at bounding box center [475, 254] width 950 height 509
click at [167, 116] on div at bounding box center [475, 254] width 950 height 509
click at [695, 60] on div "Video Request Session close" at bounding box center [475, 58] width 487 height 18
click at [705, 59] on mat-icon "close" at bounding box center [710, 58] width 18 height 18
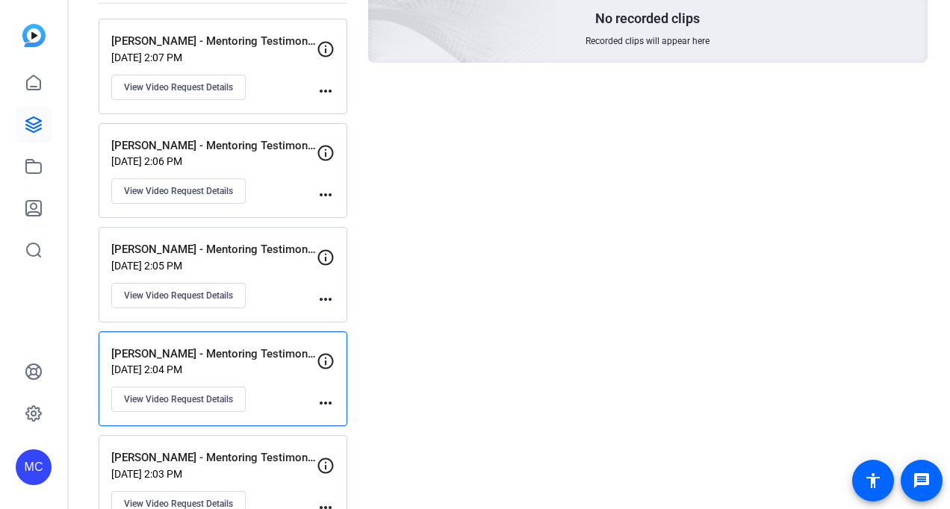
scroll to position [208, 0]
click at [202, 302] on button "View Video Request Details" at bounding box center [178, 296] width 134 height 25
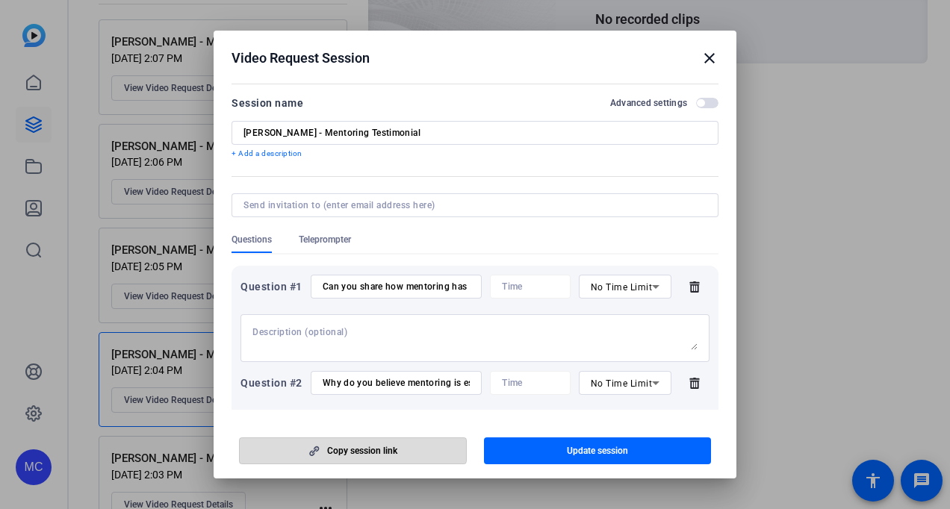
click at [328, 446] on span "Copy session link" at bounding box center [362, 451] width 70 height 12
click at [166, 176] on div at bounding box center [475, 254] width 950 height 509
click at [102, 186] on div at bounding box center [475, 254] width 950 height 509
click at [800, 118] on div at bounding box center [475, 254] width 950 height 509
click at [710, 61] on mat-icon "close" at bounding box center [710, 58] width 18 height 18
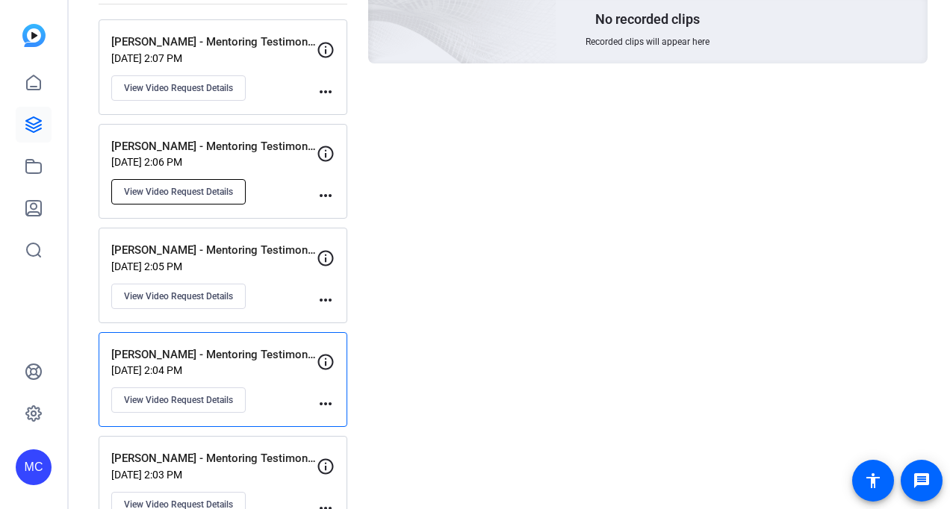
click at [224, 186] on span "View Video Request Details" at bounding box center [178, 192] width 109 height 12
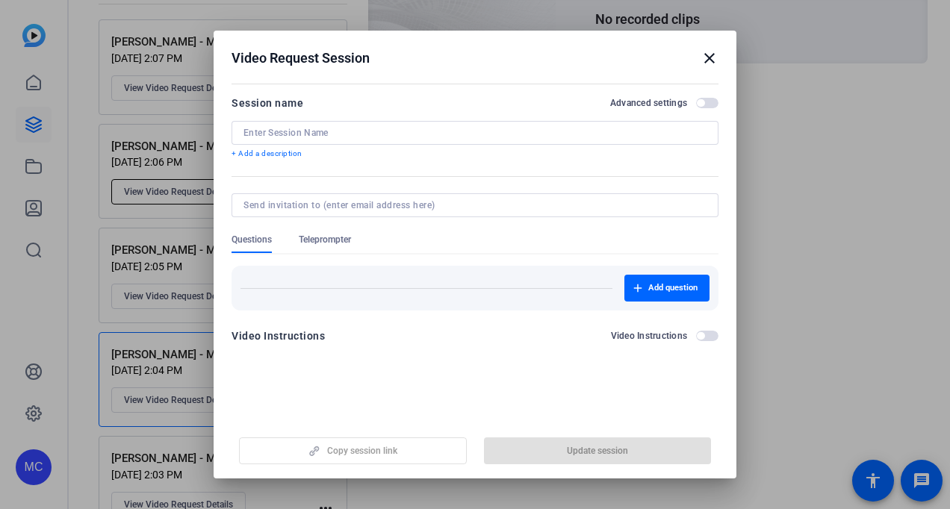
type input "Nolan Taylor - Mentoring Testimonial"
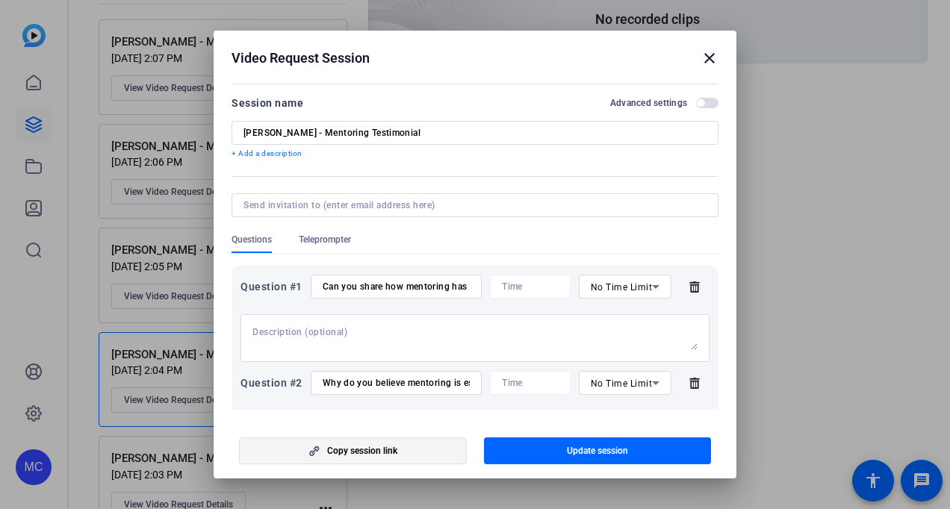
click at [280, 465] on span "button" at bounding box center [353, 451] width 226 height 36
click at [768, 111] on div at bounding box center [475, 254] width 950 height 509
click at [704, 55] on mat-icon "close" at bounding box center [710, 58] width 18 height 18
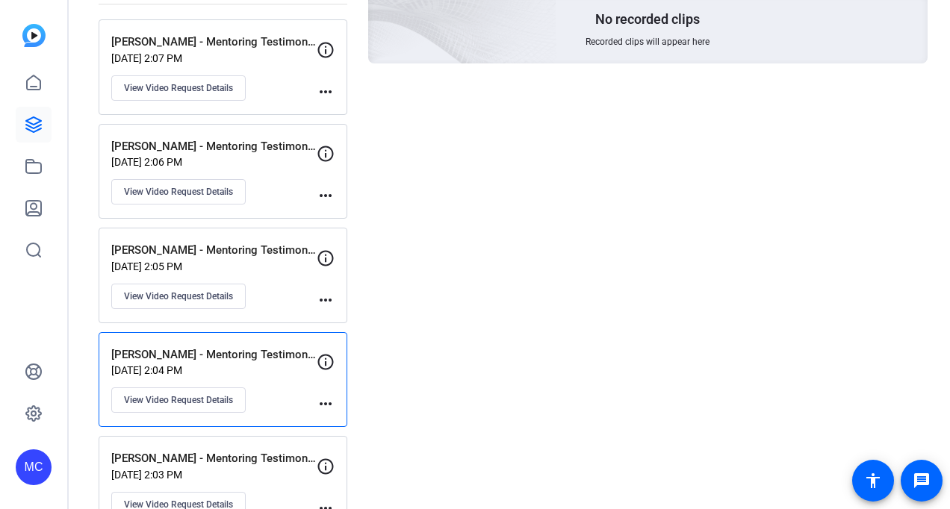
click at [335, 93] on div "Melissa Raphan - Mentoring Testimonial Sep 30, 2025 @ 2:07 PM View Video Reques…" at bounding box center [223, 67] width 249 height 96
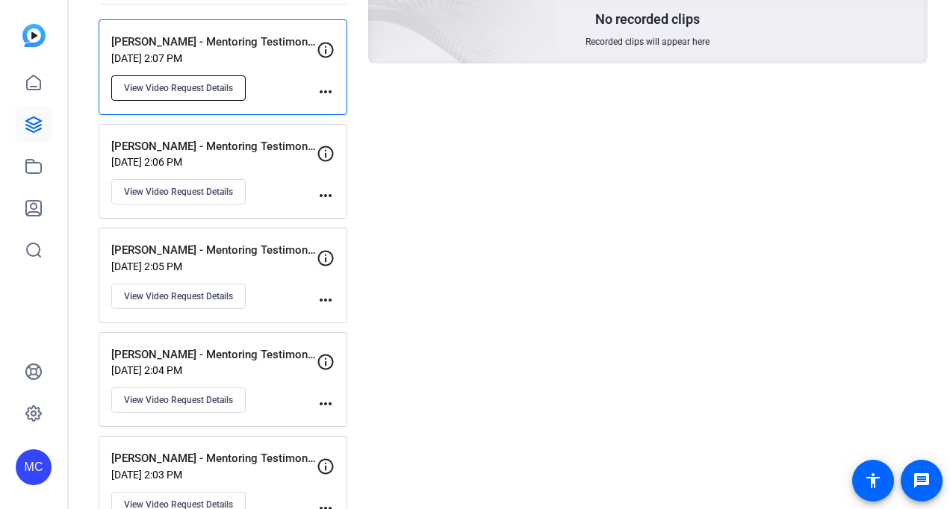
click at [236, 91] on button "View Video Request Details" at bounding box center [178, 87] width 134 height 25
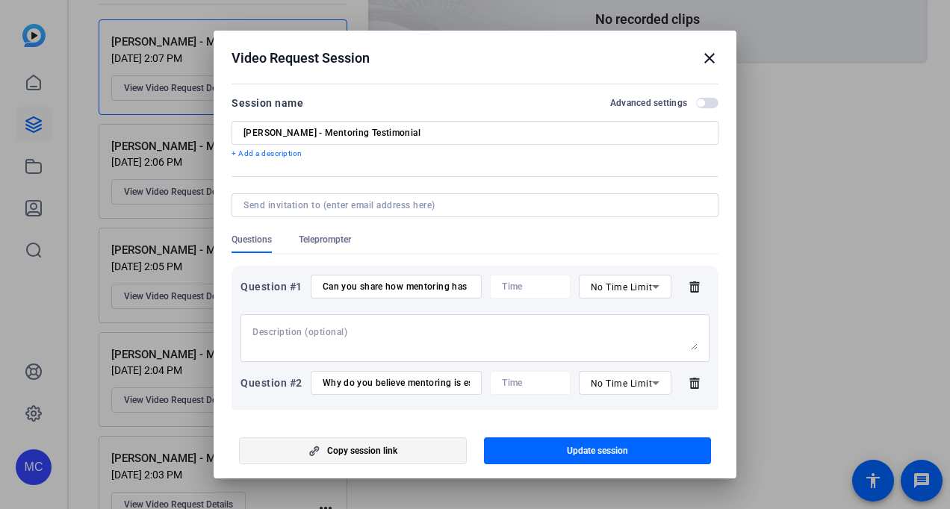
click at [319, 450] on icon "button" at bounding box center [314, 451] width 19 height 10
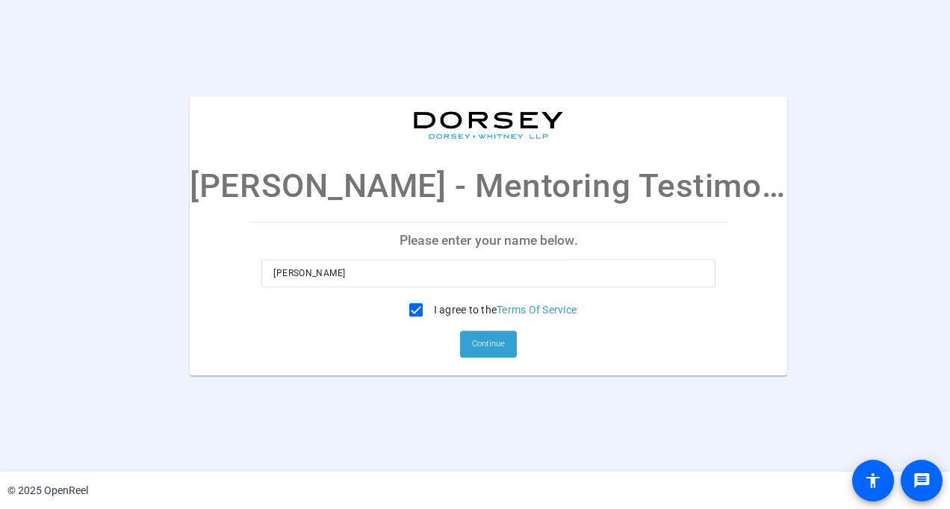
click at [565, 1] on openreel-ugc-auth "[PERSON_NAME] - Mentoring Testimonial Please enter your name below. [PERSON_NAM…" at bounding box center [475, 236] width 950 height 472
drag, startPoint x: 463, startPoint y: 509, endPoint x: 471, endPoint y: 500, distance: 11.7
click at [471, 500] on div "© 2025 OpenReel" at bounding box center [475, 490] width 950 height 37
